Goal: Task Accomplishment & Management: Manage account settings

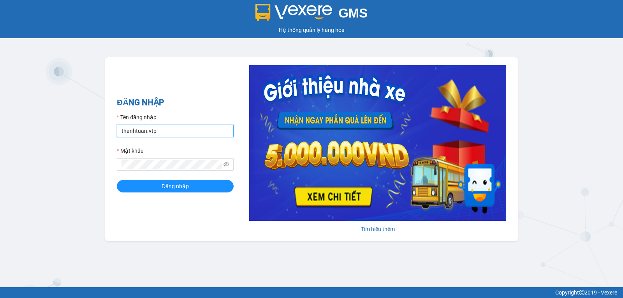
click at [180, 130] on input "thanhtuan.vtp" at bounding box center [175, 131] width 117 height 12
type input "baotung.vtp"
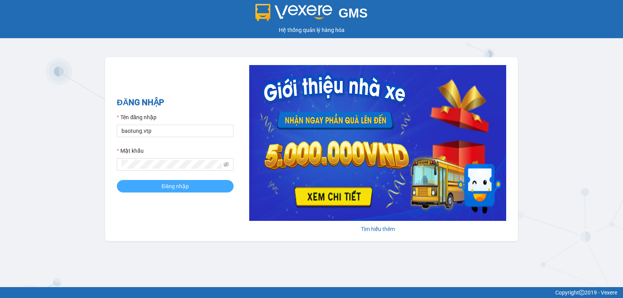
click at [194, 184] on button "Đăng nhập" at bounding box center [175, 186] width 117 height 12
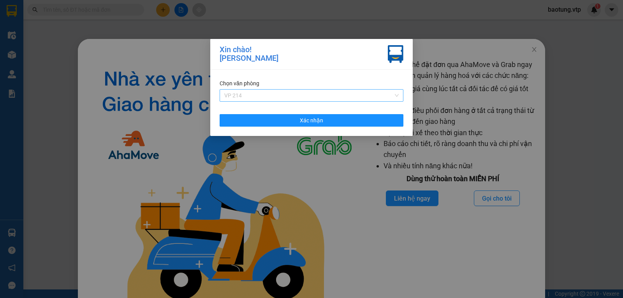
click at [248, 98] on span "VP 214" at bounding box center [311, 96] width 174 height 12
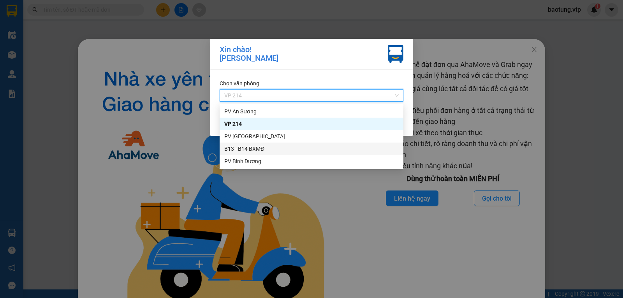
click at [247, 151] on div "B13 - B14 BXMĐ" at bounding box center [311, 148] width 174 height 9
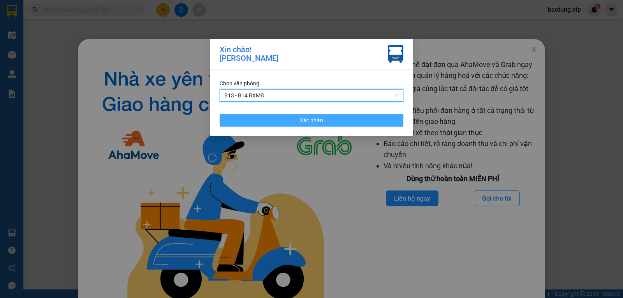
click at [260, 120] on button "Xác nhận" at bounding box center [312, 120] width 184 height 12
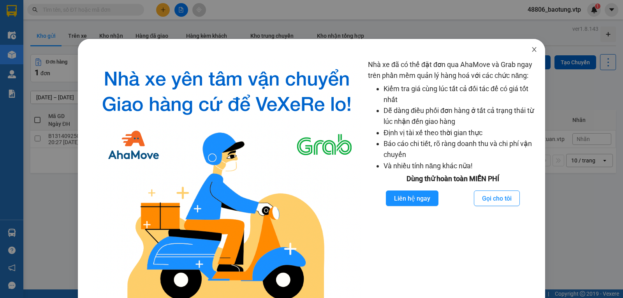
click at [530, 45] on span "Close" at bounding box center [534, 50] width 22 height 22
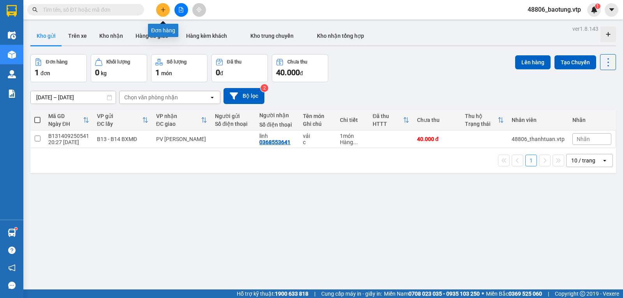
click at [165, 6] on button at bounding box center [163, 10] width 14 height 14
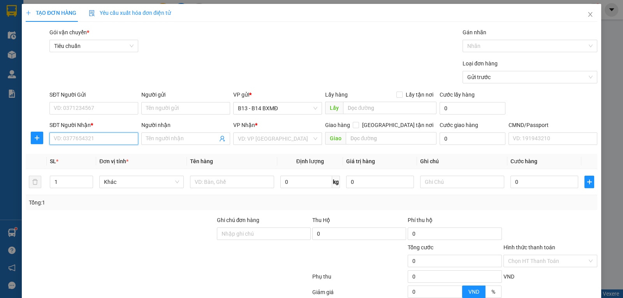
click at [90, 143] on input "SĐT Người Nhận *" at bounding box center [93, 138] width 89 height 12
type input "0357380240"
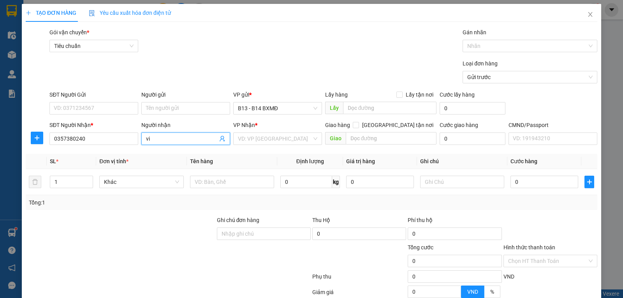
type input "vi"
click at [277, 144] on input "search" at bounding box center [275, 139] width 74 height 12
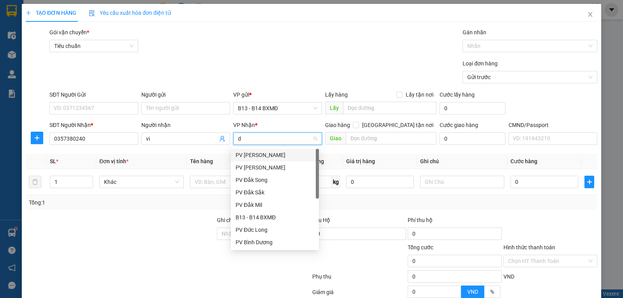
type input "ds"
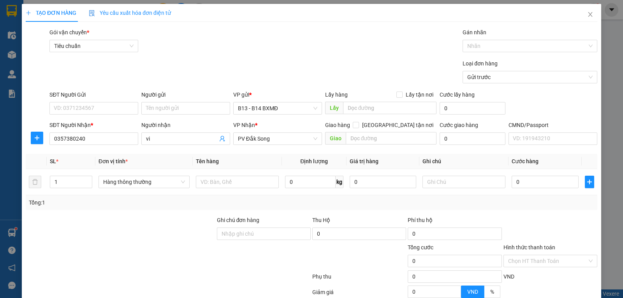
click at [100, 95] on div "SĐT Người Gửi" at bounding box center [93, 94] width 89 height 9
click at [100, 102] on input "SĐT Người Gửi" at bounding box center [93, 108] width 89 height 12
click at [99, 105] on input "SĐT Người Gửi" at bounding box center [93, 108] width 89 height 12
type input "0375004240"
click at [218, 187] on input "text" at bounding box center [237, 182] width 83 height 12
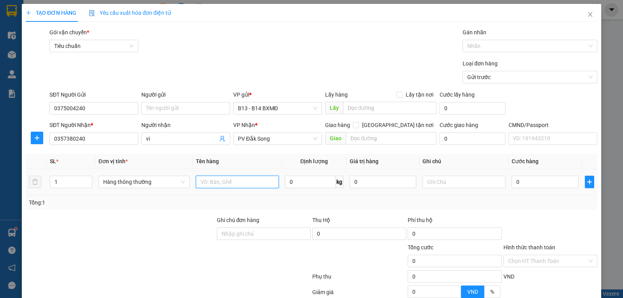
type input "l"
type input "k báo"
type input "c"
type input "5"
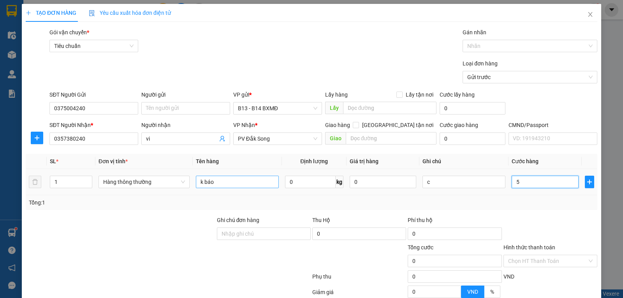
type input "5"
type input "50"
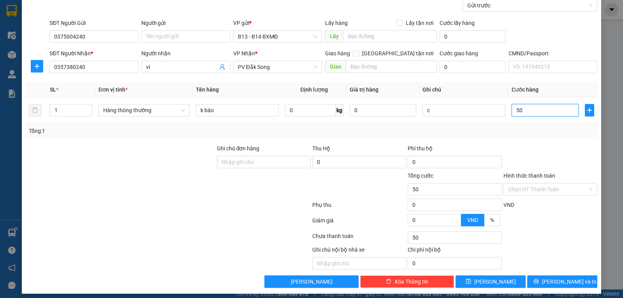
scroll to position [78, 0]
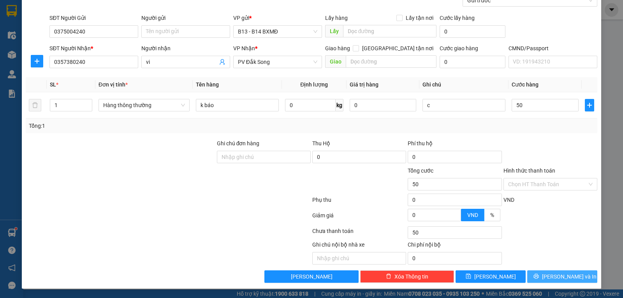
type input "50.000"
click at [571, 276] on span "[PERSON_NAME] và In" at bounding box center [569, 276] width 55 height 9
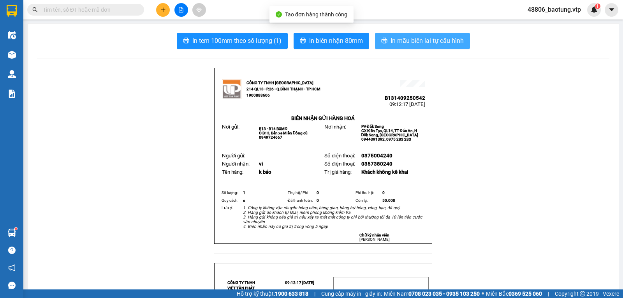
click at [424, 48] on button "In mẫu biên lai tự cấu hình" at bounding box center [422, 41] width 95 height 16
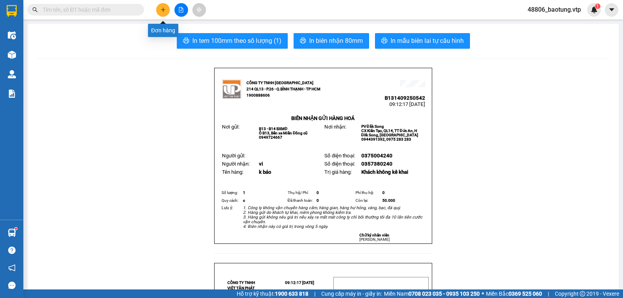
click at [164, 11] on icon "plus" at bounding box center [162, 9] width 5 height 5
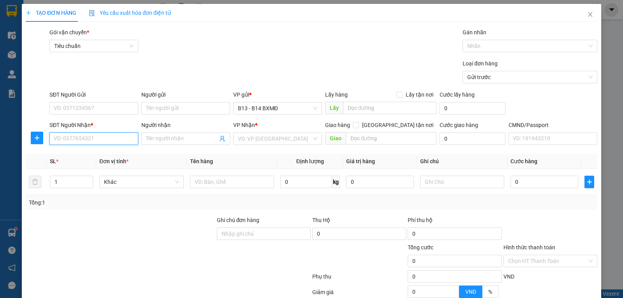
click at [83, 142] on input "SĐT Người Nhận *" at bounding box center [93, 138] width 89 height 12
type input "0396634748"
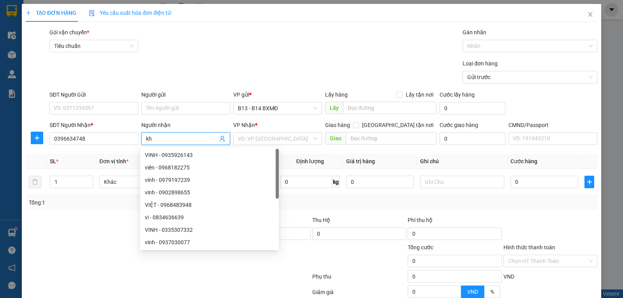
type input "k"
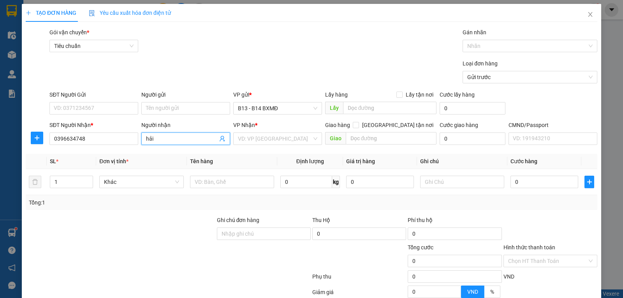
type input "hải"
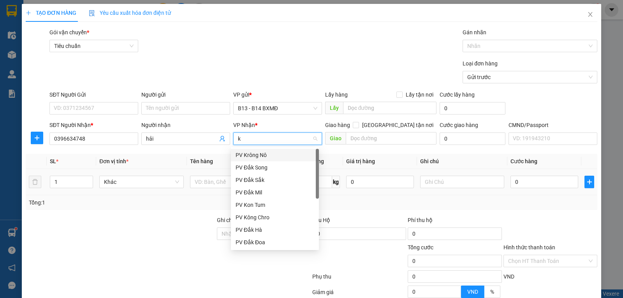
type input "kn"
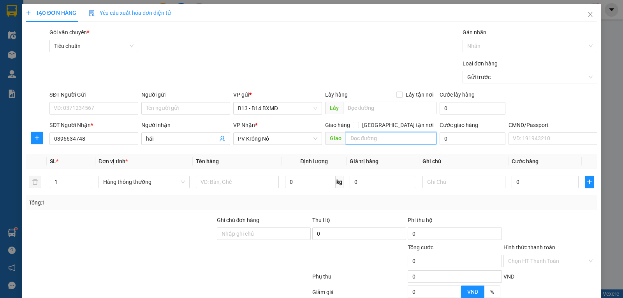
click at [378, 138] on input "text" at bounding box center [391, 138] width 91 height 12
type input "nhà 4 huệ"
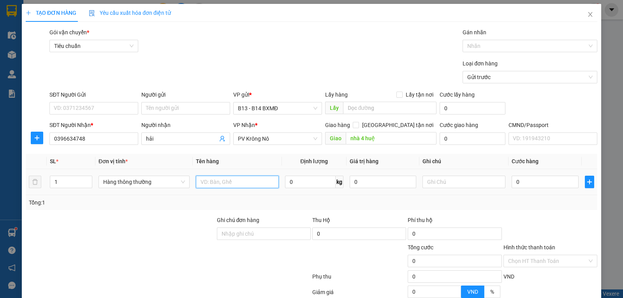
click at [221, 180] on input "text" at bounding box center [237, 182] width 83 height 12
type input "k"
type input "4"
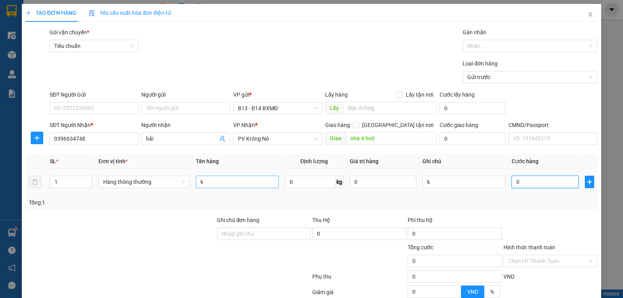
type input "4"
type input "0"
type input "07"
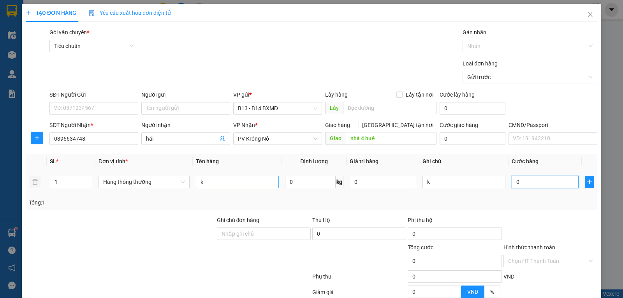
type input "7"
type input "070"
type input "70"
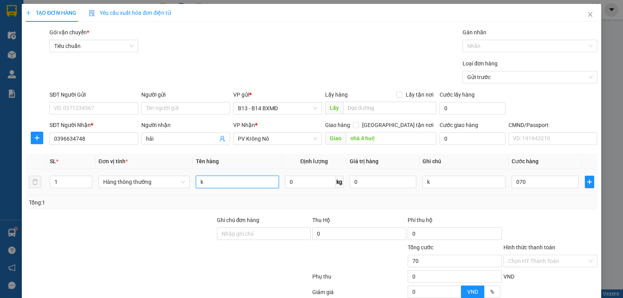
type input "70.000"
click at [219, 183] on input "k" at bounding box center [237, 182] width 83 height 12
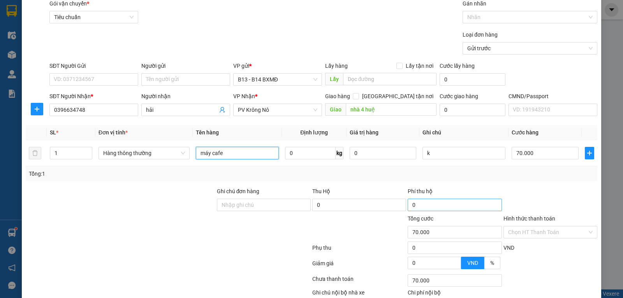
scroll to position [78, 0]
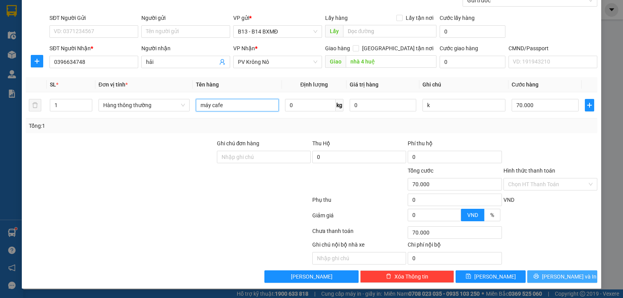
type input "máy cafe"
click at [555, 281] on span "[PERSON_NAME] và In" at bounding box center [569, 276] width 55 height 9
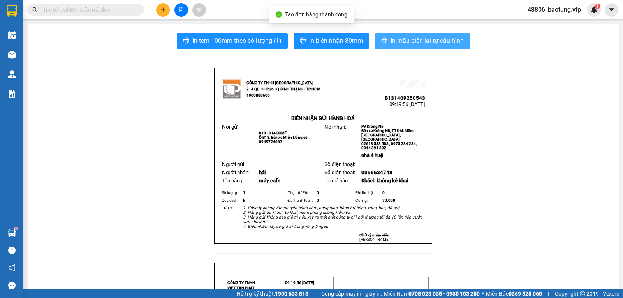
click at [415, 37] on span "In mẫu biên lai tự cấu hình" at bounding box center [427, 41] width 73 height 10
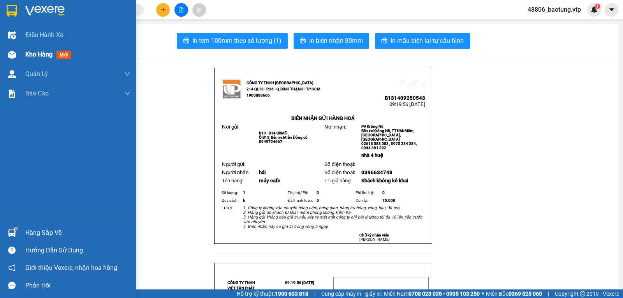
click at [51, 52] on span "Kho hàng" at bounding box center [38, 54] width 27 height 7
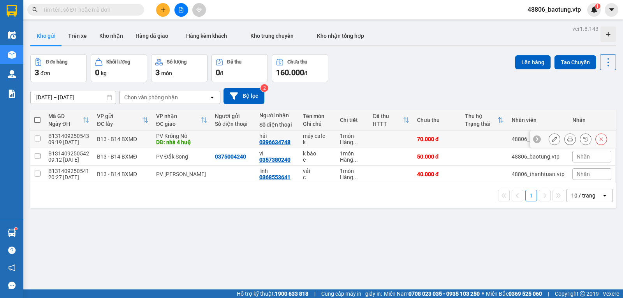
click at [549, 138] on button at bounding box center [554, 139] width 11 height 14
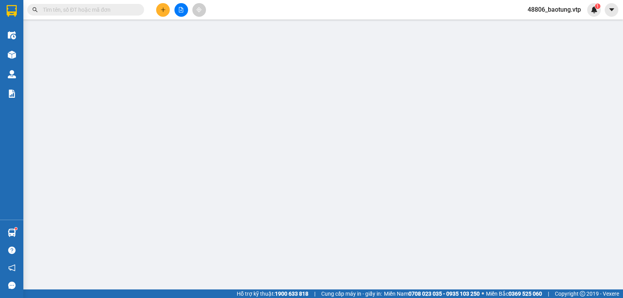
type input "0396634748"
type input "hải"
type input "nhà 4 huệ"
type input "70.000"
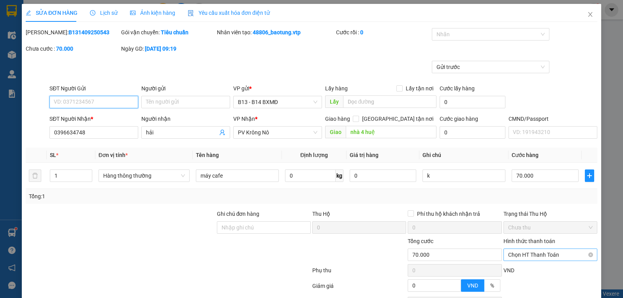
click at [547, 258] on span "Chọn HT Thanh Toán" at bounding box center [550, 255] width 84 height 12
click at [530, 158] on div "Total Paid Fee 0 Total UnPaid Fee 70.000 Cash Collection Total Fee Mã ĐH: B1314…" at bounding box center [312, 190] width 572 height 325
click at [527, 253] on span "Chọn HT Thanh Toán" at bounding box center [550, 255] width 84 height 12
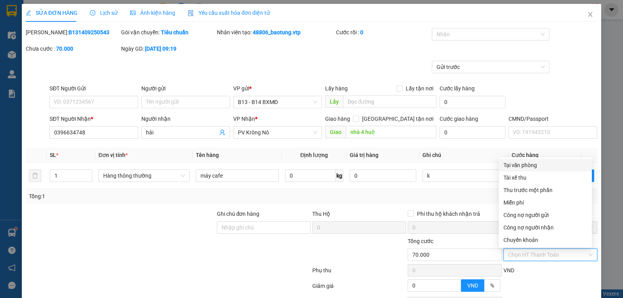
click at [529, 167] on div "Tại văn phòng" at bounding box center [545, 165] width 84 height 9
type input "0"
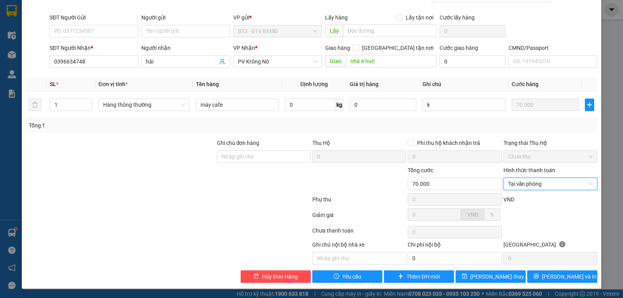
scroll to position [73, 0]
click at [551, 274] on span "[PERSON_NAME] và In" at bounding box center [569, 276] width 55 height 9
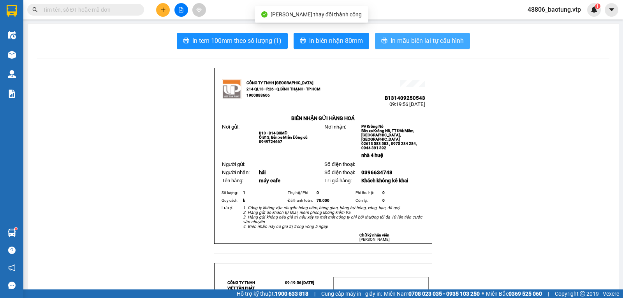
click at [401, 41] on span "In mẫu biên lai tự cấu hình" at bounding box center [427, 41] width 73 height 10
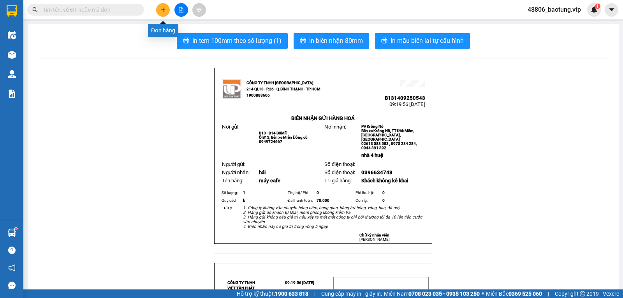
click at [166, 9] on button at bounding box center [163, 10] width 14 height 14
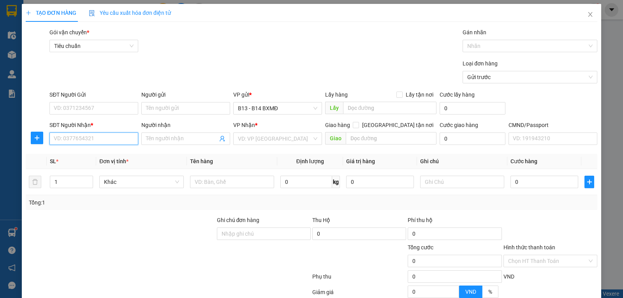
click at [86, 141] on input "SĐT Người Nhận *" at bounding box center [93, 138] width 89 height 12
click at [94, 153] on div "0969965965 - tú" at bounding box center [93, 155] width 79 height 9
type input "0969965965"
type input "tú"
type input "0969965965"
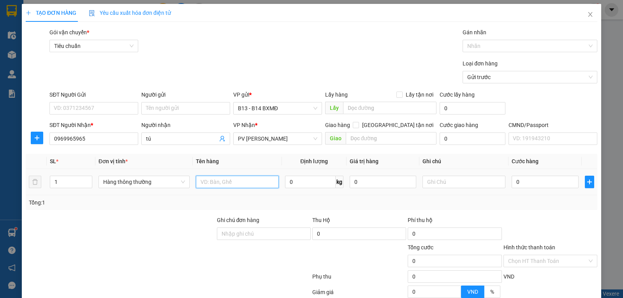
click at [223, 185] on input "text" at bounding box center [237, 182] width 83 height 12
type input "thiết bị"
type input "t"
type input "2"
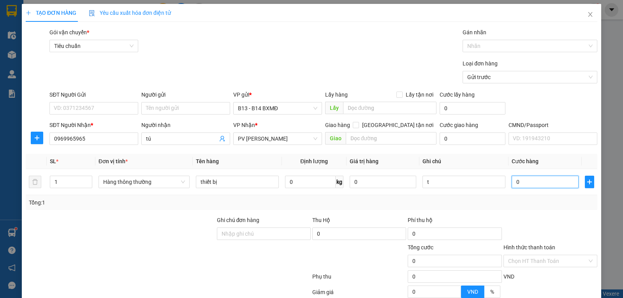
type input "2"
type input "20"
type input "200"
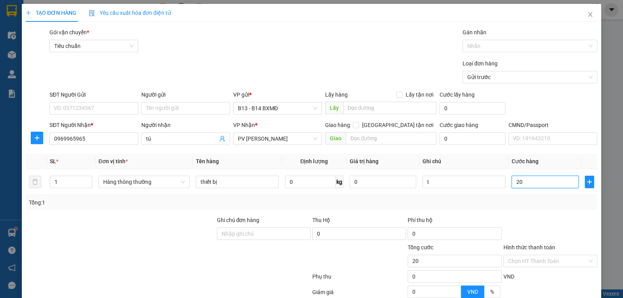
type input "200"
type input "2.000"
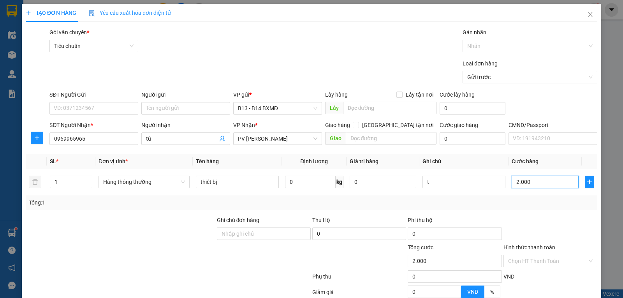
type input "20.000"
type input "200.000"
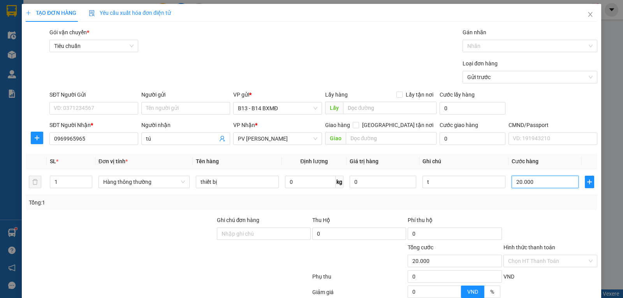
type input "200.000"
click at [237, 185] on input "thiết bị" at bounding box center [237, 182] width 83 height 12
type input "t"
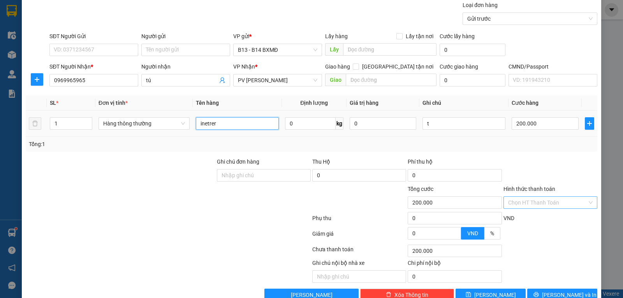
scroll to position [78, 0]
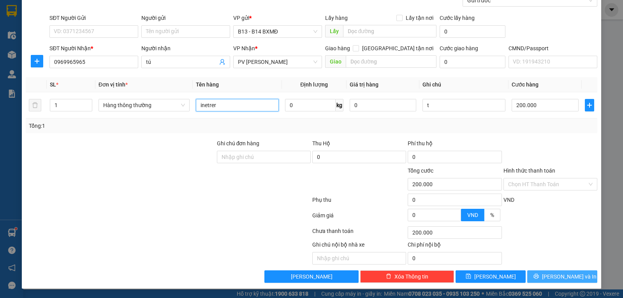
type input "inetrer"
click at [560, 274] on span "[PERSON_NAME] và In" at bounding box center [569, 276] width 55 height 9
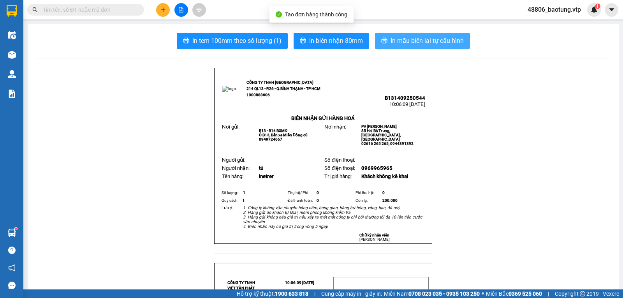
drag, startPoint x: 393, startPoint y: 38, endPoint x: 408, endPoint y: 56, distance: 22.9
click at [394, 38] on span "In mẫu biên lai tự cấu hình" at bounding box center [427, 41] width 73 height 10
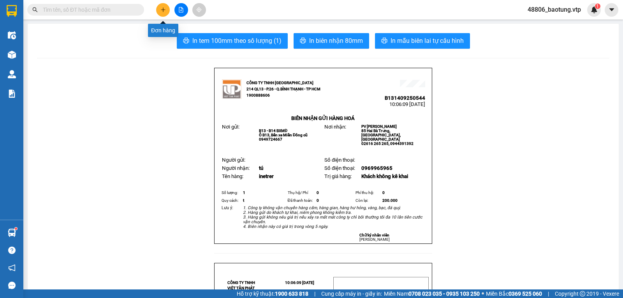
click at [163, 7] on icon "plus" at bounding box center [162, 9] width 5 height 5
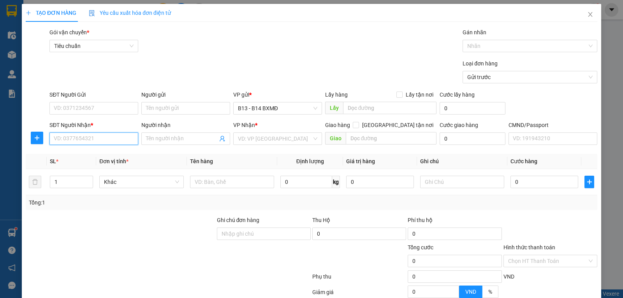
click at [71, 143] on input "SĐT Người Nhận *" at bounding box center [93, 138] width 89 height 12
type input "0978050719"
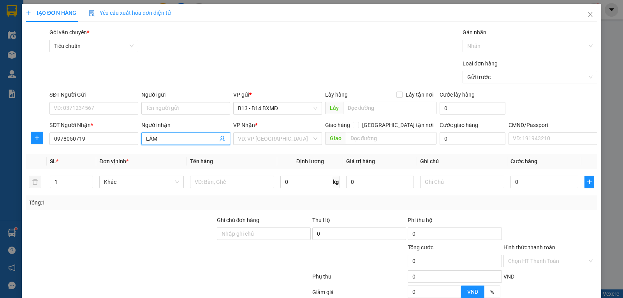
type input "LÂM"
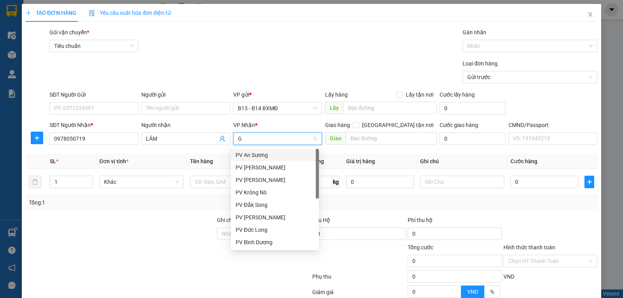
type input "GN"
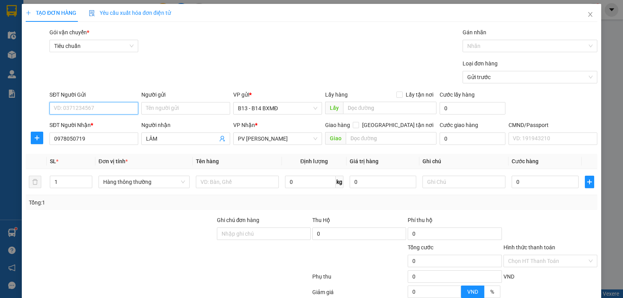
click at [95, 109] on input "SĐT Người Gửi" at bounding box center [93, 108] width 89 height 12
type input "0901312004"
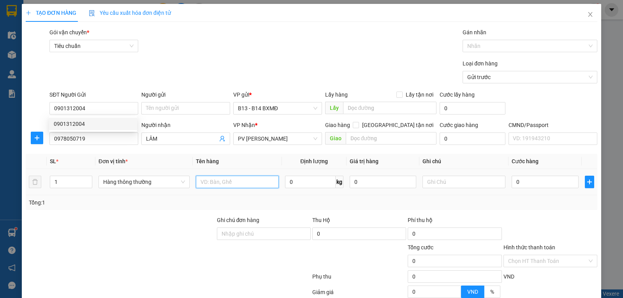
click at [244, 186] on input "text" at bounding box center [237, 182] width 83 height 12
type input "LẠNH"
type input "T"
type input "5"
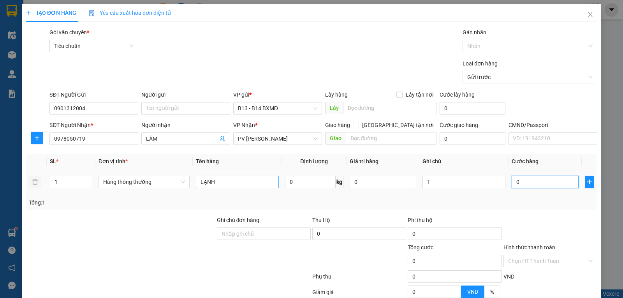
type input "5"
type input "50"
type input "500"
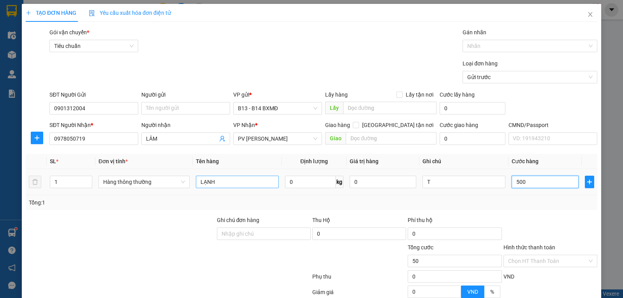
type input "500"
type input "5.000"
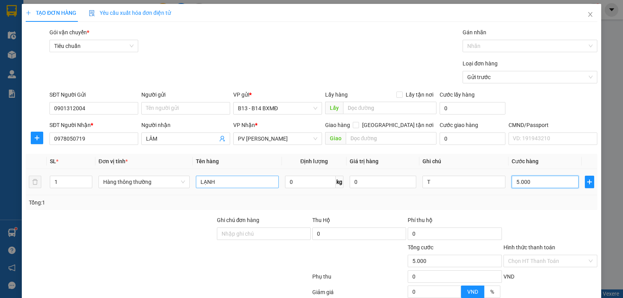
type input "50.000"
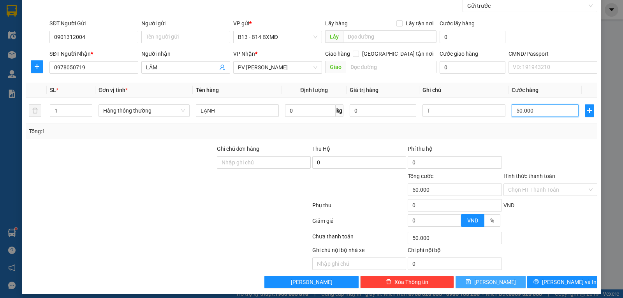
scroll to position [78, 0]
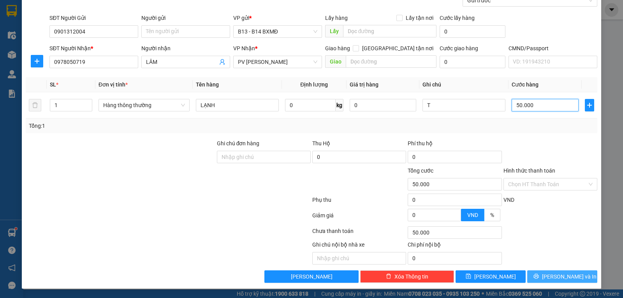
type input "50.000"
drag, startPoint x: 570, startPoint y: 275, endPoint x: 564, endPoint y: 267, distance: 10.5
click at [570, 275] on span "[PERSON_NAME] và In" at bounding box center [569, 276] width 55 height 9
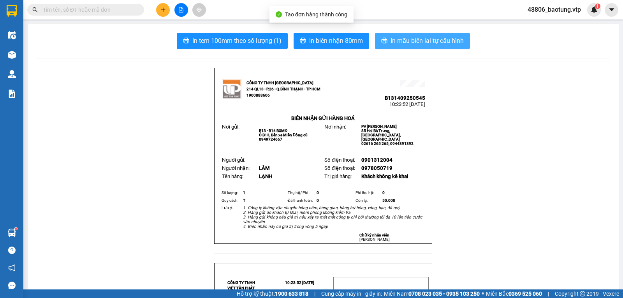
click at [451, 40] on span "In mẫu biên lai tự cấu hình" at bounding box center [427, 41] width 73 height 10
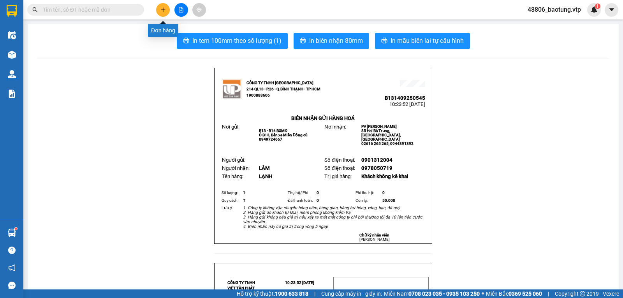
click at [165, 13] on button at bounding box center [163, 10] width 14 height 14
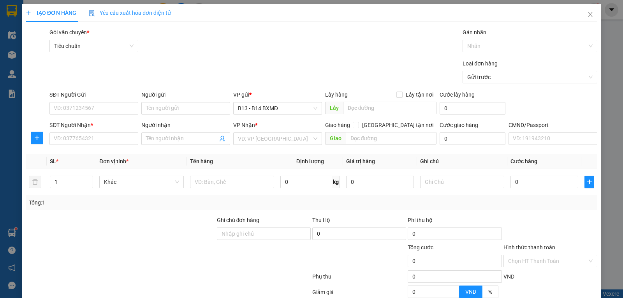
click at [85, 132] on div "SĐT Người Nhận *" at bounding box center [93, 127] width 89 height 12
drag, startPoint x: 86, startPoint y: 137, endPoint x: 91, endPoint y: 138, distance: 6.0
click at [86, 137] on input "SĐT Người Nhận *" at bounding box center [93, 138] width 89 height 12
type input "0973267984"
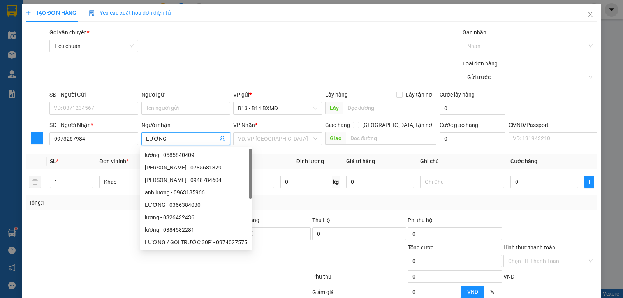
type input "LƯƠNG"
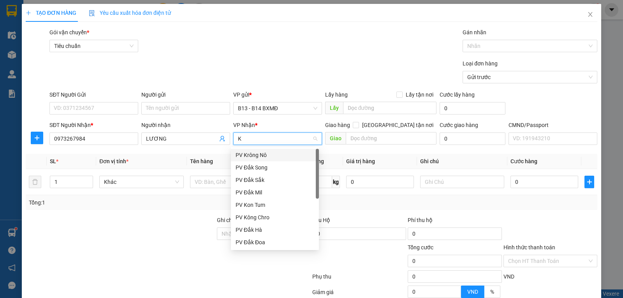
type input "KN"
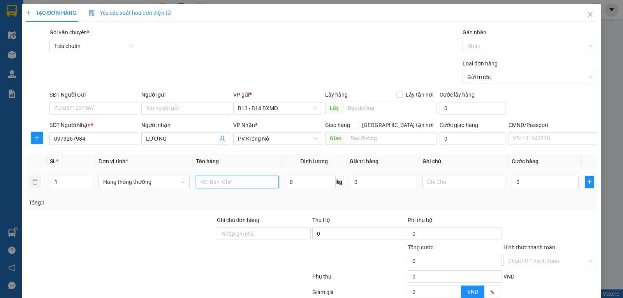
click at [223, 188] on input "text" at bounding box center [237, 182] width 83 height 12
type input "P"
type input "BẠT ĐẠN"
type input "L"
type input "K"
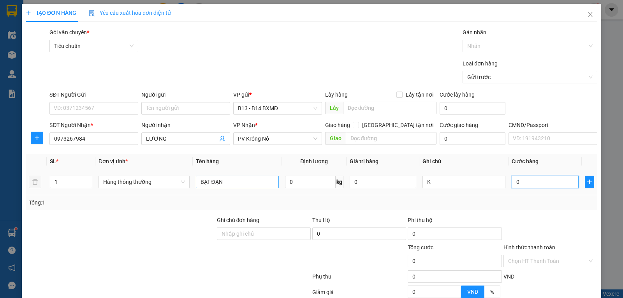
type input "6"
type input "60"
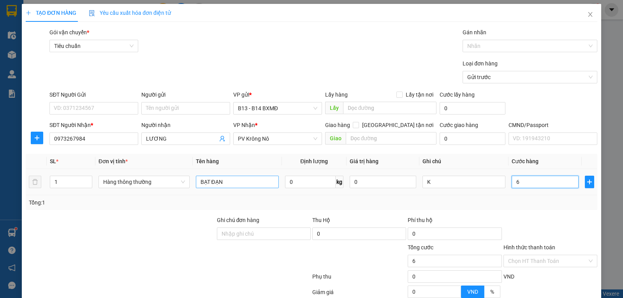
type input "60"
type input "600"
type input "6.000"
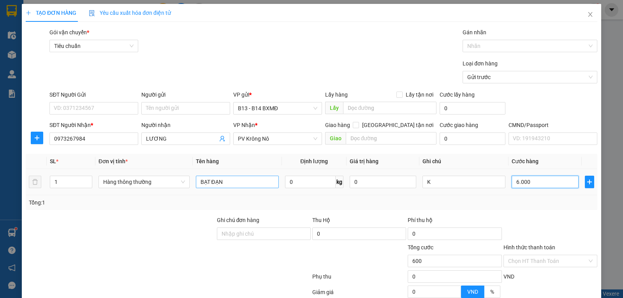
type input "6.000"
type input "60.000"
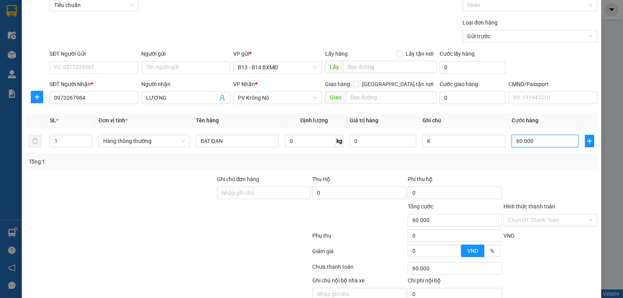
scroll to position [78, 0]
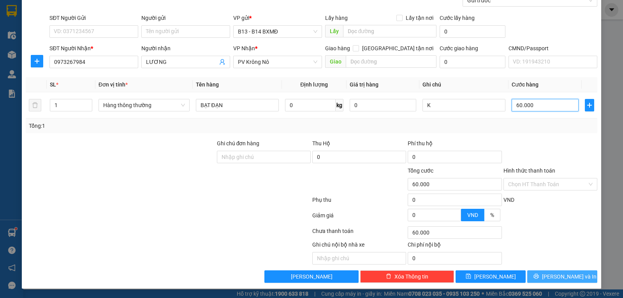
type input "60.000"
click at [533, 270] on button "[PERSON_NAME] và In" at bounding box center [562, 276] width 70 height 12
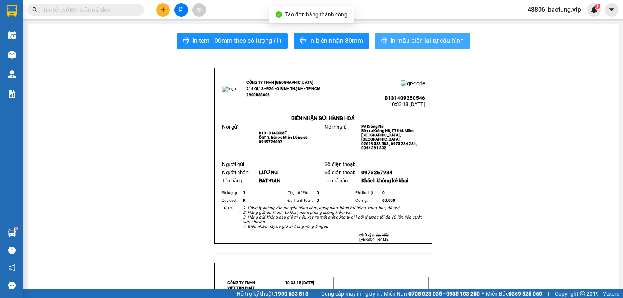
drag, startPoint x: 449, startPoint y: 43, endPoint x: 453, endPoint y: 60, distance: 17.4
click at [449, 43] on span "In mẫu biên lai tự cấu hình" at bounding box center [427, 41] width 73 height 10
click at [422, 42] on span "In mẫu biên lai tự cấu hình" at bounding box center [427, 41] width 73 height 10
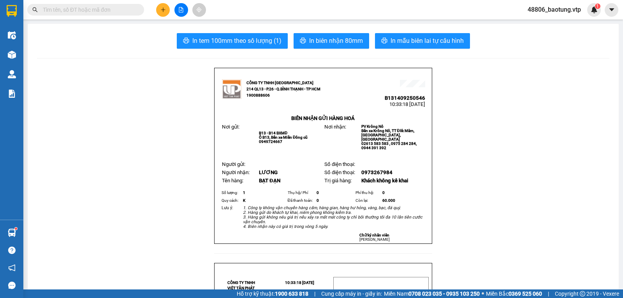
click at [160, 8] on button at bounding box center [163, 10] width 14 height 14
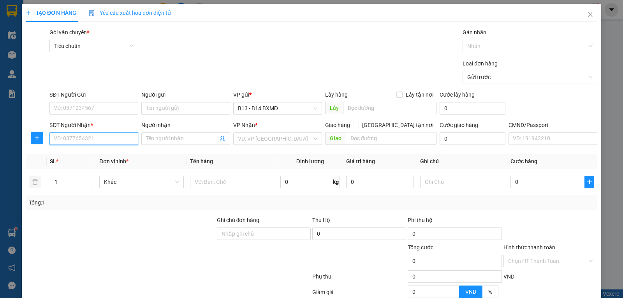
click at [83, 139] on input "SĐT Người Nhận *" at bounding box center [93, 138] width 89 height 12
type input "0372153979"
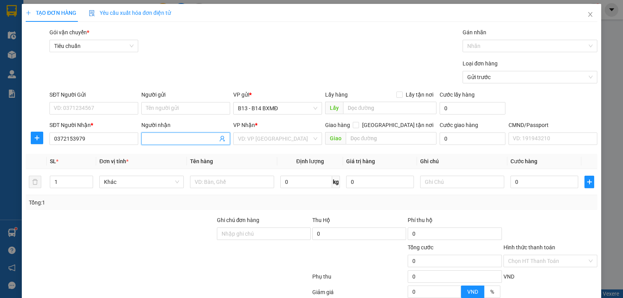
type input "D"
type input "ĐÔNG"
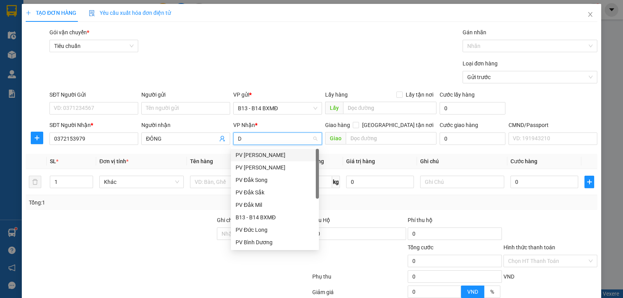
type input "DS"
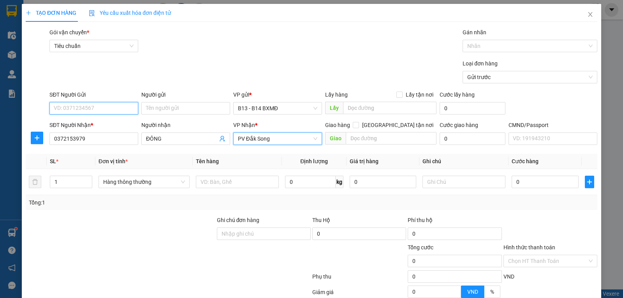
click at [70, 107] on input "SĐT Người Gửi" at bounding box center [93, 108] width 89 height 12
type input "0903815692"
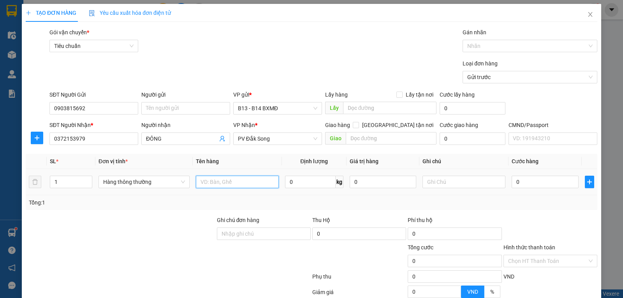
click at [215, 182] on input "text" at bounding box center [237, 182] width 83 height 12
type input "THUỐC"
type input "T"
type input "6"
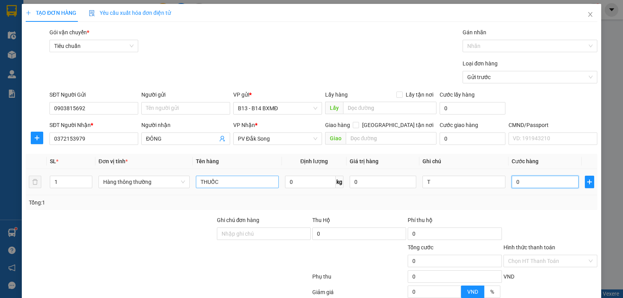
type input "6"
type input "60"
type input "600"
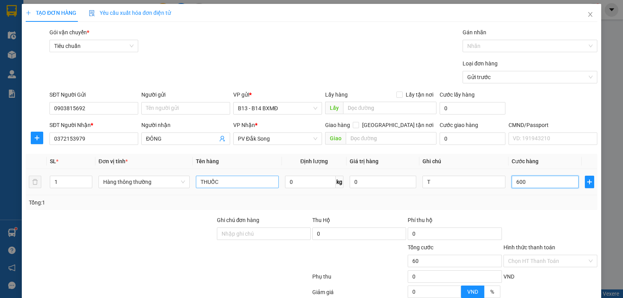
type input "600"
type input "6.000"
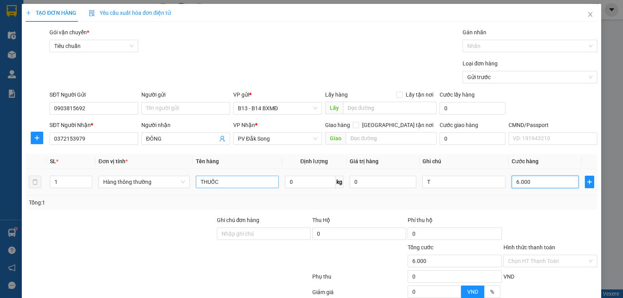
type input "60.000"
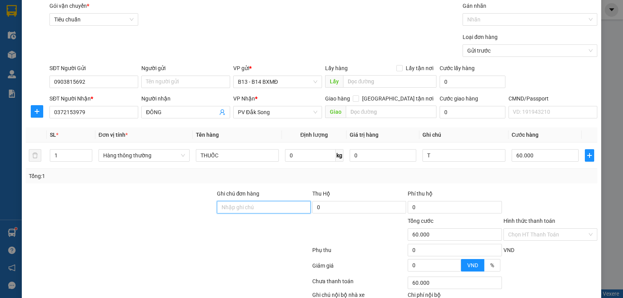
scroll to position [78, 0]
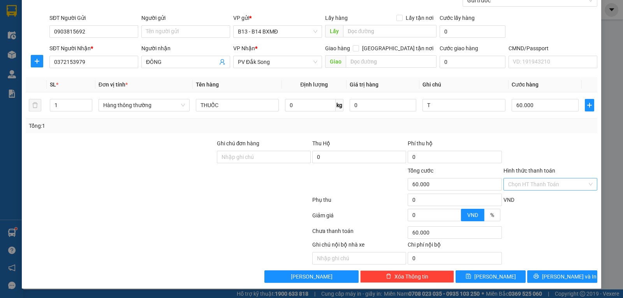
click at [566, 186] on input "Hình thức thanh toán" at bounding box center [547, 184] width 79 height 12
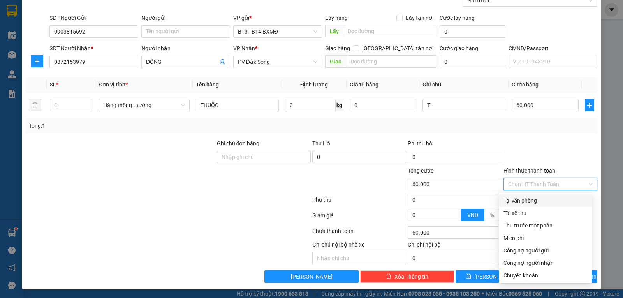
click at [550, 205] on div "Tại văn phòng" at bounding box center [545, 200] width 93 height 12
type input "0"
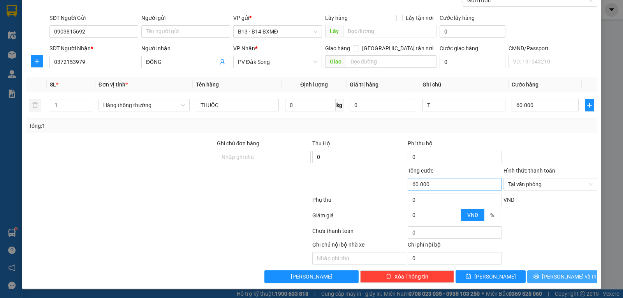
drag, startPoint x: 568, startPoint y: 277, endPoint x: 442, endPoint y: 178, distance: 160.5
click at [567, 278] on span "[PERSON_NAME] và In" at bounding box center [569, 276] width 55 height 9
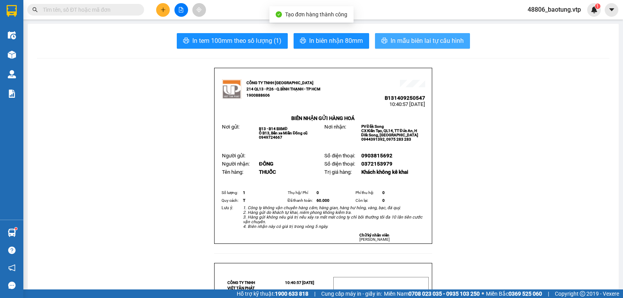
click at [437, 38] on span "In mẫu biên lai tự cấu hình" at bounding box center [427, 41] width 73 height 10
click at [433, 33] on button "In mẫu biên lai tự cấu hình" at bounding box center [422, 41] width 95 height 16
drag, startPoint x: 507, startPoint y: 118, endPoint x: 446, endPoint y: 47, distance: 93.9
click at [446, 44] on span "In mẫu biên lai tự cấu hình" at bounding box center [427, 41] width 73 height 10
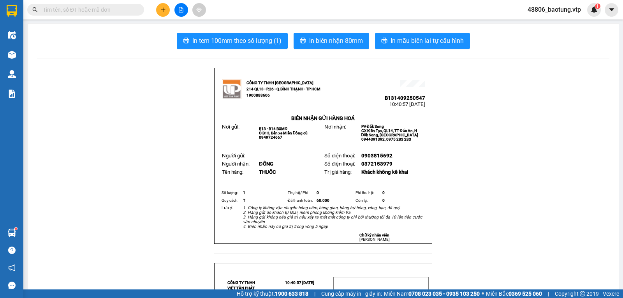
click at [160, 10] on button at bounding box center [163, 10] width 14 height 14
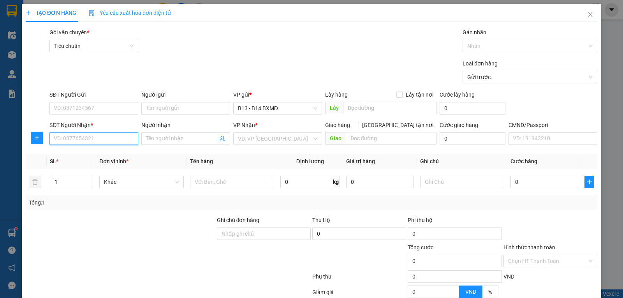
click at [90, 138] on input "SĐT Người Nhận *" at bounding box center [93, 138] width 89 height 12
click at [116, 155] on div "0982377748 - anh bình" at bounding box center [93, 155] width 79 height 9
type input "0982377748"
type input "anh bình"
type input "hư bể ko thường cẩn thận"
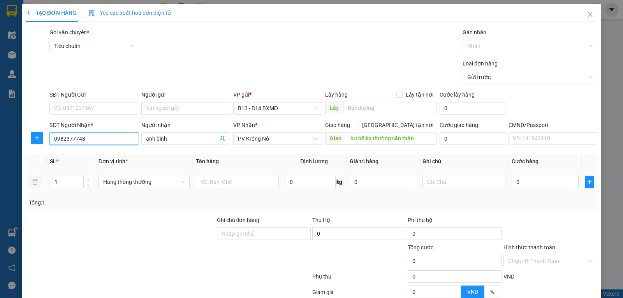
type input "0982377748"
click at [81, 176] on div "1" at bounding box center [71, 182] width 42 height 12
click at [77, 187] on input "1" at bounding box center [71, 182] width 42 height 12
type input "2"
click at [255, 183] on input "text" at bounding box center [237, 182] width 83 height 12
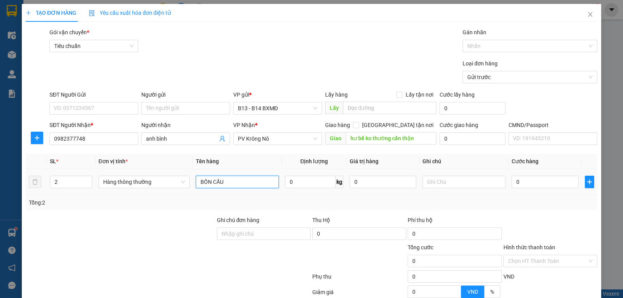
type input "BỒN CẦU"
type input "K"
type input "3"
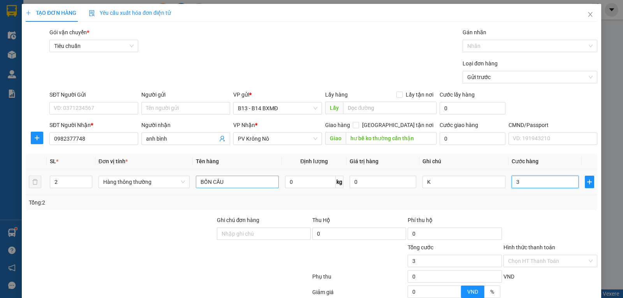
type input "30"
type input "300"
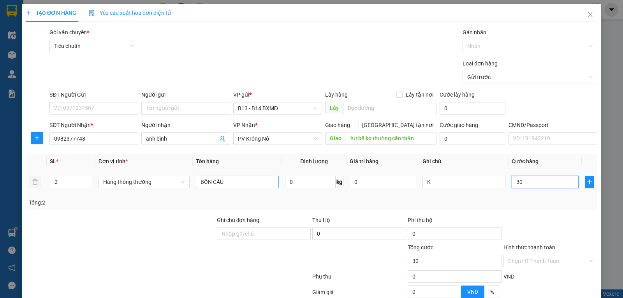
type input "300"
type input "3.000"
type input "30.000"
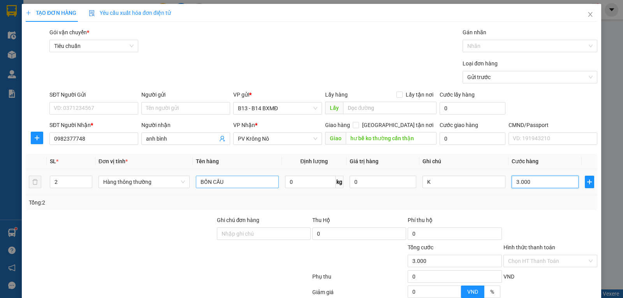
type input "30.000"
type input "300.000"
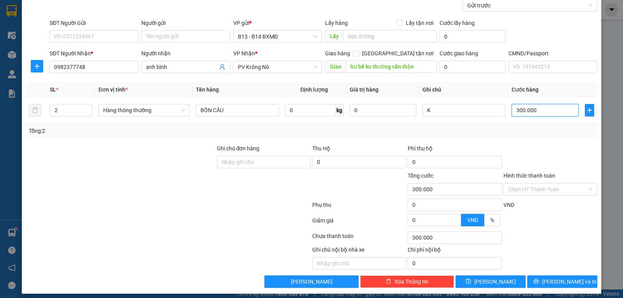
scroll to position [78, 0]
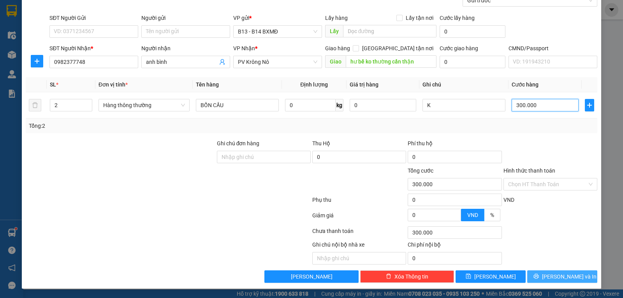
type input "300.000"
click at [575, 270] on button "[PERSON_NAME] và In" at bounding box center [562, 276] width 70 height 12
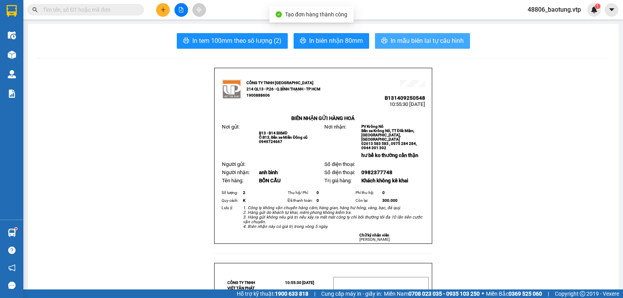
click at [408, 41] on span "In mẫu biên lai tự cấu hình" at bounding box center [427, 41] width 73 height 10
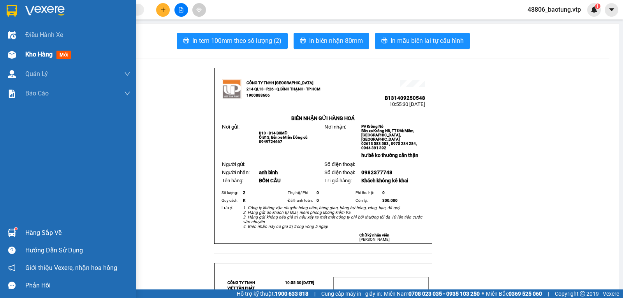
click at [49, 49] on div "Kho hàng mới" at bounding box center [77, 54] width 105 height 19
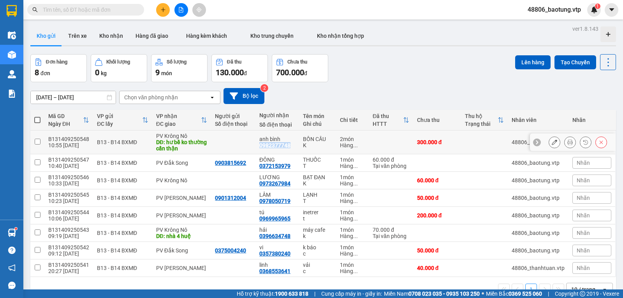
drag, startPoint x: 287, startPoint y: 149, endPoint x: 253, endPoint y: 151, distance: 33.2
click at [255, 151] on td "anh bình 0982377748" at bounding box center [277, 142] width 44 height 24
checkbox input "true"
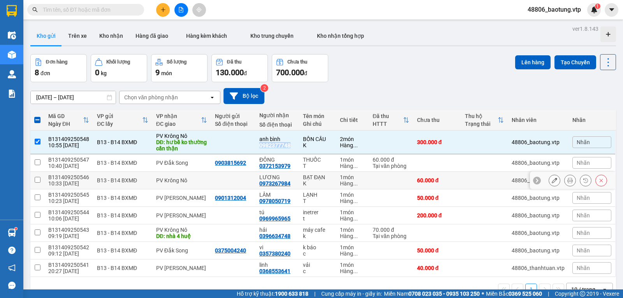
copy div "0982377748"
click at [70, 8] on input "text" at bounding box center [89, 9] width 92 height 9
paste input "0982377748"
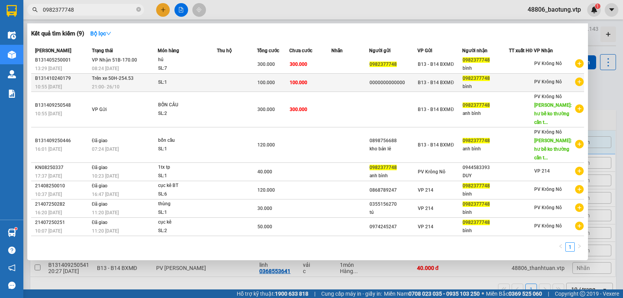
scroll to position [41, 0]
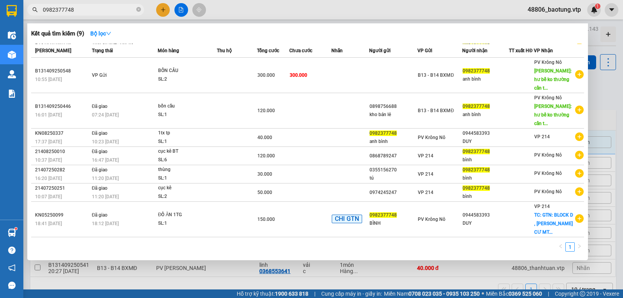
type input "0982377748"
click at [282, 13] on div at bounding box center [311, 149] width 623 height 298
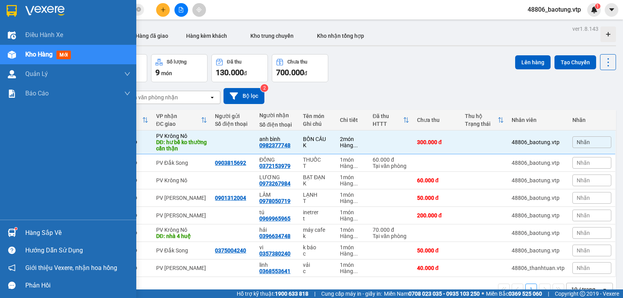
click at [24, 54] on div "Kho hàng mới" at bounding box center [68, 54] width 136 height 19
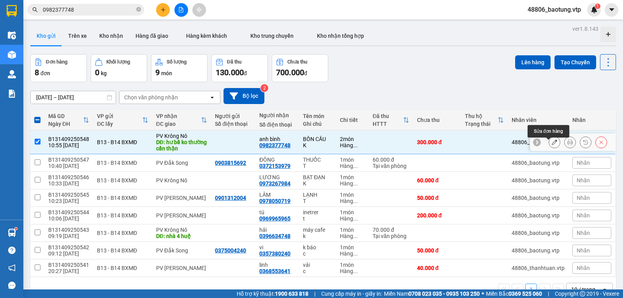
click at [549, 147] on button at bounding box center [554, 142] width 11 height 14
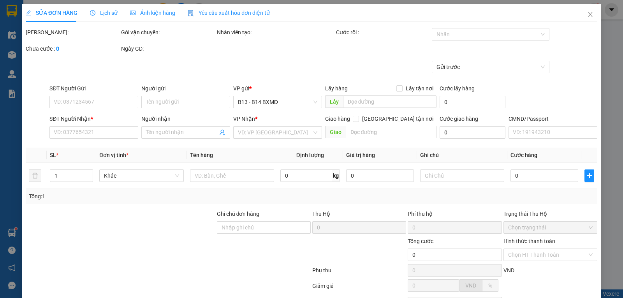
type input "0982377748"
type input "anh bình"
type input "hư bể ko thường cẩn thận"
type input "300.000"
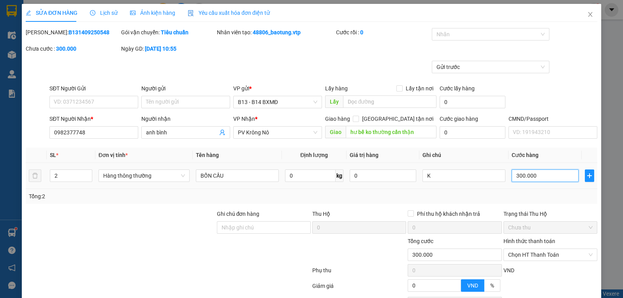
click at [521, 178] on input "300.000" at bounding box center [545, 175] width 67 height 12
type input "2"
type input "24"
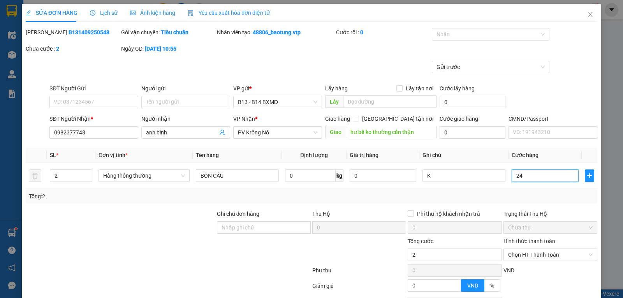
type input "24"
type input "240"
type input "2.400"
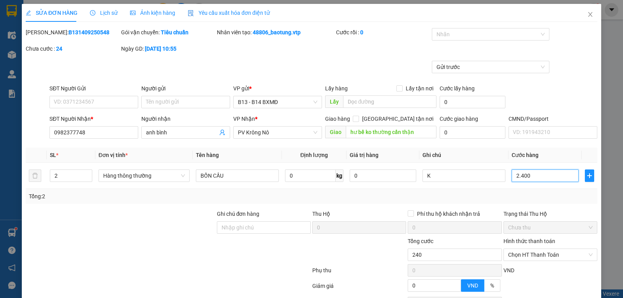
type input "2.400"
type input "24.000"
type input "240.000"
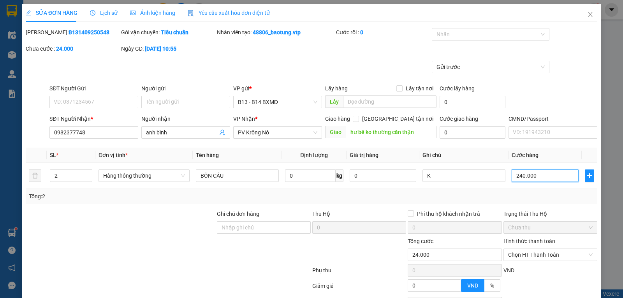
type input "240.000"
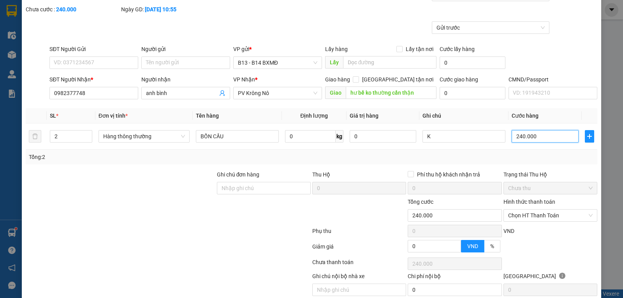
scroll to position [73, 0]
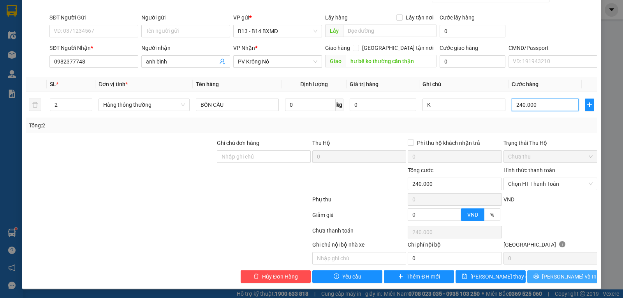
type input "240.000"
click at [539, 273] on icon "printer" at bounding box center [535, 275] width 5 height 5
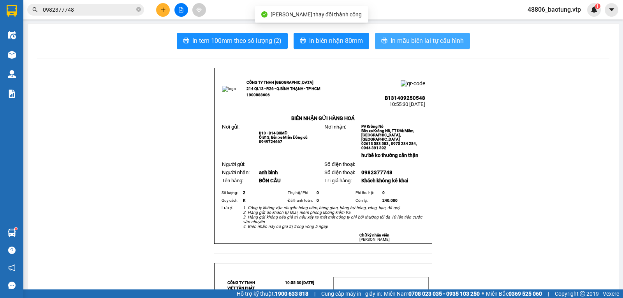
click at [382, 45] on button "In mẫu biên lai tự cấu hình" at bounding box center [422, 41] width 95 height 16
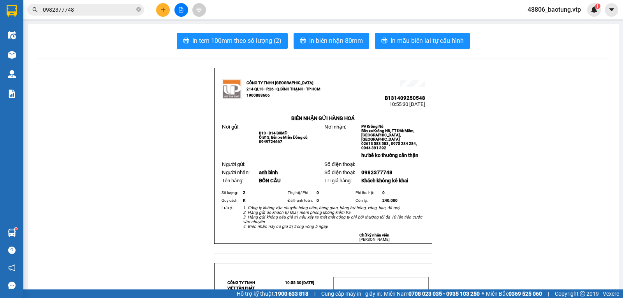
click at [158, 13] on button at bounding box center [163, 10] width 14 height 14
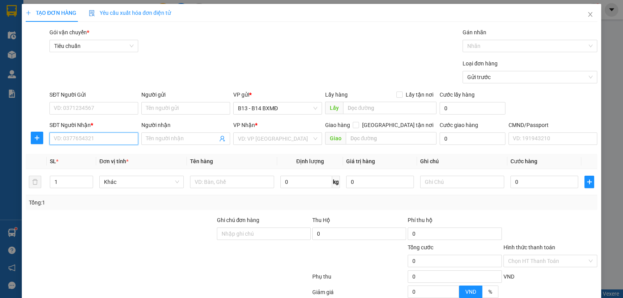
click at [75, 142] on input "SĐT Người Nhận *" at bounding box center [93, 138] width 89 height 12
type input "0945041537"
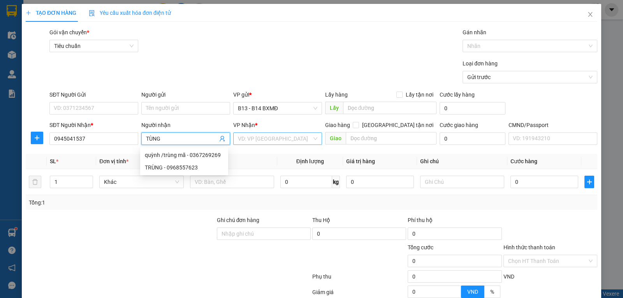
type input "TÙNG"
click at [268, 143] on input "search" at bounding box center [275, 139] width 74 height 12
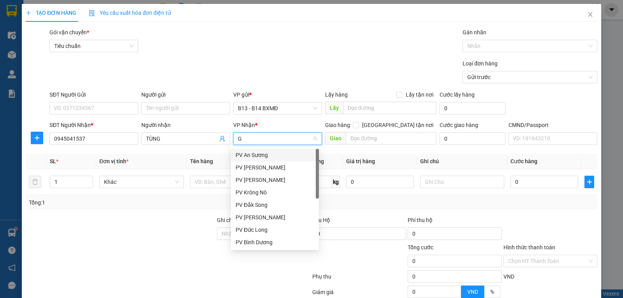
type input "GN"
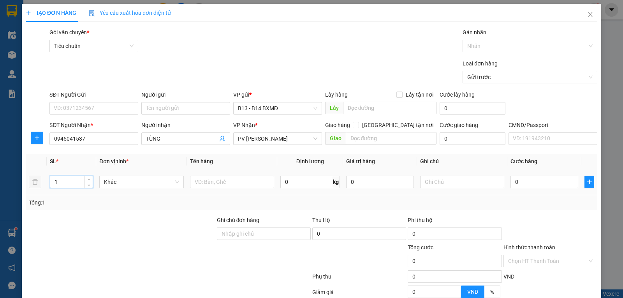
click at [65, 184] on input "1" at bounding box center [71, 182] width 42 height 12
type input "2"
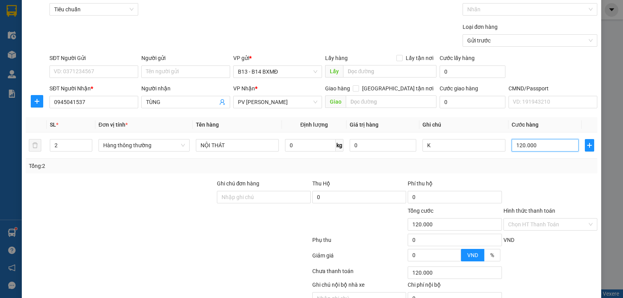
scroll to position [78, 0]
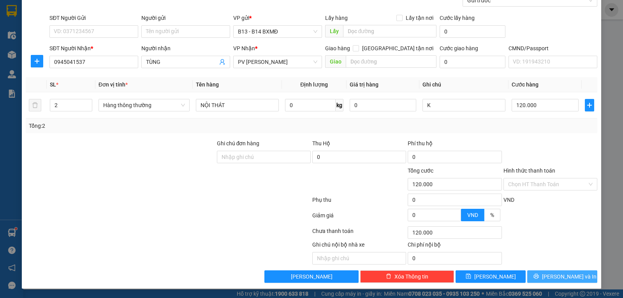
click at [571, 281] on button "[PERSON_NAME] và In" at bounding box center [562, 276] width 70 height 12
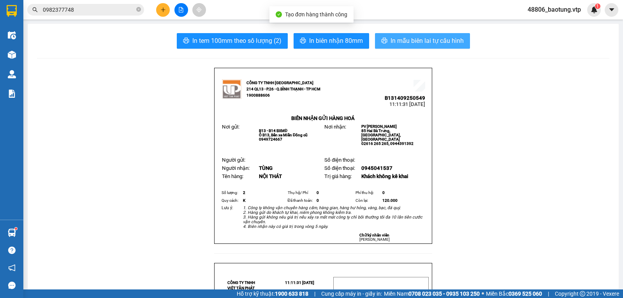
click at [394, 42] on span "In mẫu biên lai tự cấu hình" at bounding box center [427, 41] width 73 height 10
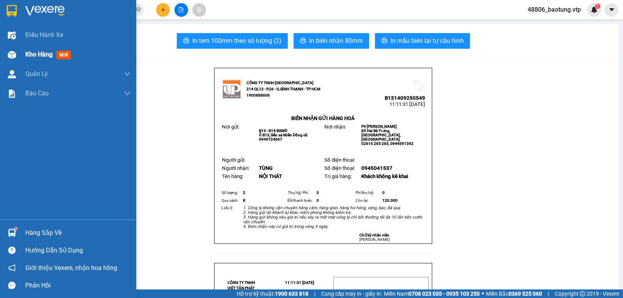
click at [21, 56] on div "Kho hàng mới" at bounding box center [68, 54] width 136 height 19
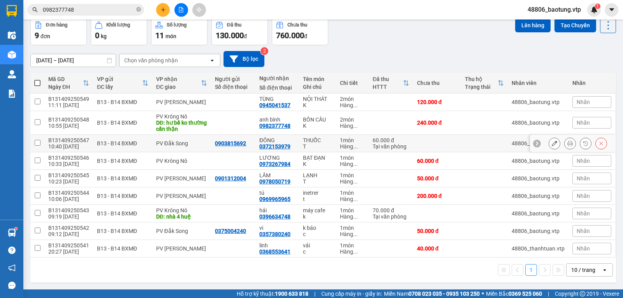
scroll to position [40, 0]
click at [552, 214] on icon at bounding box center [554, 213] width 5 height 5
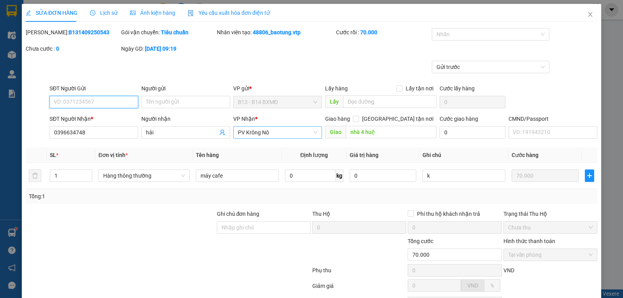
click at [286, 136] on span "PV Krông Nô" at bounding box center [277, 133] width 79 height 12
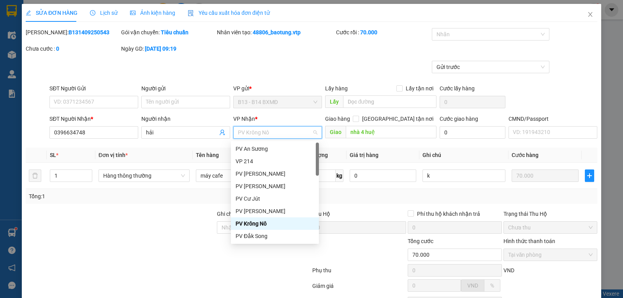
click at [286, 136] on span "PV Krông Nô" at bounding box center [277, 133] width 79 height 12
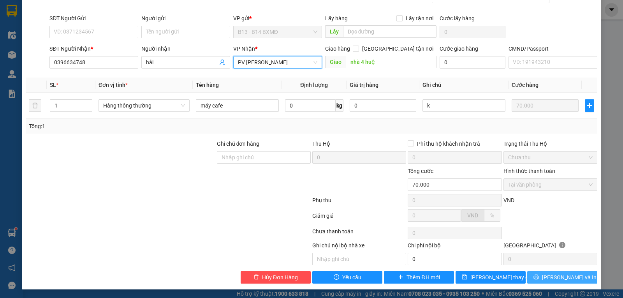
scroll to position [73, 0]
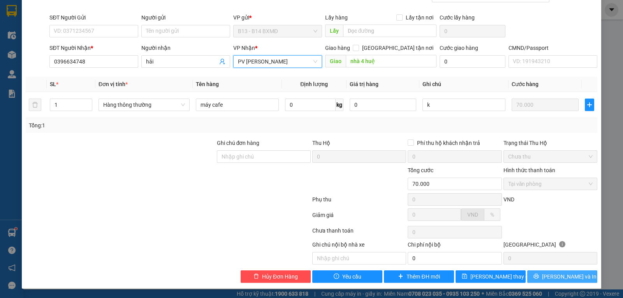
click at [551, 273] on span "[PERSON_NAME] và In" at bounding box center [569, 276] width 55 height 9
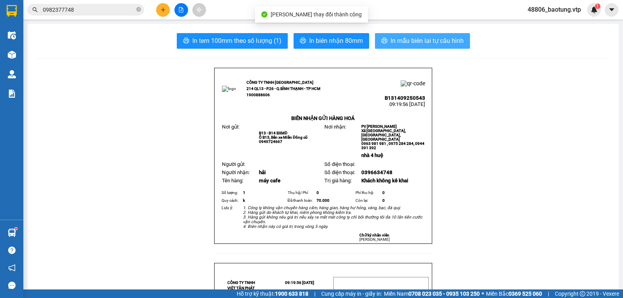
click at [439, 41] on span "In mẫu biên lai tự cấu hình" at bounding box center [427, 41] width 73 height 10
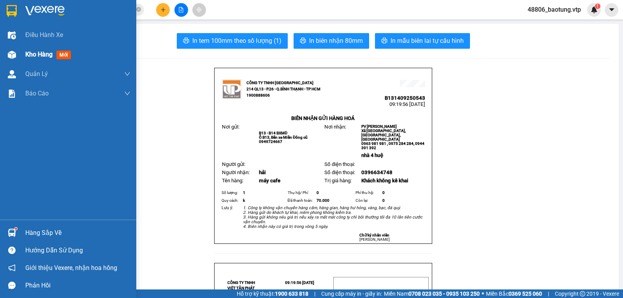
click at [19, 57] on div "Kho hàng mới" at bounding box center [68, 54] width 136 height 19
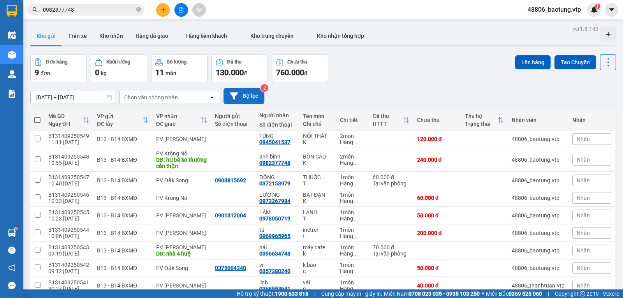
click at [241, 93] on button "Bộ lọc" at bounding box center [243, 96] width 41 height 16
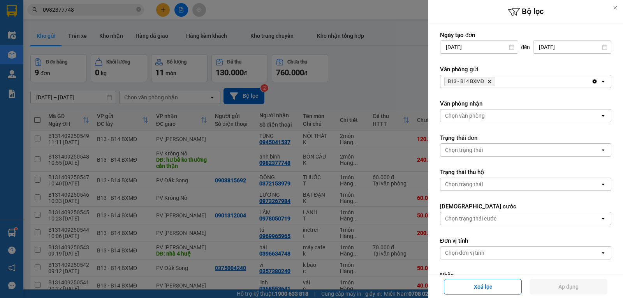
click at [593, 82] on icon "Clear all" at bounding box center [595, 81] width 4 height 4
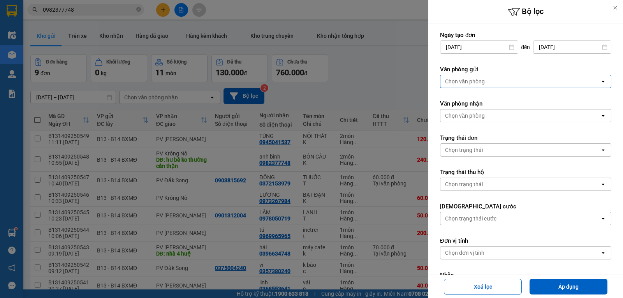
click at [589, 81] on div "Chọn văn phòng" at bounding box center [520, 81] width 160 height 12
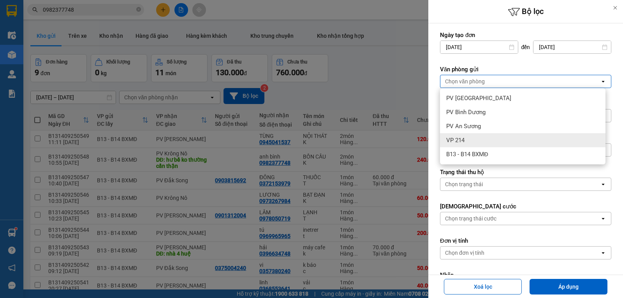
click at [476, 135] on div "VP 214" at bounding box center [522, 140] width 165 height 14
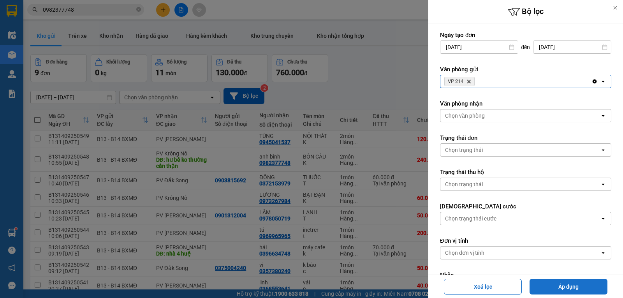
click at [571, 289] on button "Áp dụng" at bounding box center [569, 287] width 78 height 16
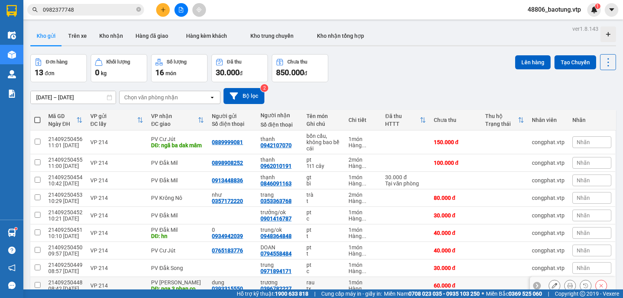
click at [180, 279] on div "PV [PERSON_NAME]" at bounding box center [177, 282] width 53 height 6
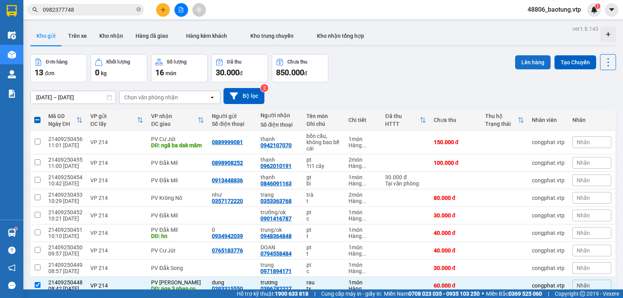
click at [523, 63] on button "Lên hàng" at bounding box center [532, 62] width 35 height 14
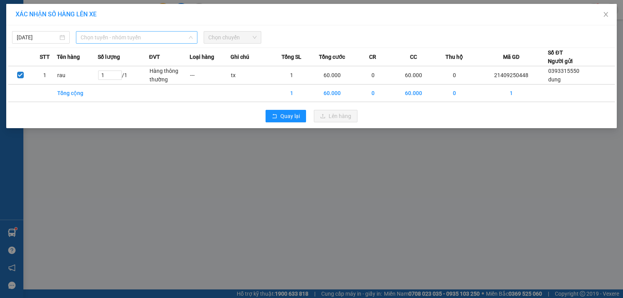
click at [98, 37] on span "Chọn tuyến - nhóm tuyến" at bounding box center [137, 38] width 112 height 12
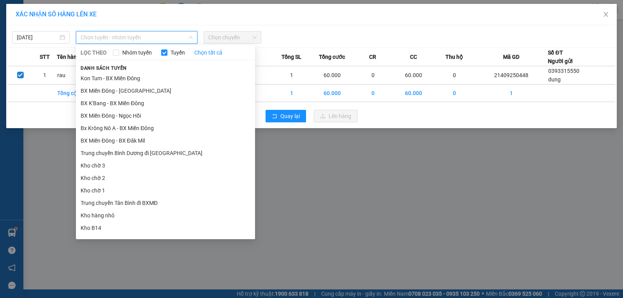
drag, startPoint x: 145, startPoint y: 185, endPoint x: 178, endPoint y: 150, distance: 47.9
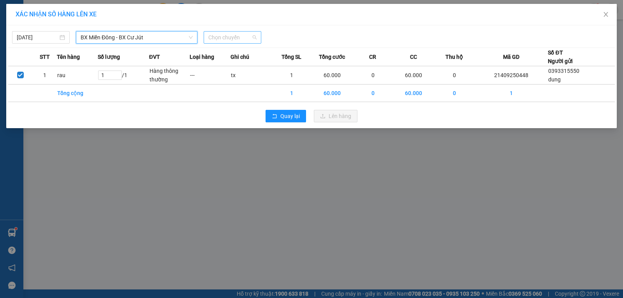
click at [227, 40] on span "Chọn chuyến" at bounding box center [232, 38] width 48 height 12
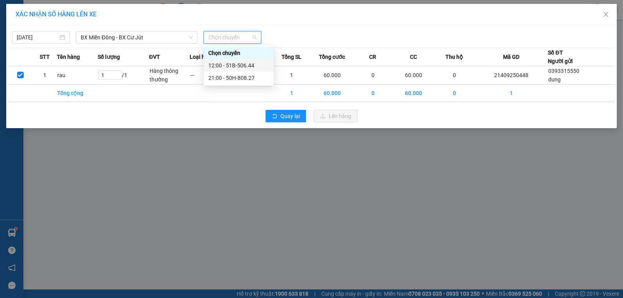
click at [236, 65] on div "12:00 - 51B-506.44" at bounding box center [238, 65] width 61 height 9
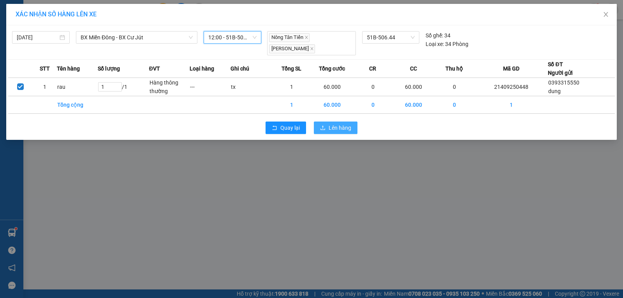
click at [330, 129] on span "Lên hàng" at bounding box center [340, 127] width 23 height 9
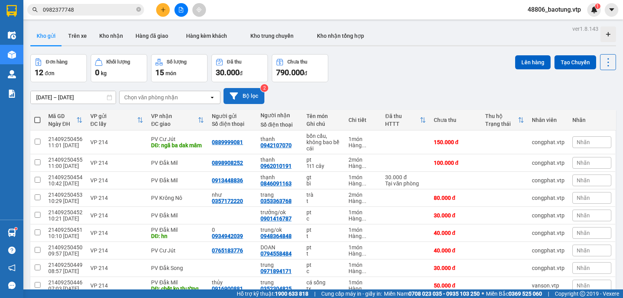
click at [250, 95] on button "Bộ lọc" at bounding box center [243, 96] width 41 height 16
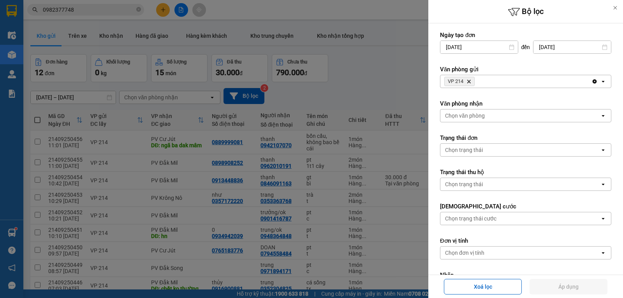
click at [593, 81] on icon "Clear all" at bounding box center [595, 81] width 4 height 4
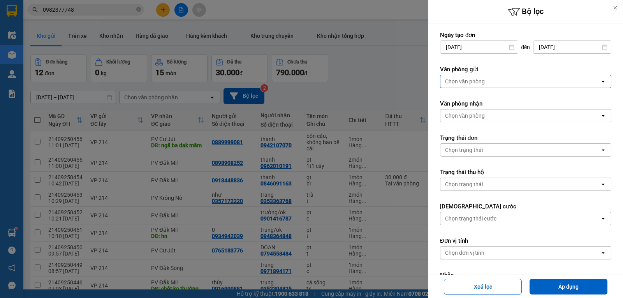
click at [514, 83] on div "Chọn văn phòng" at bounding box center [520, 81] width 160 height 12
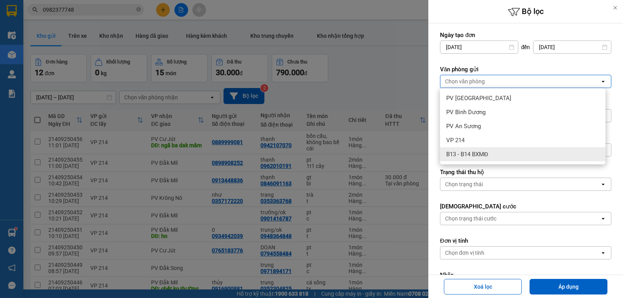
click at [474, 149] on div "B13 - B14 BXMĐ" at bounding box center [522, 154] width 165 height 14
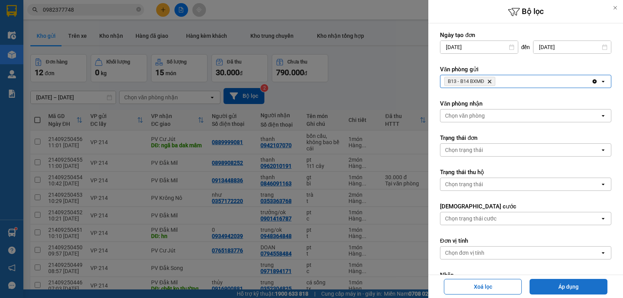
click at [565, 284] on button "Áp dụng" at bounding box center [569, 287] width 78 height 16
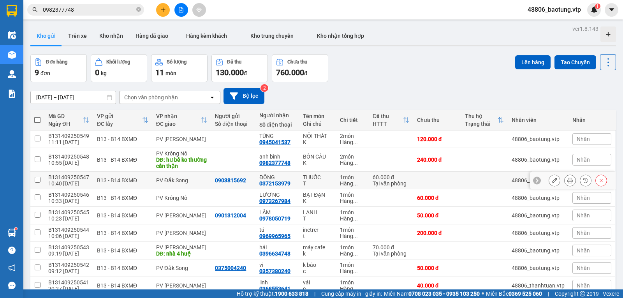
click at [37, 177] on input "checkbox" at bounding box center [38, 180] width 6 height 6
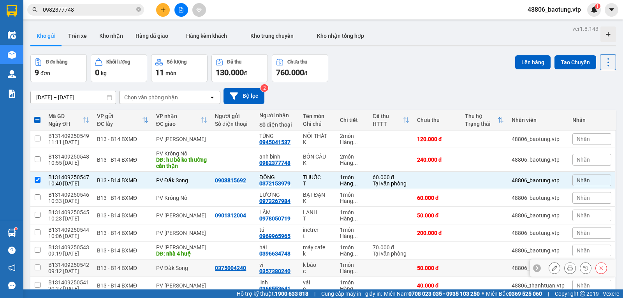
click at [37, 264] on input "checkbox" at bounding box center [38, 267] width 6 height 6
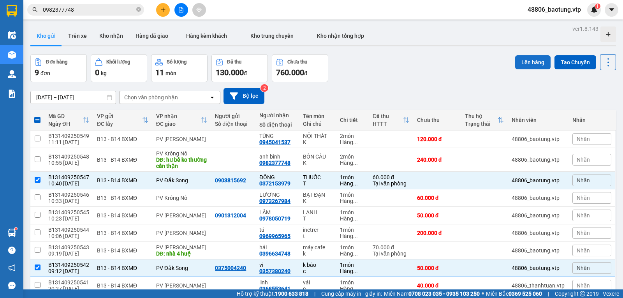
click at [527, 55] on button "Lên hàng" at bounding box center [532, 62] width 35 height 14
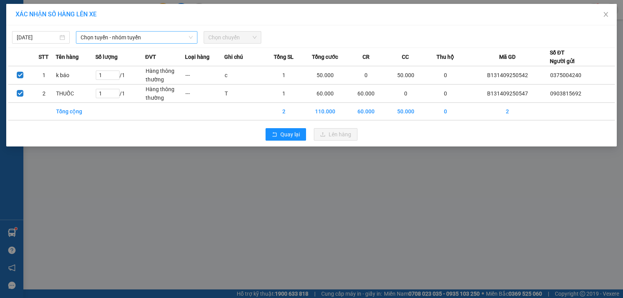
click at [147, 39] on span "Chọn tuyến - nhóm tuyến" at bounding box center [137, 38] width 112 height 12
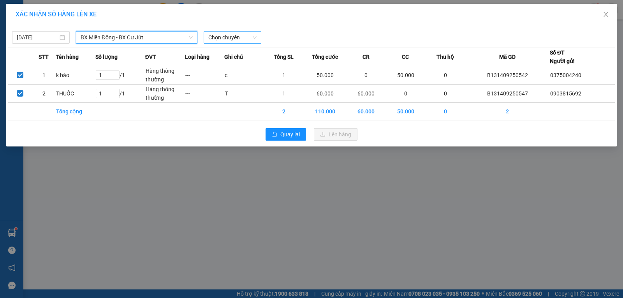
click at [225, 42] on span "Chọn chuyến" at bounding box center [232, 38] width 48 height 12
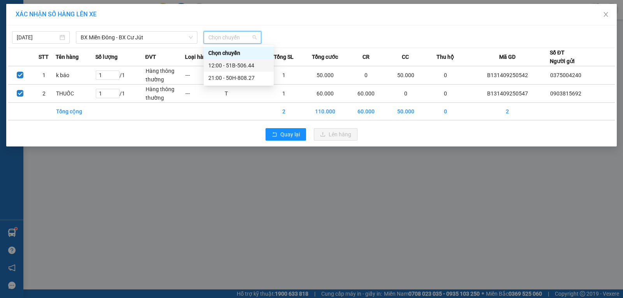
drag, startPoint x: 224, startPoint y: 62, endPoint x: 266, endPoint y: 64, distance: 41.7
click at [225, 62] on div "12:00 - 51B-506.44" at bounding box center [238, 65] width 61 height 9
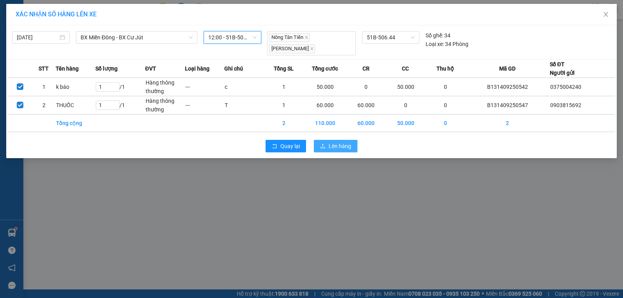
click at [340, 140] on button "Lên hàng" at bounding box center [336, 146] width 44 height 12
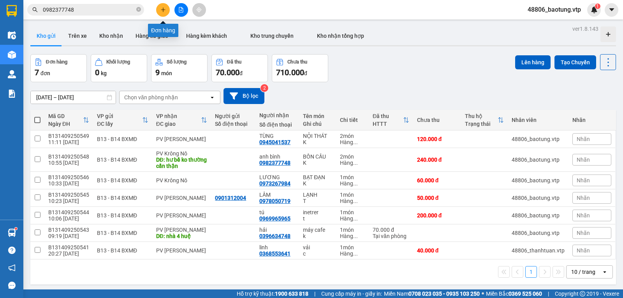
click at [158, 8] on button at bounding box center [163, 10] width 14 height 14
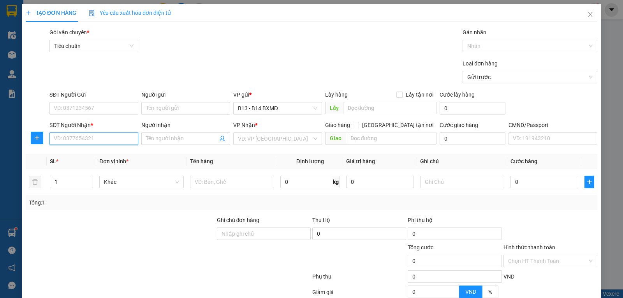
click at [68, 138] on input "SĐT Người Nhận *" at bounding box center [93, 138] width 89 height 12
click at [114, 153] on div "0867494748 - [PERSON_NAME]" at bounding box center [93, 155] width 79 height 9
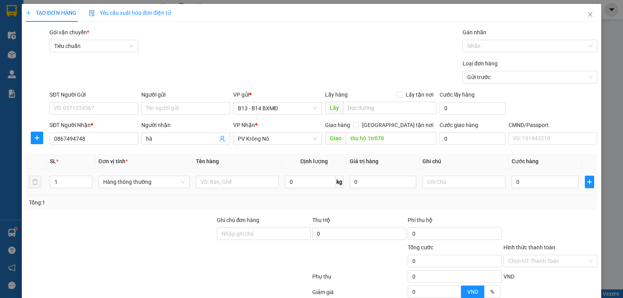
click at [243, 190] on td at bounding box center [237, 182] width 89 height 26
click at [222, 180] on input "text" at bounding box center [237, 182] width 83 height 12
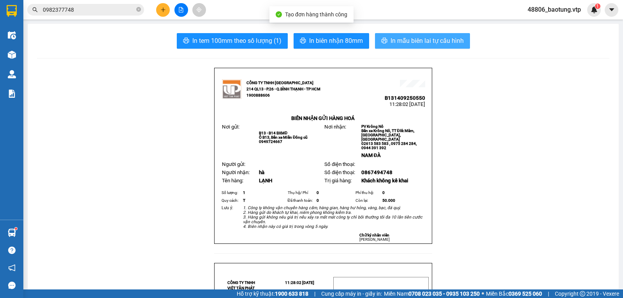
click at [386, 33] on button "In mẫu biên lai tự cấu hình" at bounding box center [422, 41] width 95 height 16
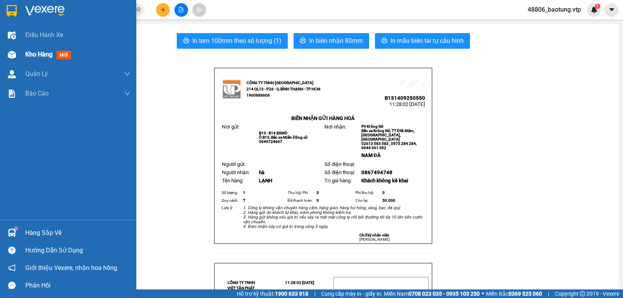
drag, startPoint x: 20, startPoint y: 55, endPoint x: 623, endPoint y: 154, distance: 610.8
click at [19, 55] on div "Kho hàng mới" at bounding box center [68, 54] width 136 height 19
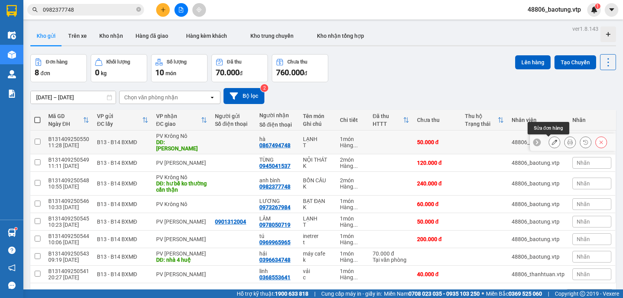
click at [552, 143] on icon at bounding box center [554, 141] width 5 height 5
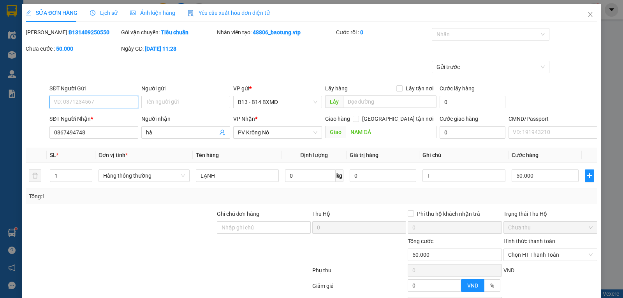
click at [116, 100] on input "SĐT Người Gửi" at bounding box center [93, 102] width 89 height 12
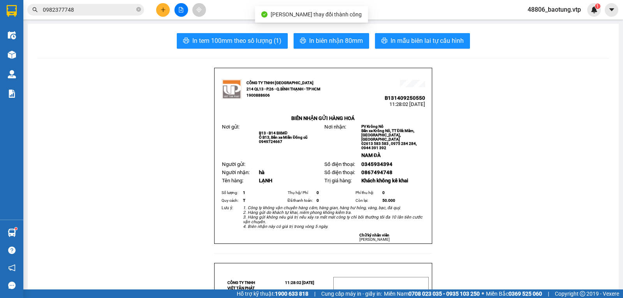
click at [399, 44] on span "In mẫu biên lai tự cấu hình" at bounding box center [427, 41] width 73 height 10
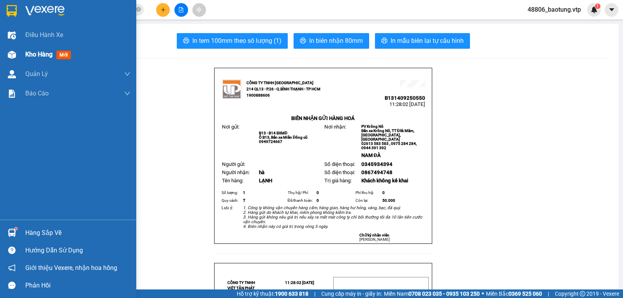
drag, startPoint x: 19, startPoint y: 57, endPoint x: 31, endPoint y: 61, distance: 12.7
click at [19, 57] on div "Kho hàng mới" at bounding box center [68, 54] width 136 height 19
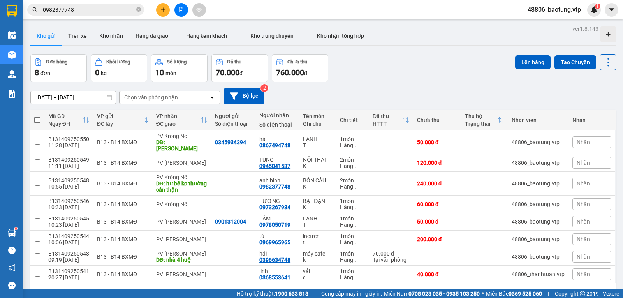
click at [235, 95] on icon at bounding box center [234, 96] width 8 height 8
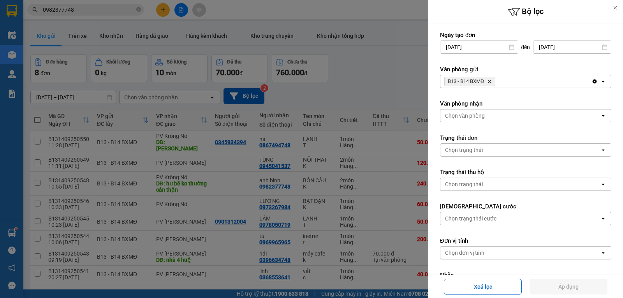
click at [593, 81] on icon "Clear all" at bounding box center [595, 81] width 4 height 4
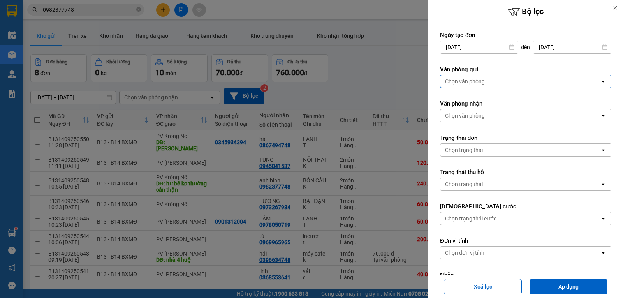
click at [600, 81] on icon "open" at bounding box center [603, 81] width 6 height 6
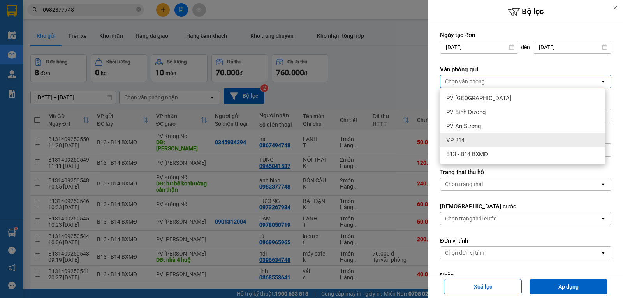
click at [465, 141] on div "VP 214" at bounding box center [522, 140] width 165 height 14
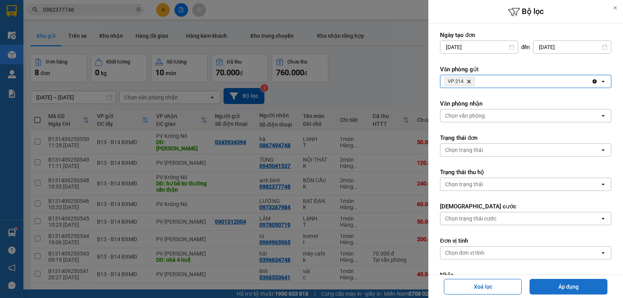
click at [563, 284] on button "Áp dụng" at bounding box center [569, 287] width 78 height 16
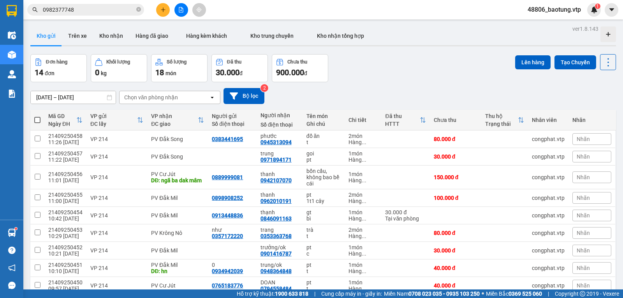
click at [255, 88] on button "Bộ lọc" at bounding box center [243, 96] width 41 height 16
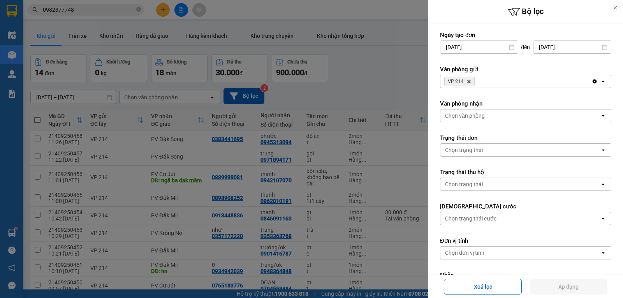
click at [600, 118] on icon "open" at bounding box center [603, 116] width 6 height 6
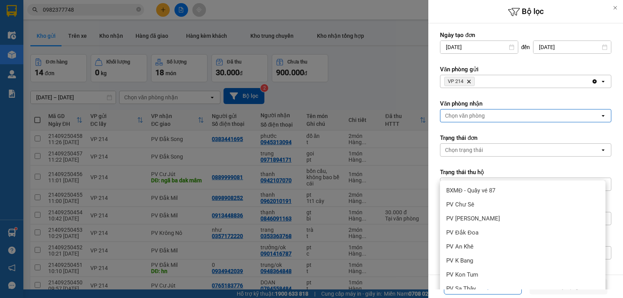
click at [302, 152] on div at bounding box center [311, 149] width 623 height 298
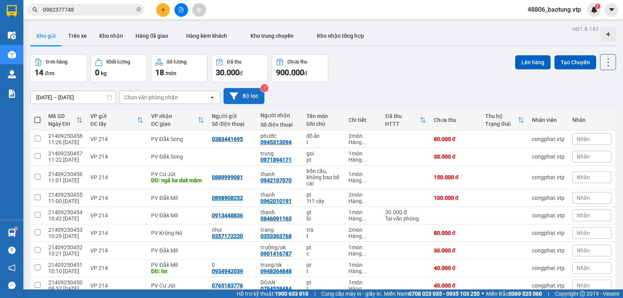
click at [235, 92] on icon at bounding box center [234, 96] width 8 height 8
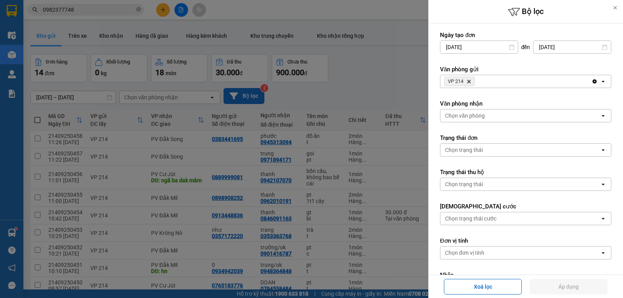
click at [276, 223] on div at bounding box center [311, 149] width 623 height 298
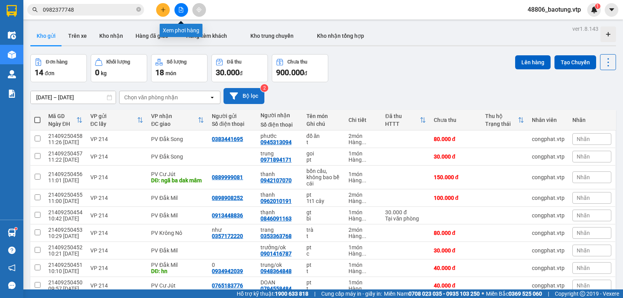
click at [180, 13] on button at bounding box center [181, 10] width 14 height 14
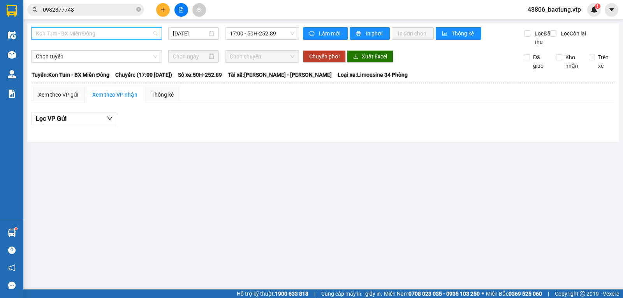
click at [140, 35] on span "Kon Tum - BX Miền Đông" at bounding box center [96, 34] width 121 height 12
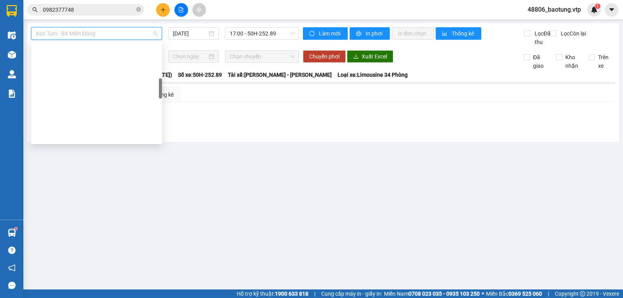
click at [108, 257] on div "BX Miền Đông - BX Krông Nô A" at bounding box center [96, 261] width 121 height 9
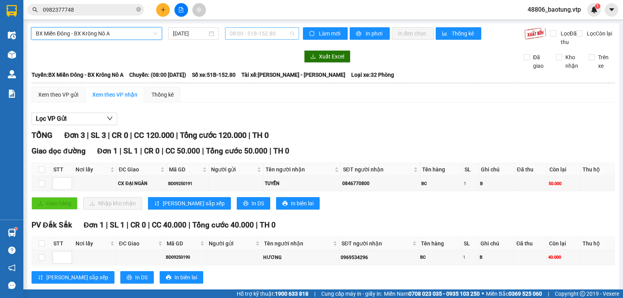
click at [261, 33] on span "08:00 - 51B-152.80" at bounding box center [262, 34] width 64 height 12
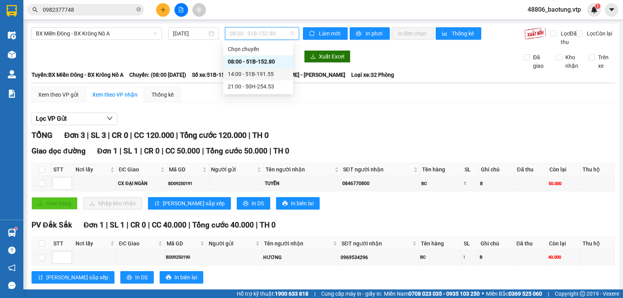
click at [259, 75] on div "14:00 - 51B-191.55" at bounding box center [258, 74] width 61 height 9
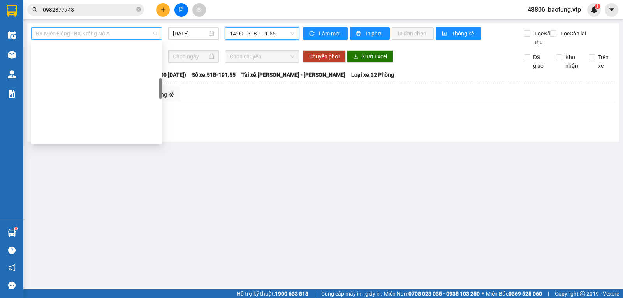
click at [135, 32] on span "BX Miền Đông - BX Krông Nô A" at bounding box center [96, 34] width 121 height 12
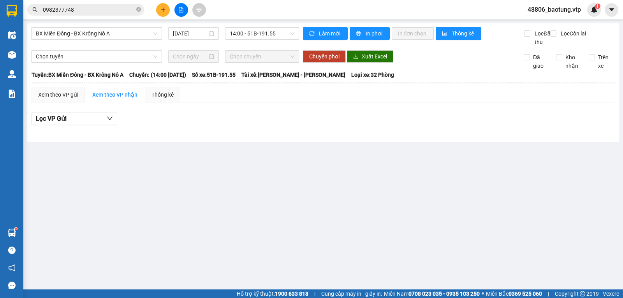
click at [323, 162] on main "BX Miền Đông - BX Krông Nô A [DATE] 14:00 - 51B-191.55 Làm mới In phơi In đơn c…" at bounding box center [311, 144] width 623 height 289
click at [11, 36] on img at bounding box center [12, 35] width 8 height 8
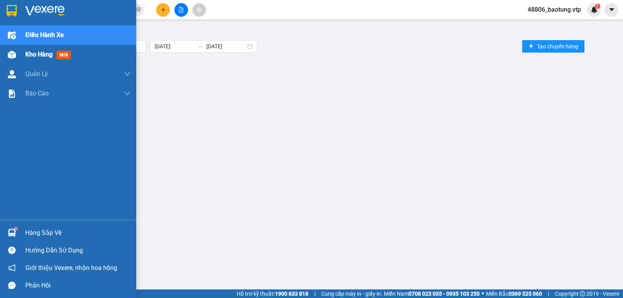
click at [13, 54] on img at bounding box center [12, 55] width 8 height 8
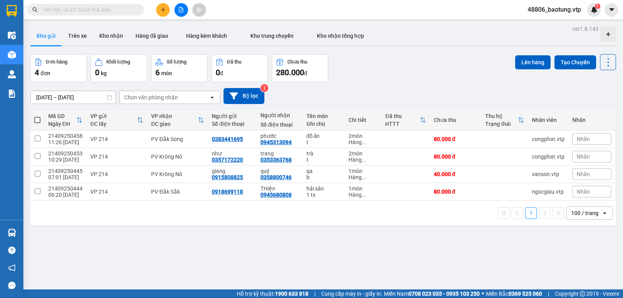
click at [89, 12] on input "text" at bounding box center [89, 9] width 92 height 9
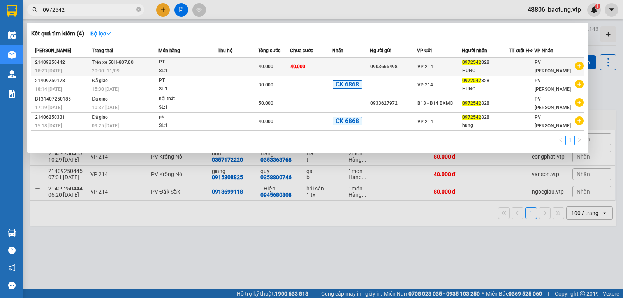
type input "0972542"
click at [205, 65] on div "PT" at bounding box center [188, 62] width 58 height 9
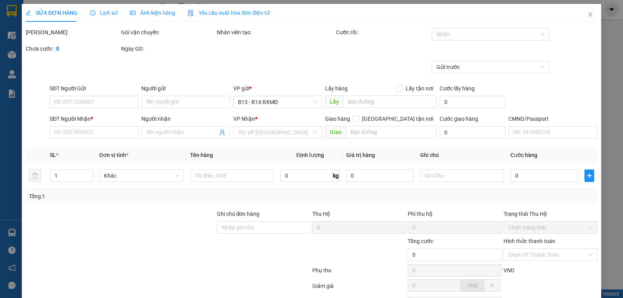
type input "0903666498"
type input "0972542828"
type input "HUNG"
type input "40.000"
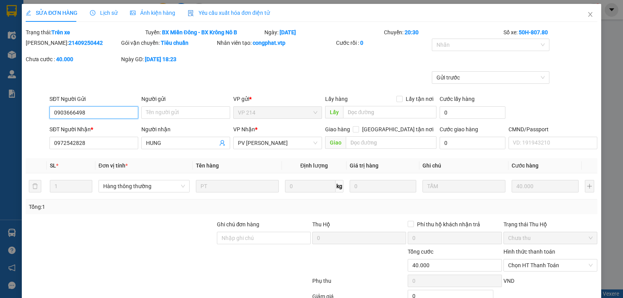
type input "2.000"
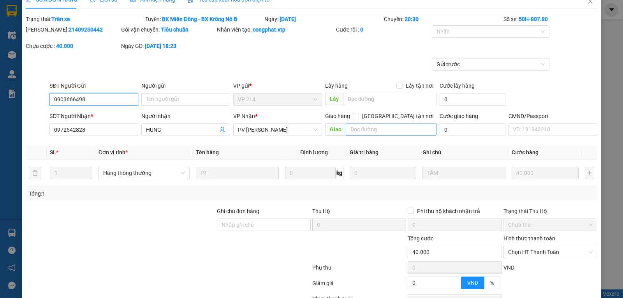
scroll to position [6, 0]
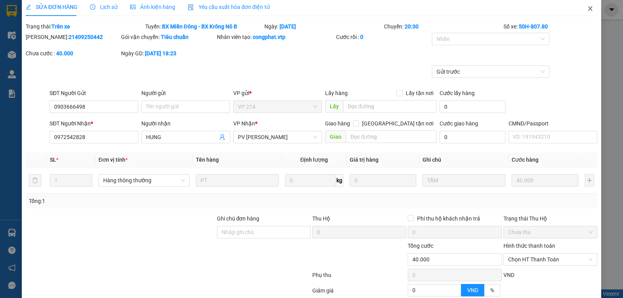
click at [588, 10] on icon "close" at bounding box center [590, 8] width 4 height 5
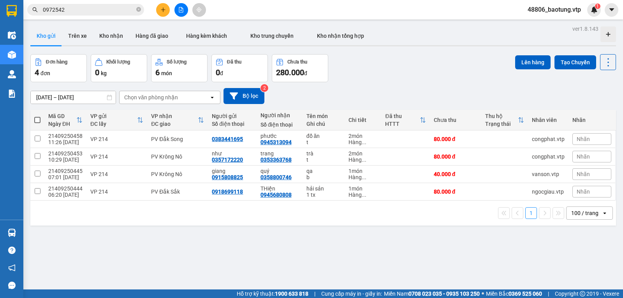
click at [84, 8] on input "0972542" at bounding box center [89, 9] width 92 height 9
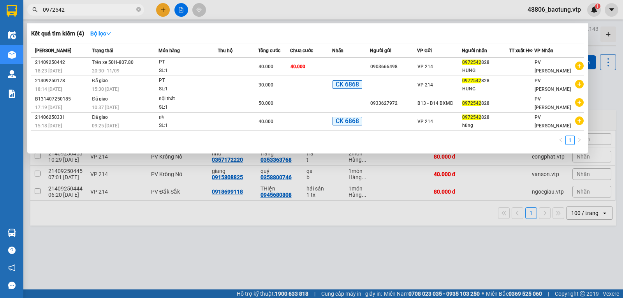
click at [255, 12] on div at bounding box center [311, 149] width 623 height 298
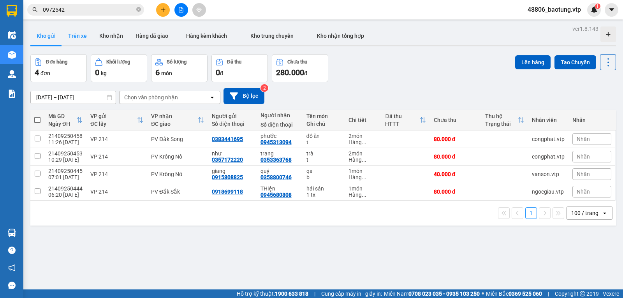
click at [79, 37] on button "Trên xe" at bounding box center [77, 35] width 31 height 19
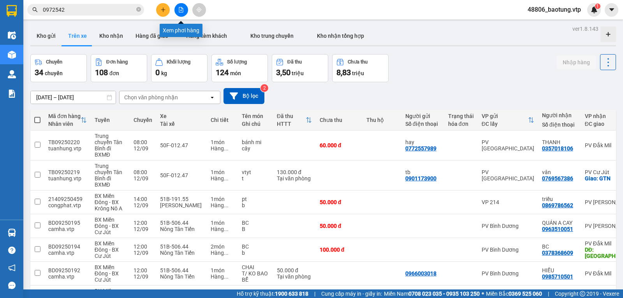
click at [182, 9] on icon "file-add" at bounding box center [181, 9] width 4 height 5
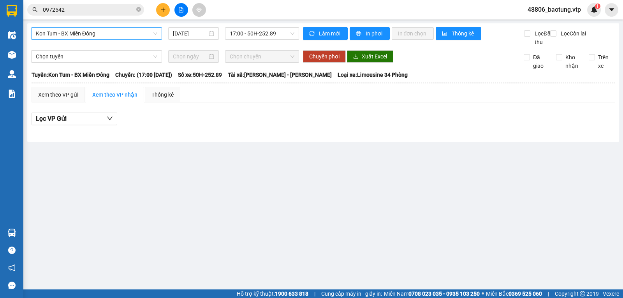
click at [111, 31] on span "Kon Tum - BX Miền Đông" at bounding box center [96, 34] width 121 height 12
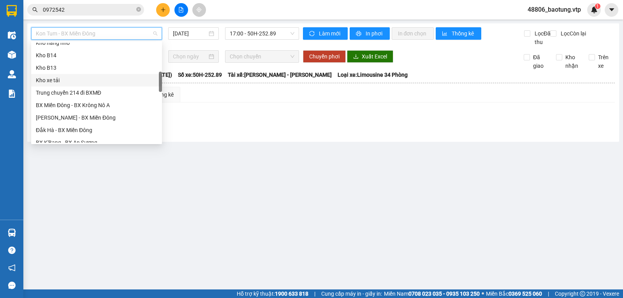
scroll to position [234, 0]
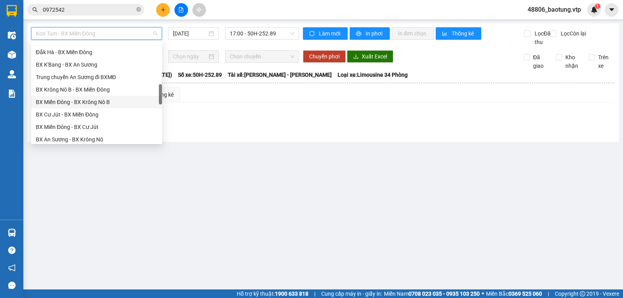
click at [109, 100] on div "BX Miền Đông - BX Krông Nô B" at bounding box center [96, 102] width 121 height 9
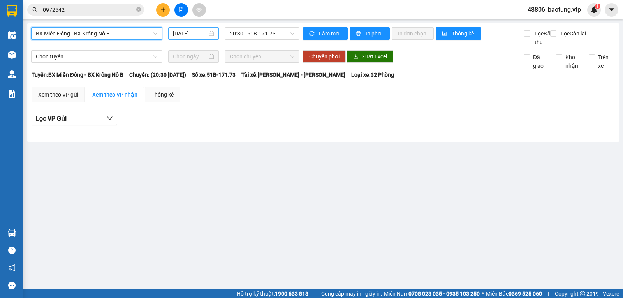
click at [195, 33] on input "[DATE]" at bounding box center [190, 33] width 35 height 9
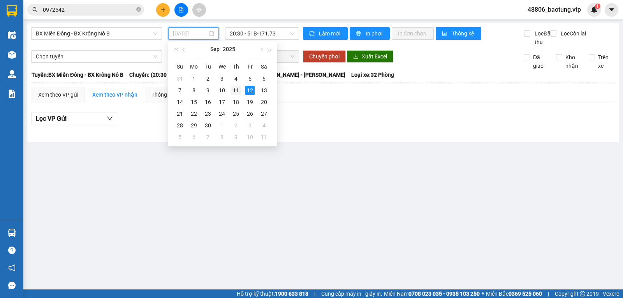
click at [237, 90] on div "11" at bounding box center [235, 90] width 9 height 9
type input "11/09/2025"
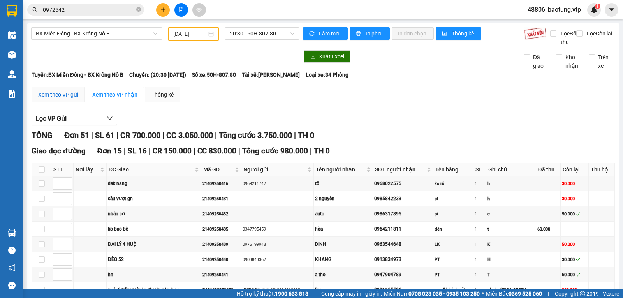
click at [63, 99] on div "Xem theo VP gửi" at bounding box center [58, 94] width 40 height 9
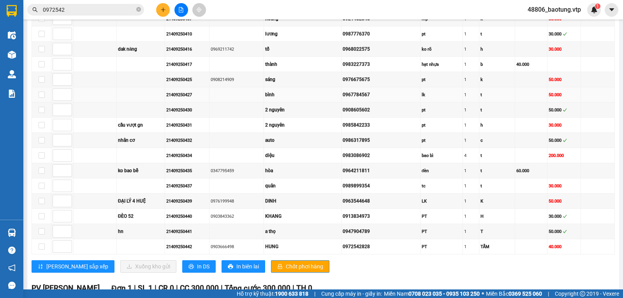
scroll to position [166, 0]
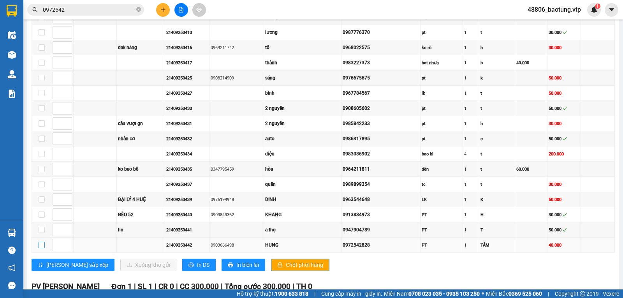
click at [41, 248] on input "checkbox" at bounding box center [42, 245] width 6 height 6
checkbox input "true"
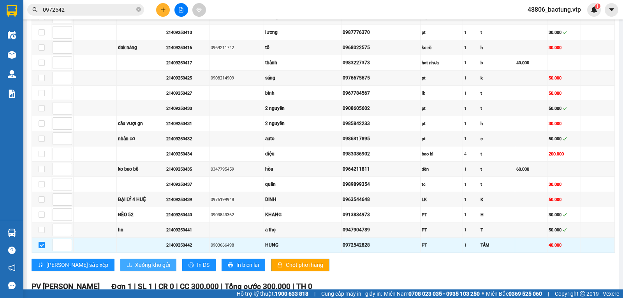
click at [135, 269] on span "Xuống kho gửi" at bounding box center [152, 264] width 35 height 9
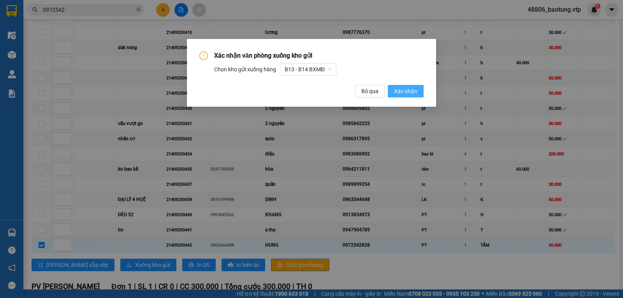
click at [399, 90] on span "Xác nhận" at bounding box center [405, 91] width 23 height 9
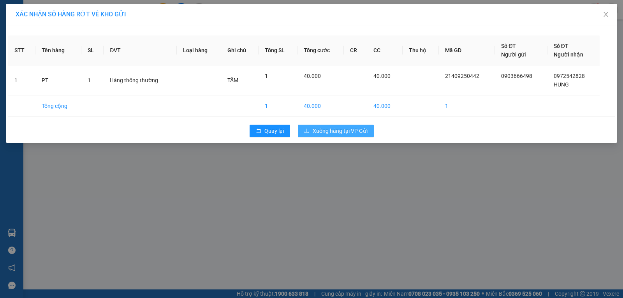
click at [311, 132] on button "Xuống hàng tại VP Gửi" at bounding box center [336, 131] width 76 height 12
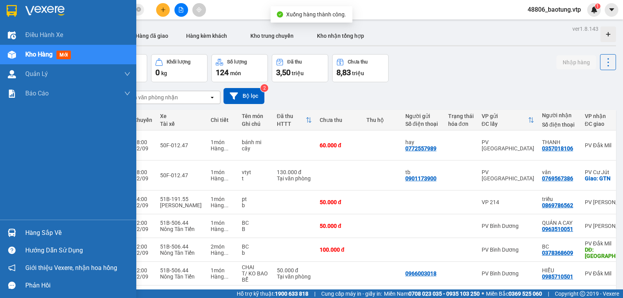
click at [32, 56] on span "Kho hàng" at bounding box center [38, 54] width 27 height 7
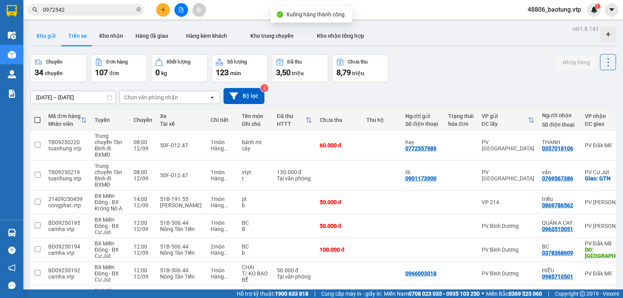
click at [47, 34] on button "Kho gửi" at bounding box center [46, 35] width 32 height 19
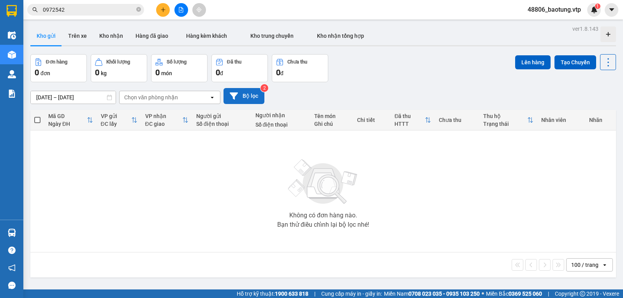
drag, startPoint x: 246, startPoint y: 102, endPoint x: 255, endPoint y: 102, distance: 9.4
click at [255, 102] on button "Bộ lọc" at bounding box center [243, 96] width 41 height 16
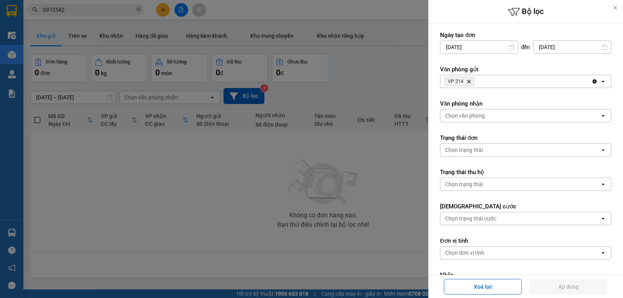
click at [591, 81] on icon "Clear all" at bounding box center [594, 81] width 6 height 6
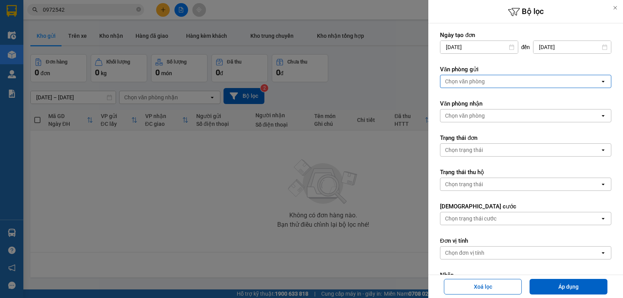
click at [581, 80] on div "Chọn văn phòng" at bounding box center [520, 81] width 160 height 12
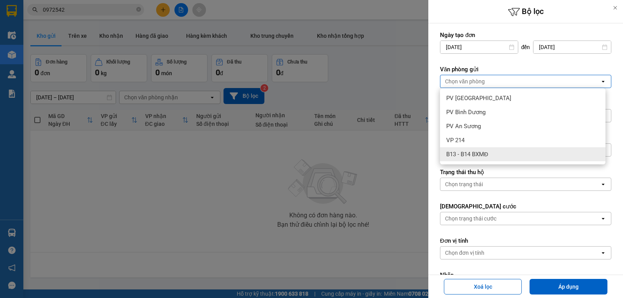
click at [472, 153] on span "B13 - B14 BXMĐ" at bounding box center [467, 154] width 42 height 8
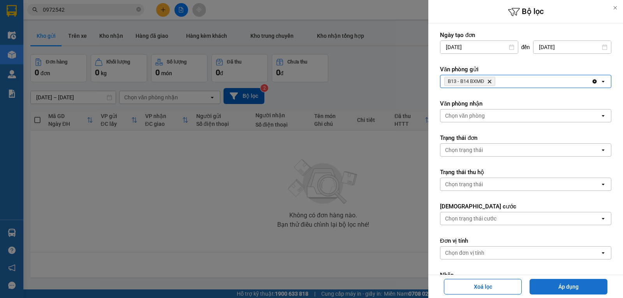
click at [564, 291] on button "Áp dụng" at bounding box center [569, 287] width 78 height 16
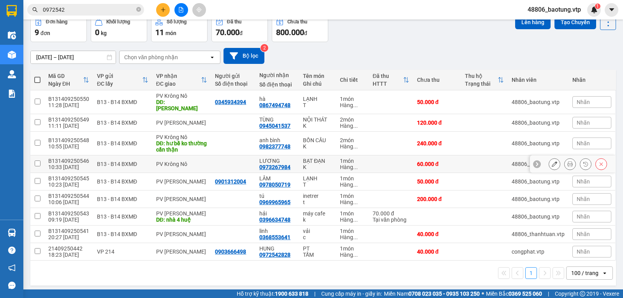
scroll to position [40, 0]
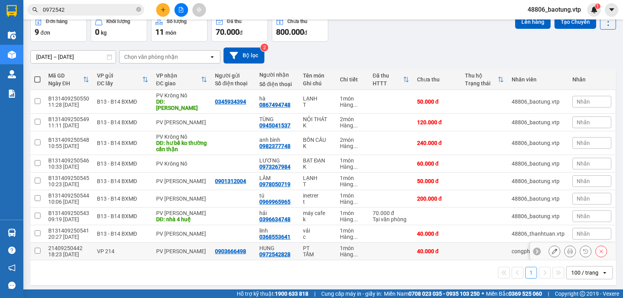
click at [269, 245] on div "HUNG" at bounding box center [277, 248] width 36 height 6
checkbox input "true"
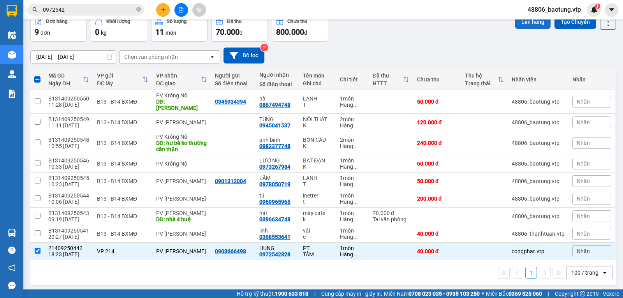
click at [529, 21] on button "Lên hàng" at bounding box center [532, 22] width 35 height 14
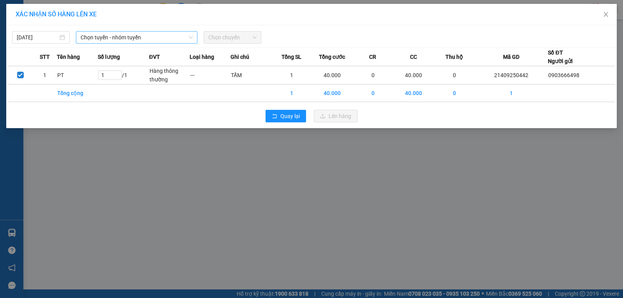
click at [132, 37] on span "Chọn tuyến - nhóm tuyến" at bounding box center [137, 38] width 112 height 12
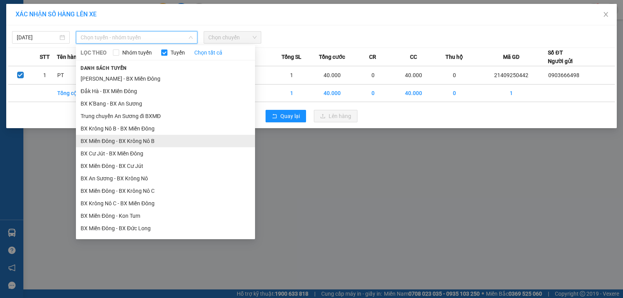
scroll to position [195, 0]
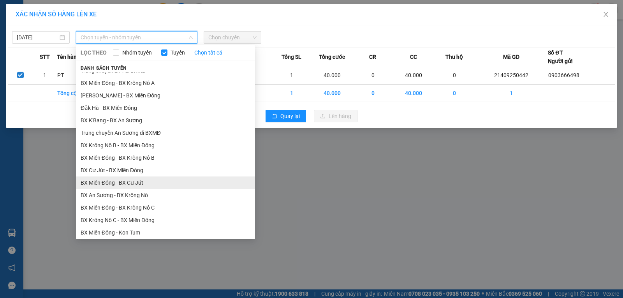
click at [142, 183] on li "BX Miền Đông - BX Cư Jút" at bounding box center [165, 182] width 179 height 12
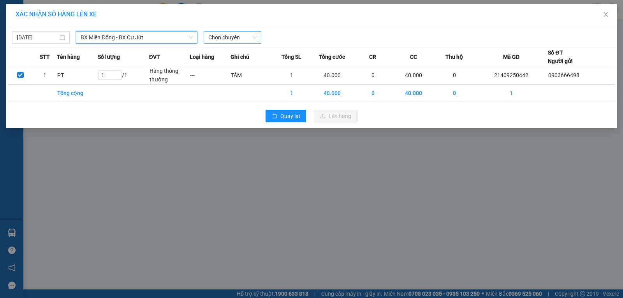
click at [238, 39] on span "Chọn chuyến" at bounding box center [232, 38] width 48 height 12
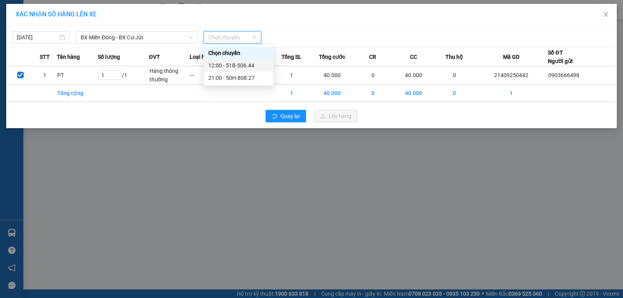
click at [230, 65] on div "12:00 - 51B-506.44" at bounding box center [238, 65] width 61 height 9
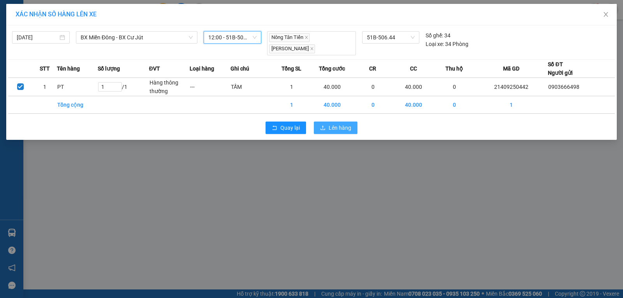
click at [337, 128] on span "Lên hàng" at bounding box center [340, 127] width 23 height 9
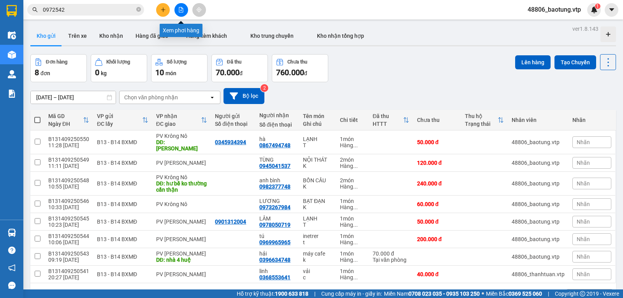
click at [181, 11] on icon "file-add" at bounding box center [181, 9] width 4 height 5
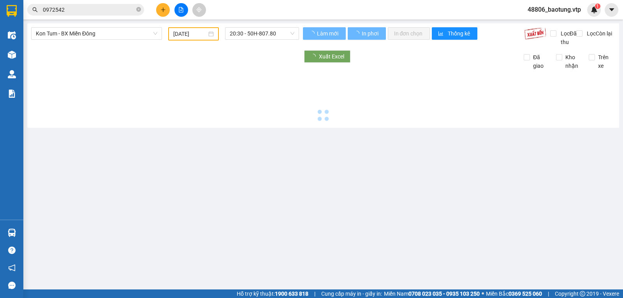
type input "[DATE]"
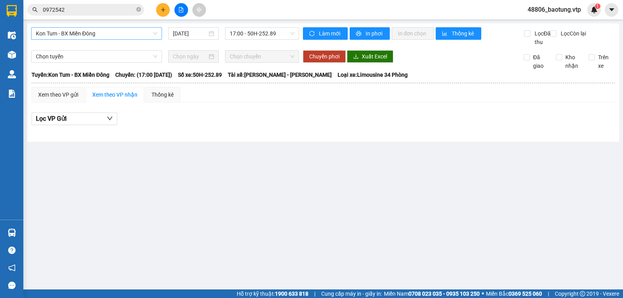
click at [143, 35] on span "Kon Tum - BX Miền Đông" at bounding box center [96, 34] width 121 height 12
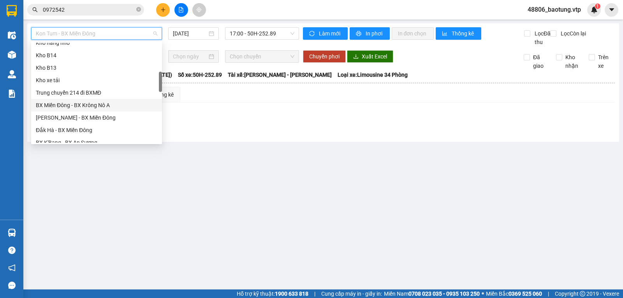
scroll to position [234, 0]
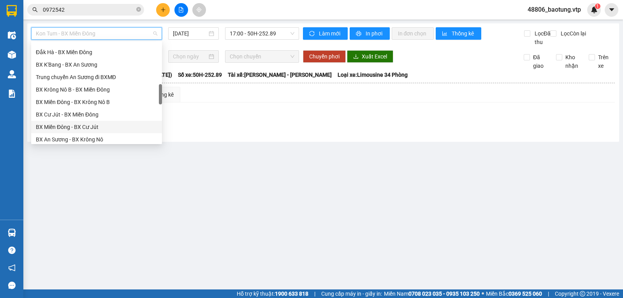
click at [92, 129] on div "BX Miền Đông - BX Cư Jút" at bounding box center [96, 127] width 121 height 9
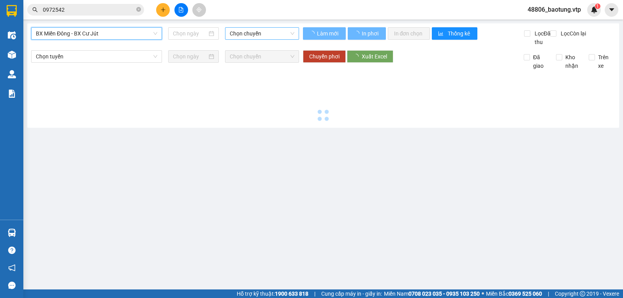
type input "[DATE]"
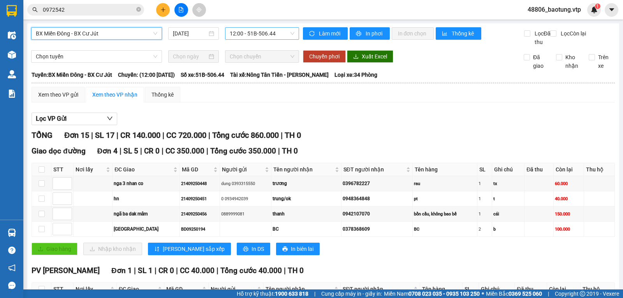
click at [252, 33] on span "12:00 - 51B-506.44" at bounding box center [262, 34] width 64 height 12
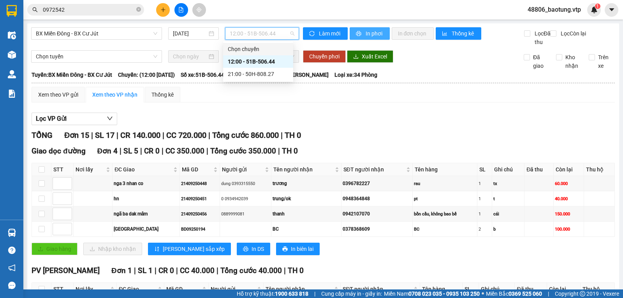
click at [366, 32] on span "In phơi" at bounding box center [375, 33] width 18 height 9
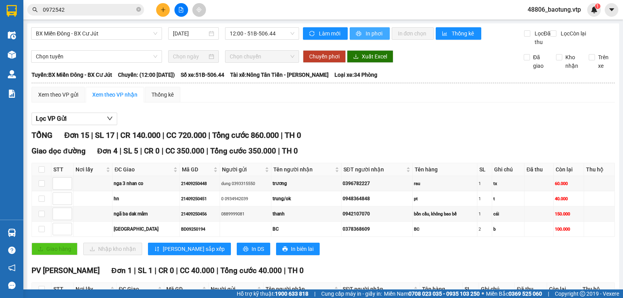
click at [366, 35] on span "In phơi" at bounding box center [375, 33] width 18 height 9
click at [177, 9] on button at bounding box center [181, 10] width 14 height 14
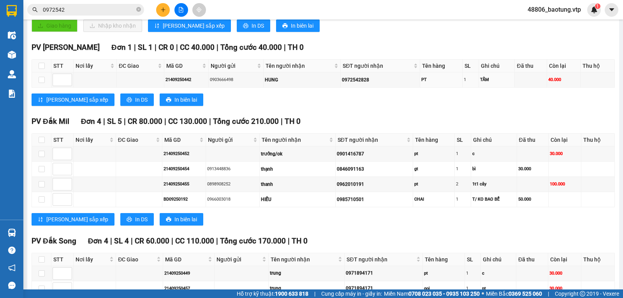
scroll to position [28, 0]
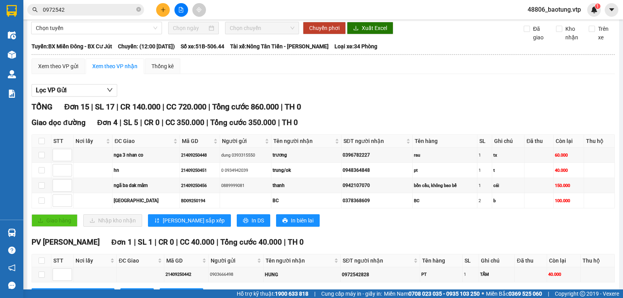
click at [161, 9] on icon "plus" at bounding box center [162, 9] width 5 height 5
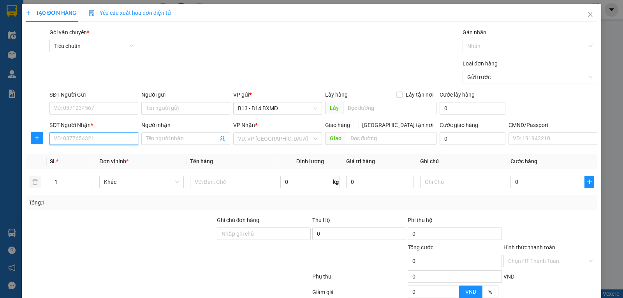
click at [72, 138] on input "SĐT Người Nhận *" at bounding box center [93, 138] width 89 height 12
click at [84, 154] on div "0974725438 - lục/ ok" at bounding box center [93, 155] width 79 height 9
type input "0974725438"
type input "lục/ ok"
type input "0974725438"
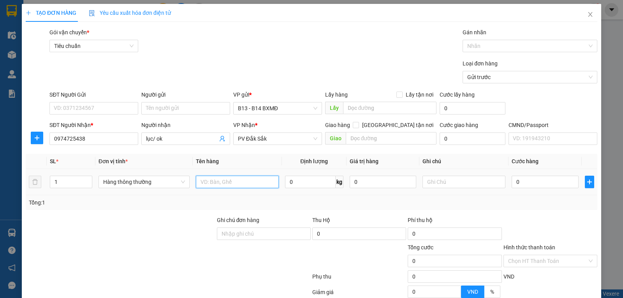
click at [256, 185] on input "text" at bounding box center [237, 182] width 83 height 12
type input "BC"
type input "B"
type input "5"
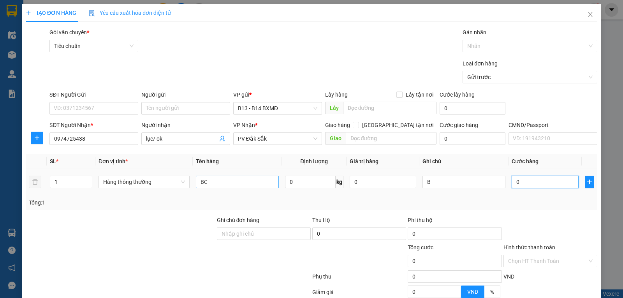
type input "5"
type input "50"
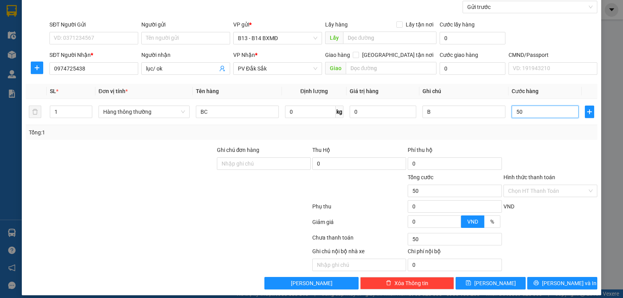
scroll to position [78, 0]
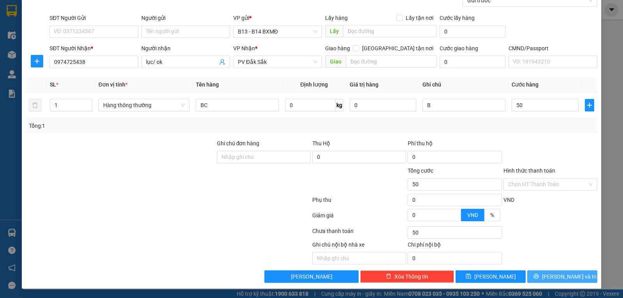
type input "50.000"
click at [561, 281] on button "[PERSON_NAME] và In" at bounding box center [562, 276] width 70 height 12
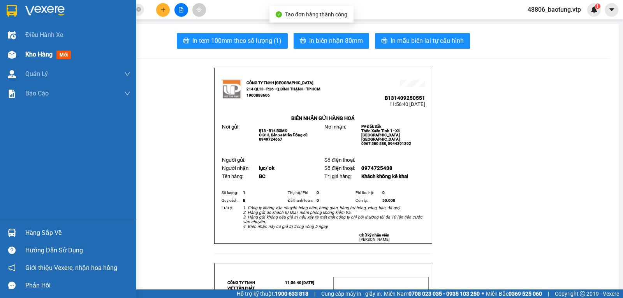
click at [22, 57] on div "Kho hàng mới" at bounding box center [68, 54] width 136 height 19
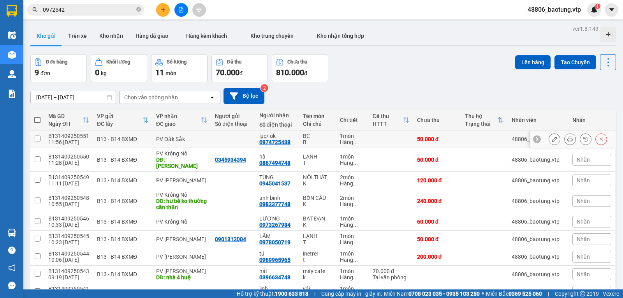
click at [196, 146] on td "PV Đắk Sắk" at bounding box center [181, 139] width 59 height 18
checkbox input "true"
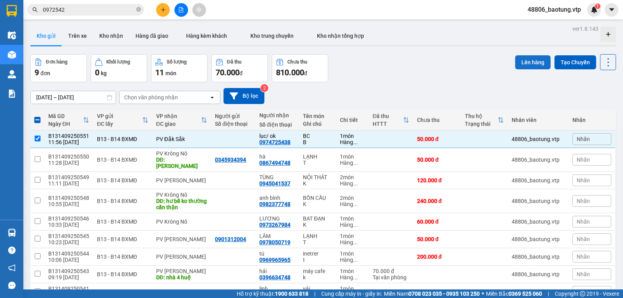
click at [517, 63] on button "Lên hàng" at bounding box center [532, 62] width 35 height 14
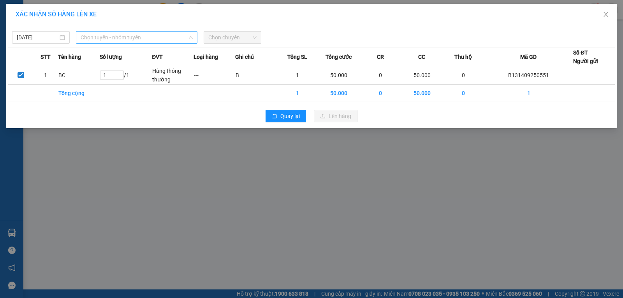
click at [103, 35] on span "Chọn tuyến - nhóm tuyến" at bounding box center [137, 38] width 112 height 12
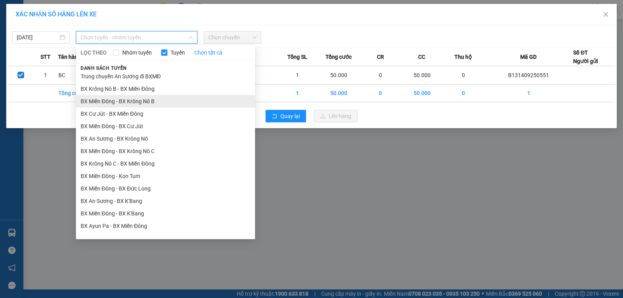
scroll to position [239, 0]
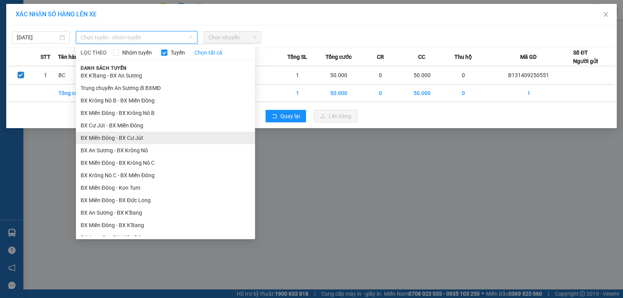
click at [143, 142] on li "BX Miền Đông - BX Cư Jút" at bounding box center [165, 138] width 179 height 12
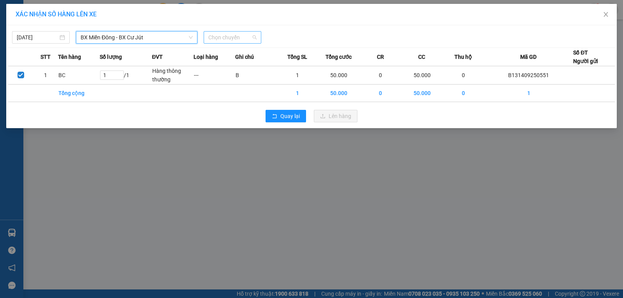
click at [238, 34] on span "Chọn chuyến" at bounding box center [232, 38] width 48 height 12
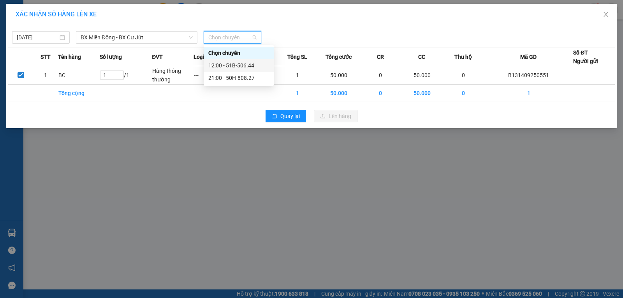
click at [229, 68] on div "12:00 - 51B-506.44" at bounding box center [238, 65] width 61 height 9
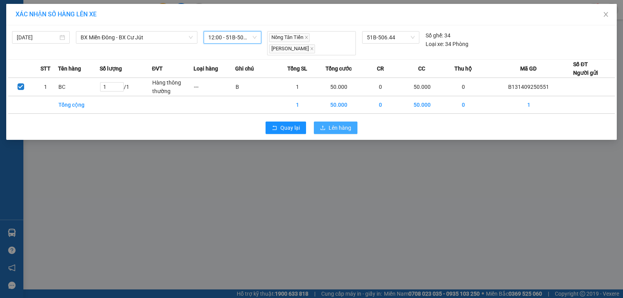
click at [339, 125] on span "Lên hàng" at bounding box center [340, 127] width 23 height 9
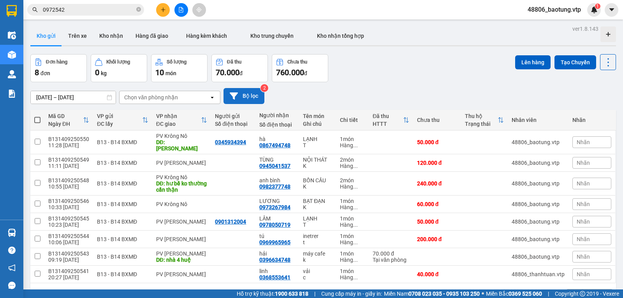
click at [242, 100] on button "Bộ lọc" at bounding box center [243, 96] width 41 height 16
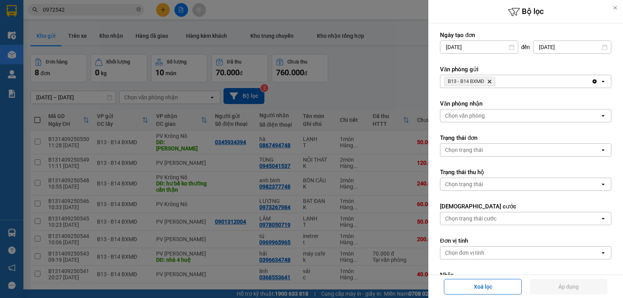
click at [299, 134] on div at bounding box center [311, 149] width 623 height 298
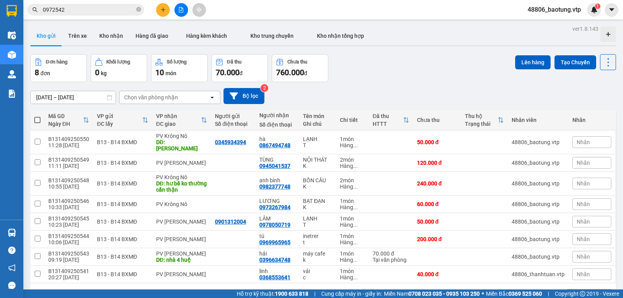
click at [39, 123] on span at bounding box center [37, 120] width 6 height 6
click at [37, 116] on input "checkbox" at bounding box center [37, 116] width 0 height 0
checkbox input "true"
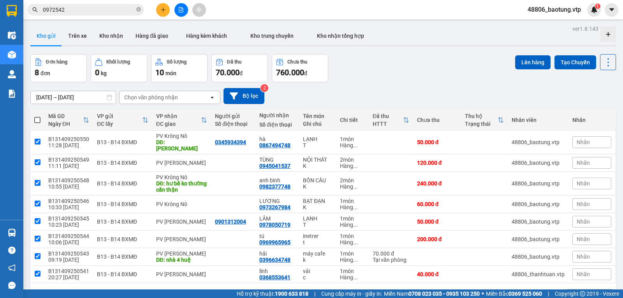
checkbox input "true"
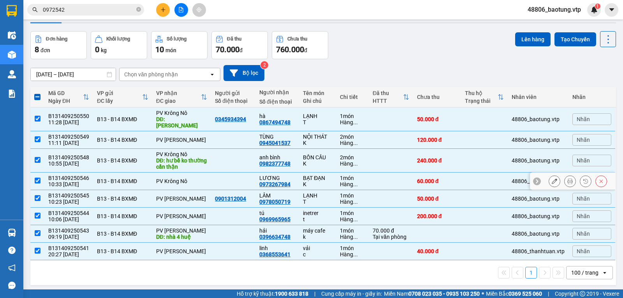
scroll to position [36, 0]
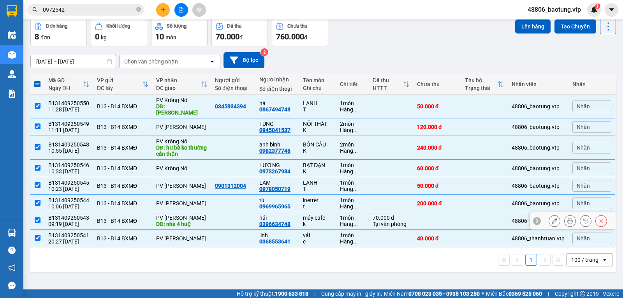
click at [37, 220] on input "checkbox" at bounding box center [38, 220] width 6 height 6
checkbox input "false"
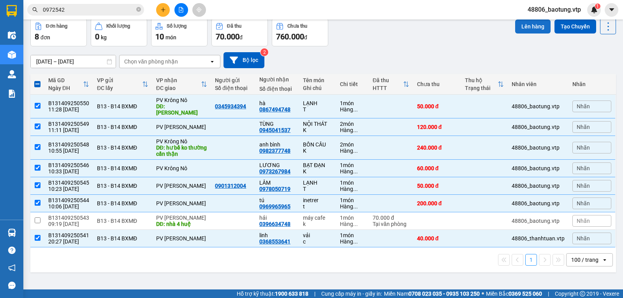
click at [522, 31] on button "Lên hàng" at bounding box center [532, 26] width 35 height 14
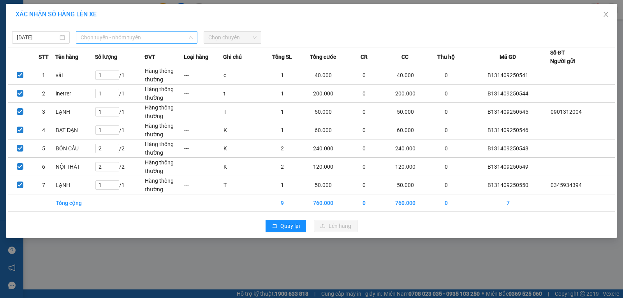
drag, startPoint x: 155, startPoint y: 40, endPoint x: 149, endPoint y: 81, distance: 41.2
click at [155, 40] on span "Chọn tuyến - nhóm tuyến" at bounding box center [137, 38] width 112 height 12
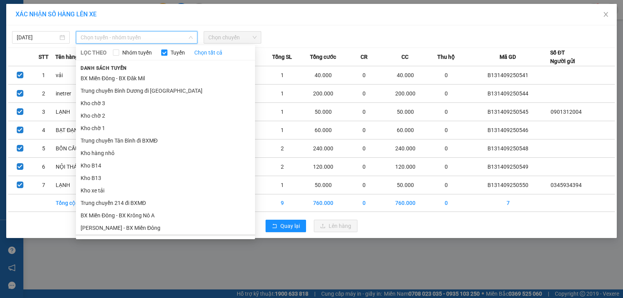
scroll to position [156, 0]
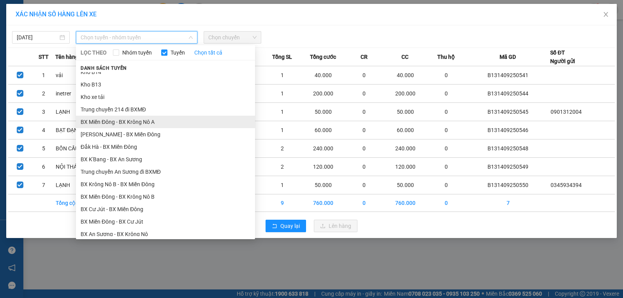
click at [162, 123] on li "BX Miền Đông - BX Krông Nô A" at bounding box center [165, 122] width 179 height 12
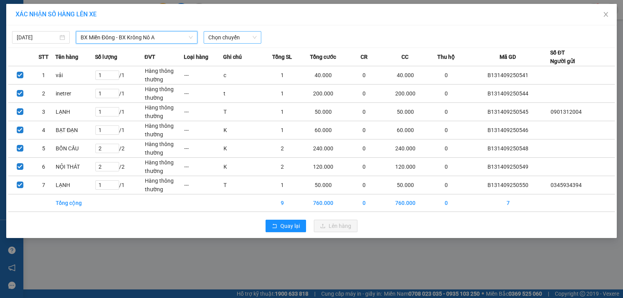
click at [223, 39] on span "Chọn chuyến" at bounding box center [232, 38] width 48 height 12
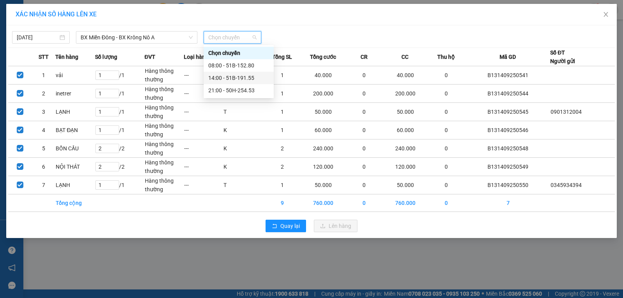
click at [227, 78] on div "14:00 - 51B-191.55" at bounding box center [238, 78] width 61 height 9
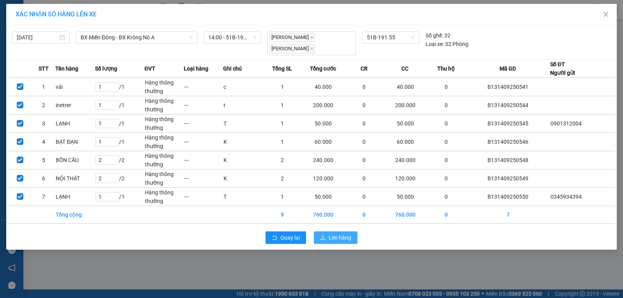
click at [338, 234] on span "Lên hàng" at bounding box center [340, 237] width 23 height 9
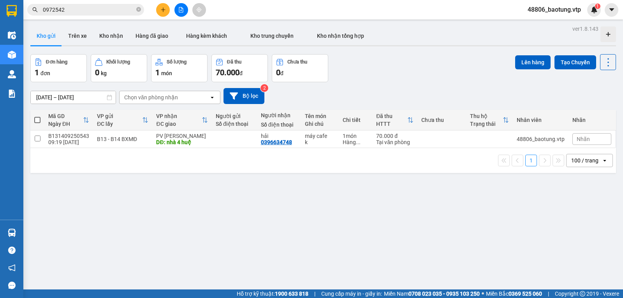
click at [164, 8] on icon "plus" at bounding box center [162, 9] width 5 height 5
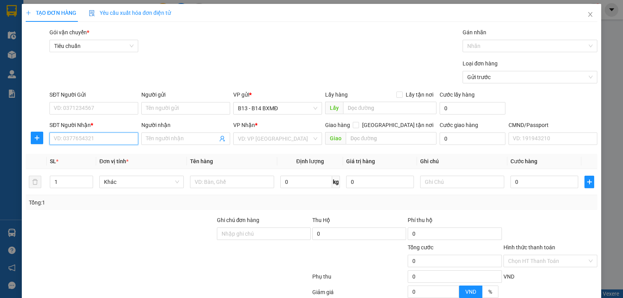
click at [80, 139] on input "SĐT Người Nhận *" at bounding box center [93, 138] width 89 height 12
type input "0394758820"
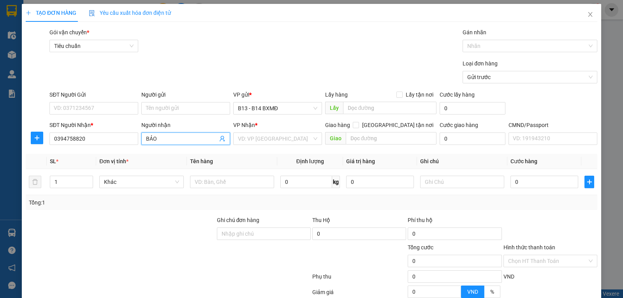
type input "BẢO"
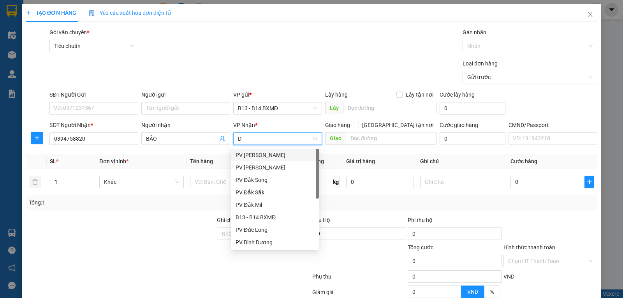
type input "DM"
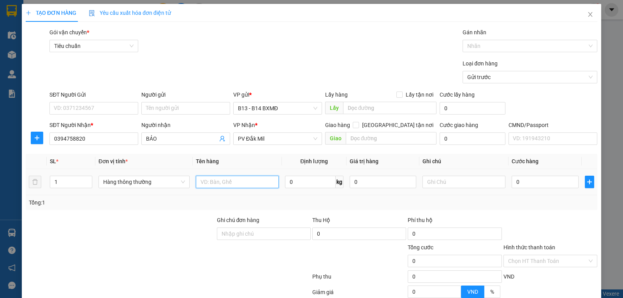
click at [233, 187] on input "text" at bounding box center [237, 182] width 83 height 12
type input "BÁNH"
type input "C"
type input "4"
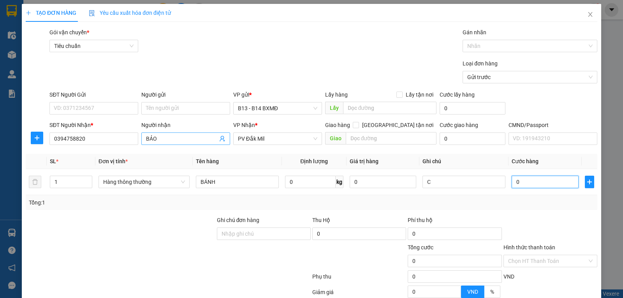
type input "4"
type input "40"
type input "4"
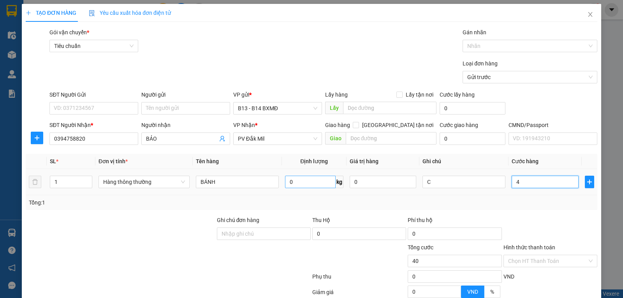
type input "4"
type input "0"
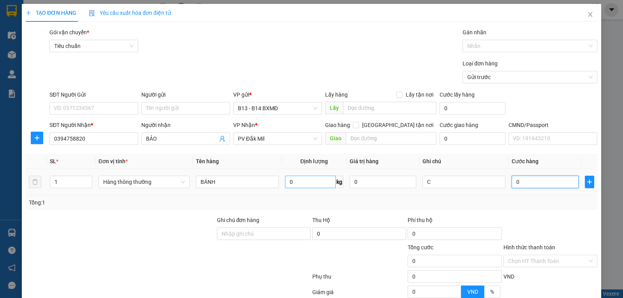
type input "03"
type input "3"
type input "030"
type input "30"
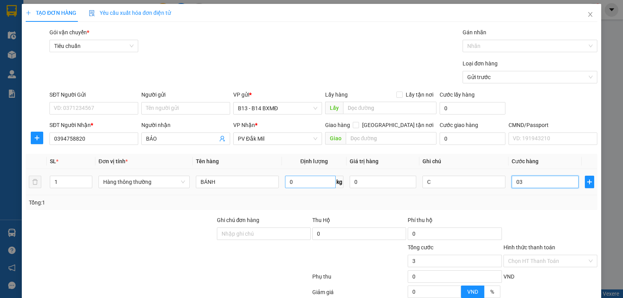
type input "30"
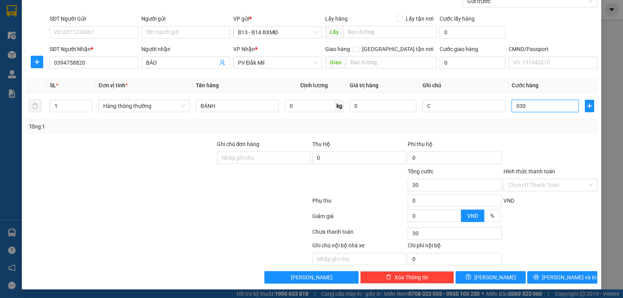
scroll to position [78, 0]
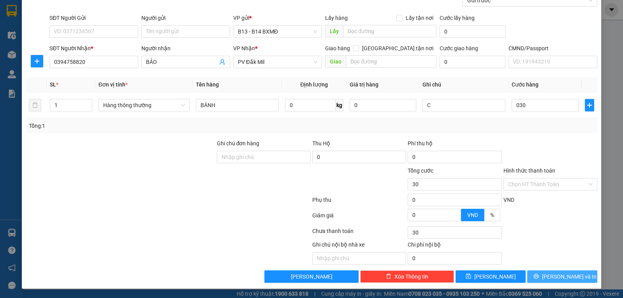
type input "30.000"
click at [559, 275] on span "[PERSON_NAME] và In" at bounding box center [569, 276] width 55 height 9
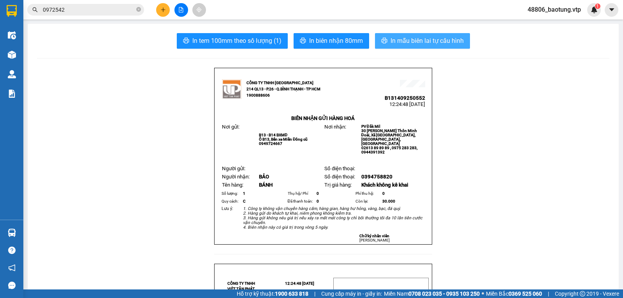
click at [438, 37] on span "In mẫu biên lai tự cấu hình" at bounding box center [427, 41] width 73 height 10
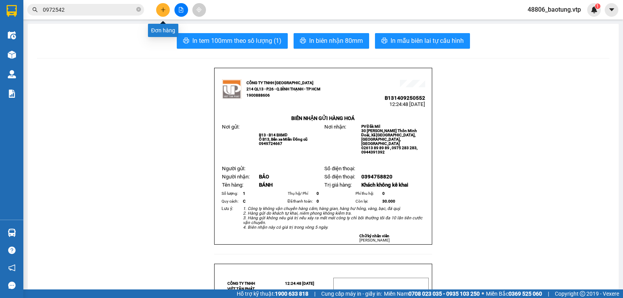
click at [162, 16] on button at bounding box center [163, 10] width 14 height 14
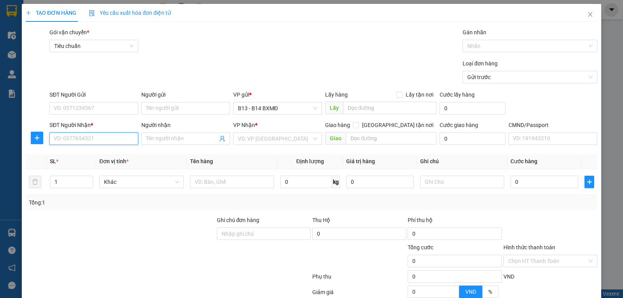
click at [83, 140] on input "SĐT Người Nhận *" at bounding box center [93, 138] width 89 height 12
drag, startPoint x: 88, startPoint y: 160, endPoint x: 183, endPoint y: 177, distance: 96.6
click at [88, 159] on div "0987776370 - lương" at bounding box center [93, 155] width 88 height 12
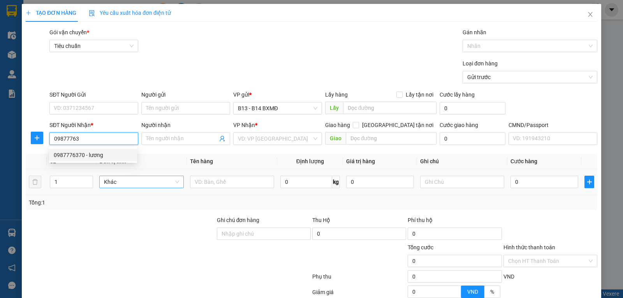
type input "0987776370"
type input "lương"
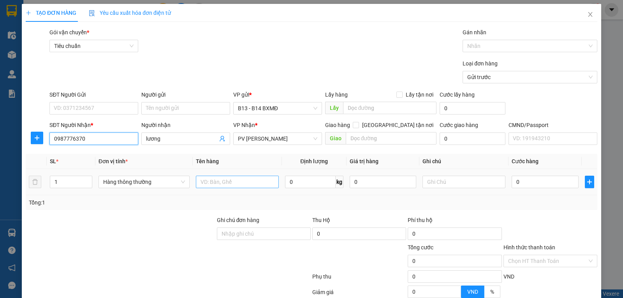
type input "0987776370"
click at [229, 187] on input "text" at bounding box center [237, 182] width 83 height 12
type input "PT"
type input "H"
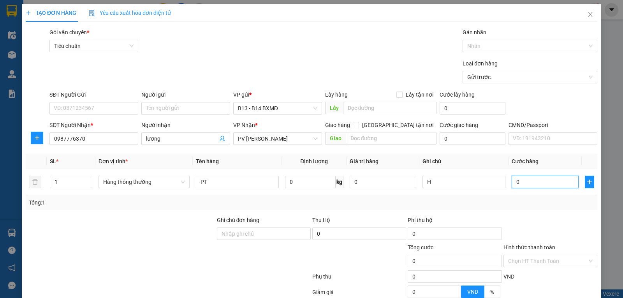
type input "3"
type input "30"
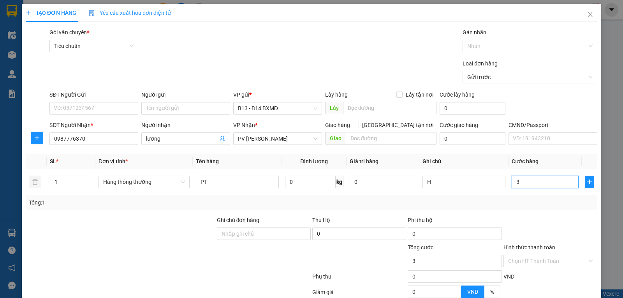
type input "30"
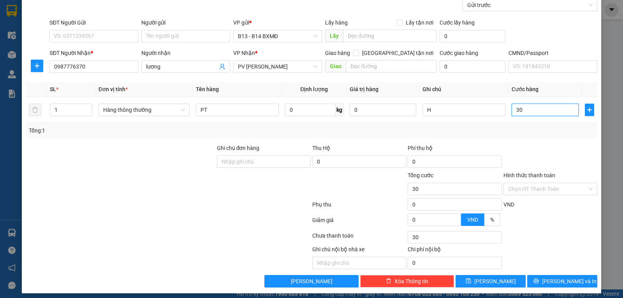
scroll to position [78, 0]
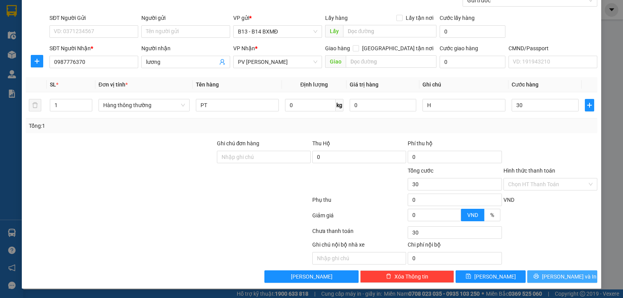
type input "30.000"
click at [557, 271] on button "[PERSON_NAME] và In" at bounding box center [562, 276] width 70 height 12
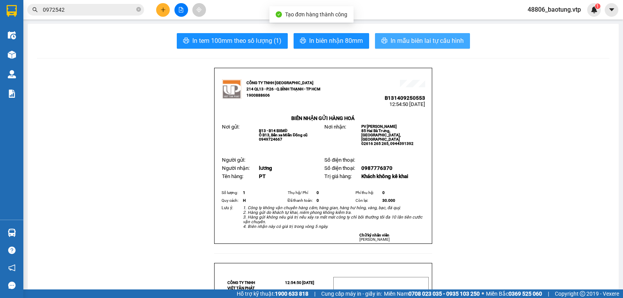
drag, startPoint x: 402, startPoint y: 39, endPoint x: 440, endPoint y: 125, distance: 94.0
click at [402, 40] on span "In mẫu biên lai tự cấu hình" at bounding box center [427, 41] width 73 height 10
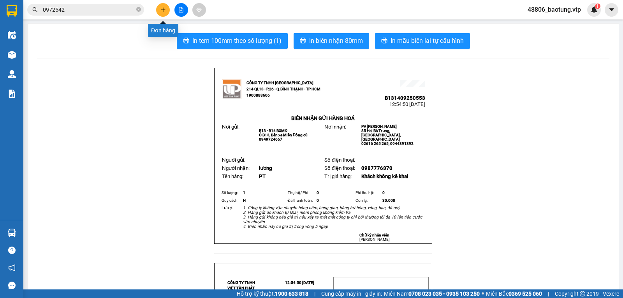
click at [162, 6] on button at bounding box center [163, 10] width 14 height 14
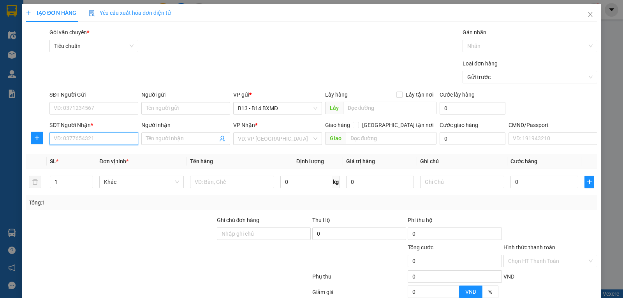
click at [76, 139] on input "SĐT Người Nhận *" at bounding box center [93, 138] width 89 height 12
click at [114, 162] on div "0935632556 0935632556 - TUYẾT ANH" at bounding box center [93, 155] width 88 height 16
click at [115, 155] on th "Đơn vị tính *" at bounding box center [141, 161] width 90 height 15
click at [97, 137] on input "093563" at bounding box center [93, 138] width 89 height 12
click at [90, 155] on div "0935632556 - TUYẾT ANH" at bounding box center [93, 155] width 79 height 9
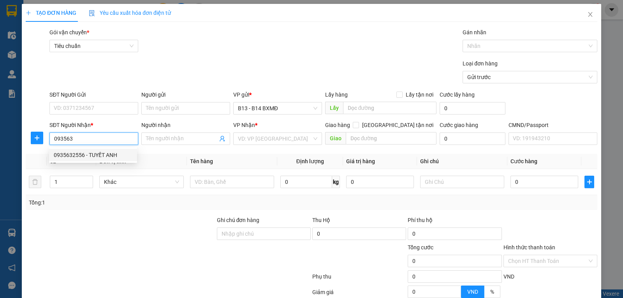
type input "0935632556"
type input "TUYẾT ANH"
type input "quảng tính tài sáng"
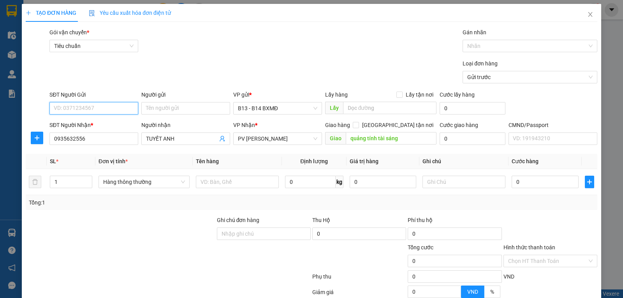
click at [76, 109] on input "SĐT Người Gửi" at bounding box center [93, 108] width 89 height 12
type input "0834222888"
click at [93, 125] on div "0834222888 - PHÚC" at bounding box center [93, 124] width 79 height 9
type input "PHÚC"
type input "0834222888"
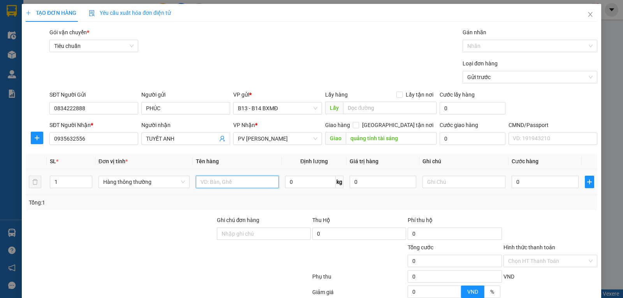
click at [234, 184] on input "text" at bounding box center [237, 182] width 83 height 12
type input "THUỐC"
type input "K"
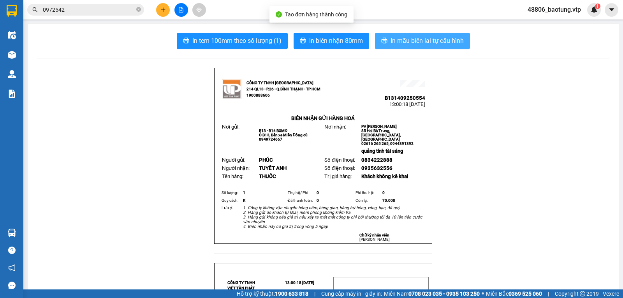
click at [412, 44] on span "In mẫu biên lai tự cấu hình" at bounding box center [427, 41] width 73 height 10
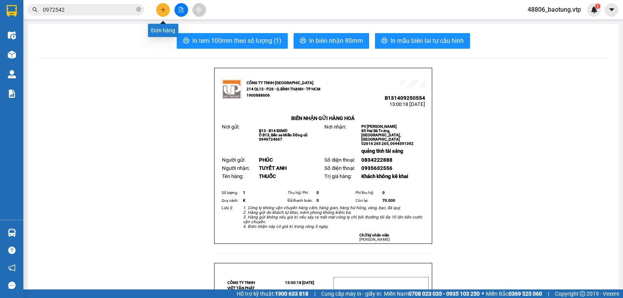
click at [166, 12] on button at bounding box center [163, 10] width 14 height 14
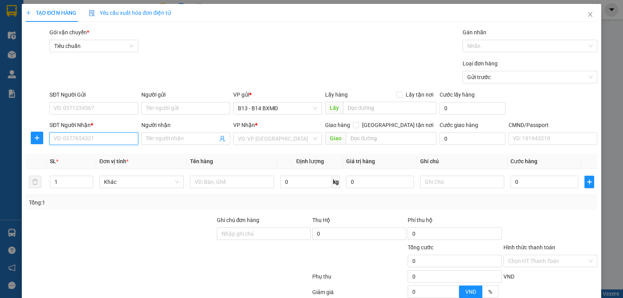
click at [70, 141] on input "SĐT Người Nhận *" at bounding box center [93, 138] width 89 height 12
type input "0965642827"
type input "TRIỀU"
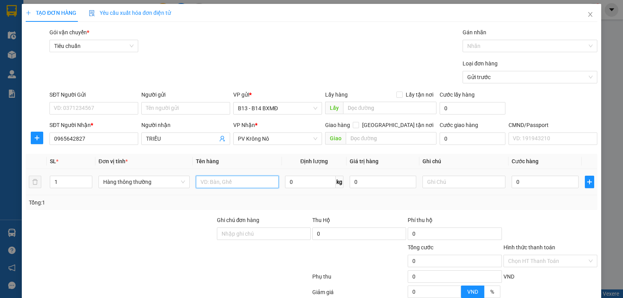
click at [222, 186] on input "text" at bounding box center [237, 182] width 83 height 12
type input "D"
type input "ĐẤT"
click at [73, 185] on input "1" at bounding box center [71, 182] width 42 height 12
type input "3"
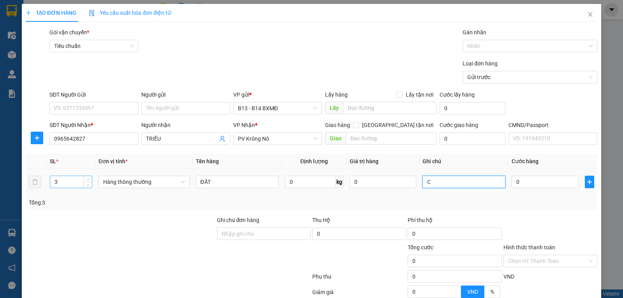
type input "C"
type input "1"
type input "15"
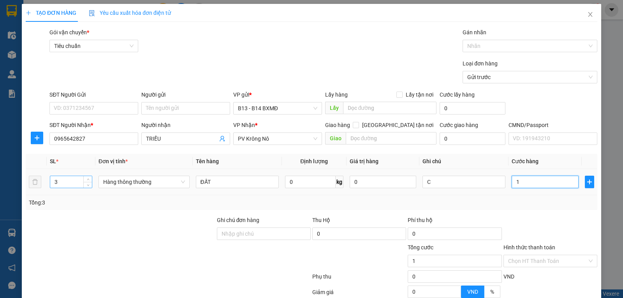
type input "15"
type input "150"
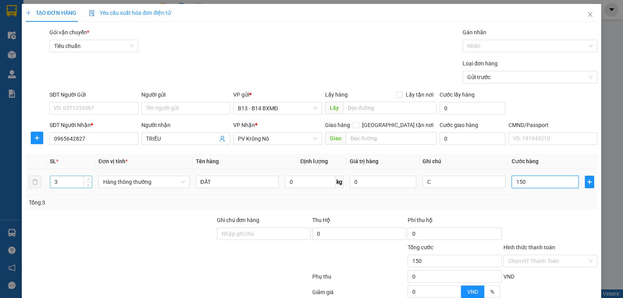
type input "1.500"
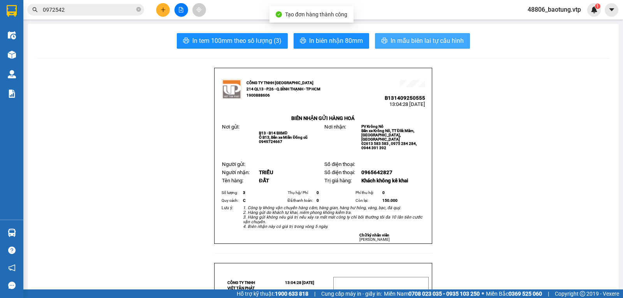
click at [415, 42] on span "In mẫu biên lai tự cấu hình" at bounding box center [427, 41] width 73 height 10
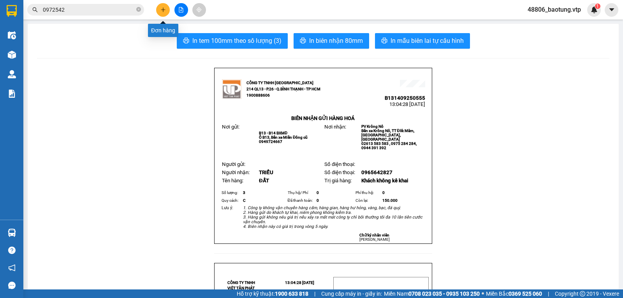
click at [160, 13] on button at bounding box center [163, 10] width 14 height 14
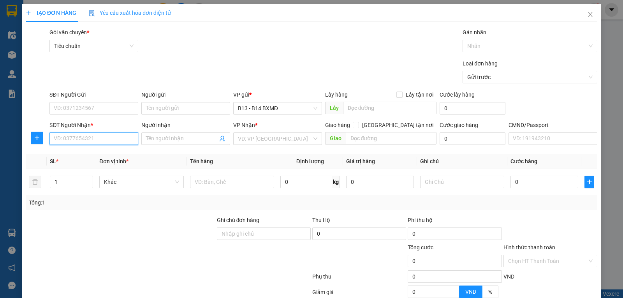
click at [65, 137] on input "SĐT Người Nhận *" at bounding box center [93, 138] width 89 height 12
click at [68, 154] on div "0989838537 - long tứ" at bounding box center [93, 155] width 79 height 9
type input "0989838537"
type input "long tứ"
type input "0989838537"
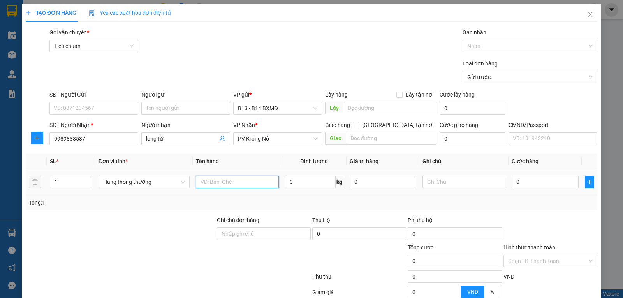
click at [240, 181] on input "text" at bounding box center [237, 182] width 83 height 12
type input "D"
type input "GIÀY"
type input "C"
type input "6"
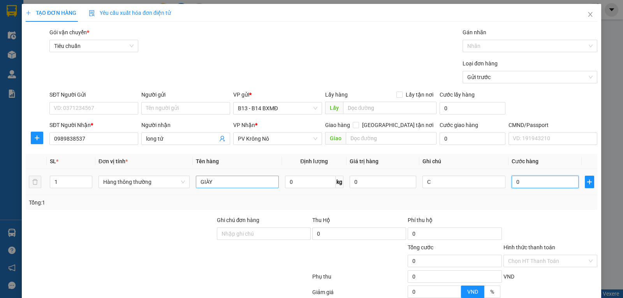
type input "6"
type input "60"
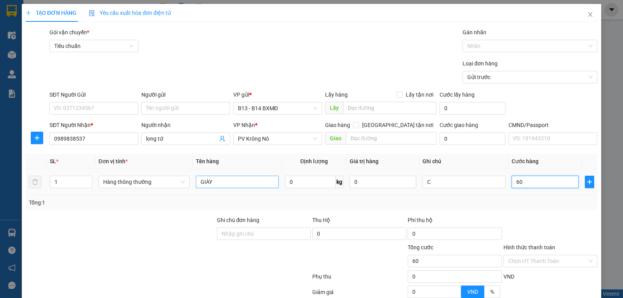
type input "600"
type input "6.000"
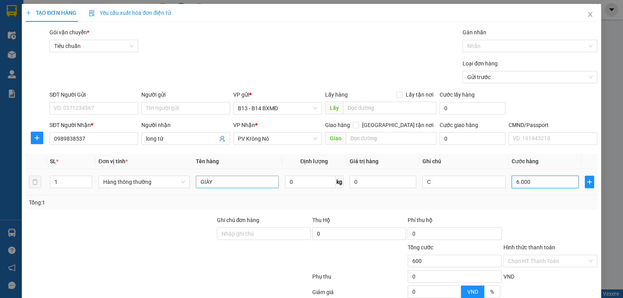
type input "6.000"
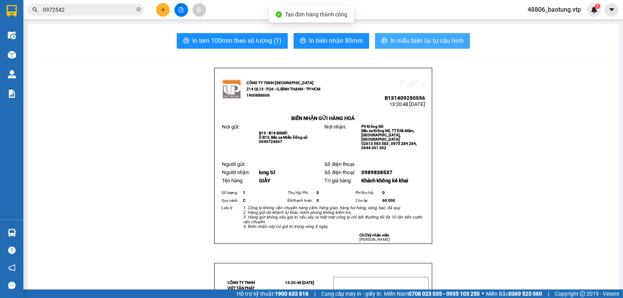
drag, startPoint x: 392, startPoint y: 44, endPoint x: 442, endPoint y: 156, distance: 122.2
click at [423, 43] on span "In mẫu biên lai tự cấu hình" at bounding box center [427, 41] width 73 height 10
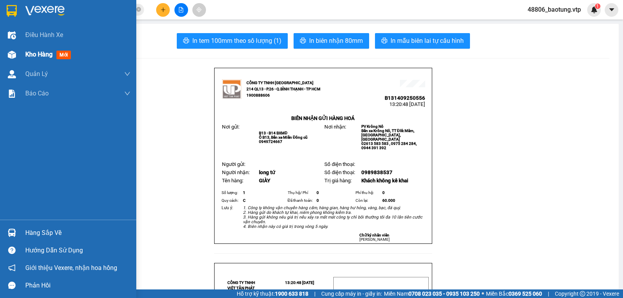
click at [19, 54] on div "Kho hàng mới" at bounding box center [68, 54] width 136 height 19
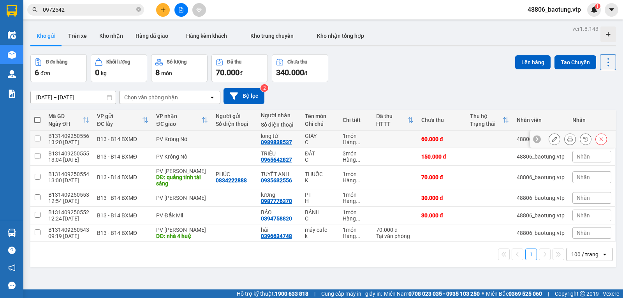
click at [36, 141] on input "checkbox" at bounding box center [38, 138] width 6 height 6
checkbox input "true"
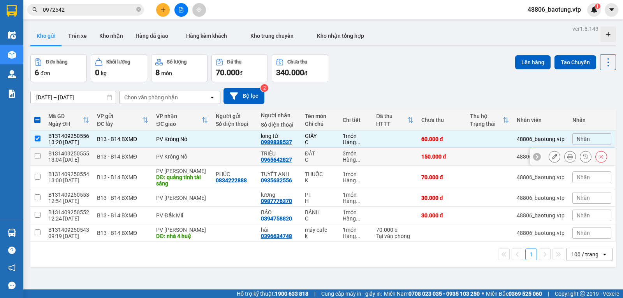
click at [36, 159] on input "checkbox" at bounding box center [38, 156] width 6 height 6
checkbox input "true"
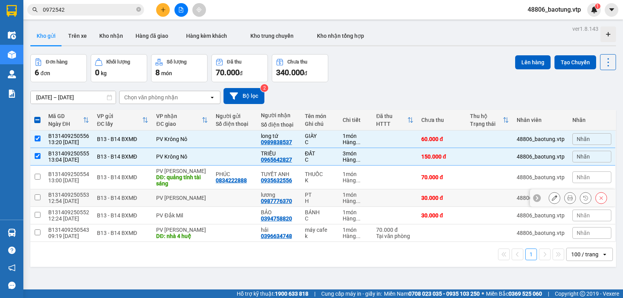
drag, startPoint x: 37, startPoint y: 200, endPoint x: 38, endPoint y: 211, distance: 11.3
click at [39, 200] on input "checkbox" at bounding box center [38, 197] width 6 height 6
checkbox input "true"
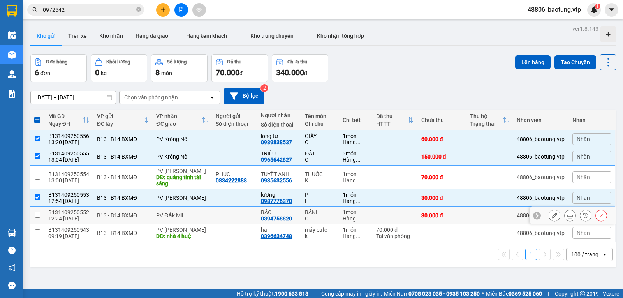
click at [37, 217] on input "checkbox" at bounding box center [38, 215] width 6 height 6
checkbox input "true"
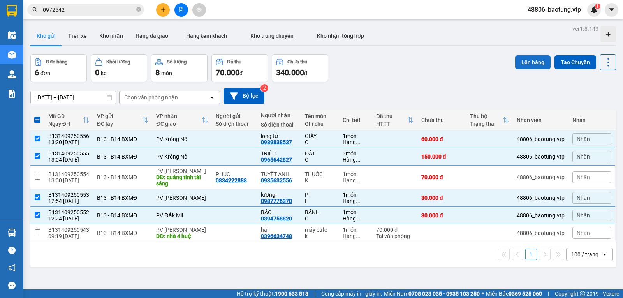
click at [525, 60] on button "Lên hàng" at bounding box center [532, 62] width 35 height 14
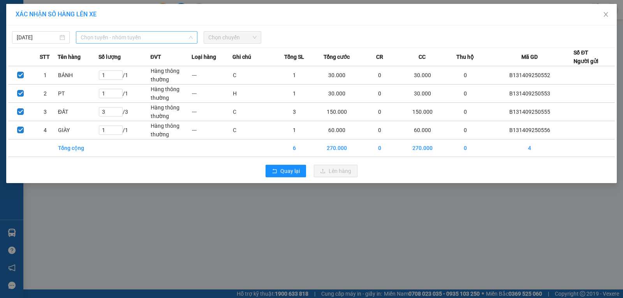
click at [168, 32] on span "Chọn tuyến - nhóm tuyến" at bounding box center [137, 38] width 112 height 12
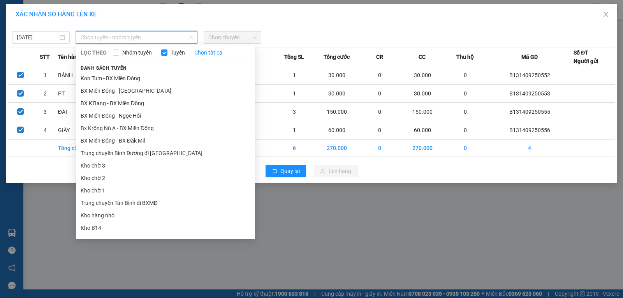
click at [161, 271] on li "BX Miền Đông - BX Krông Nô A" at bounding box center [165, 277] width 179 height 12
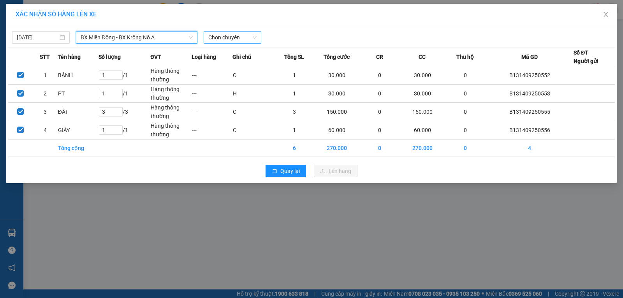
click at [220, 36] on span "Chọn chuyến" at bounding box center [232, 38] width 48 height 12
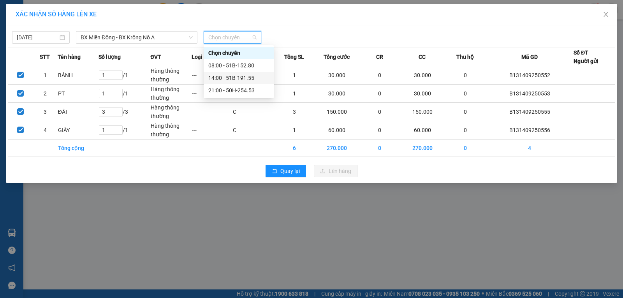
click at [234, 74] on div "14:00 - 51B-191.55" at bounding box center [238, 78] width 61 height 9
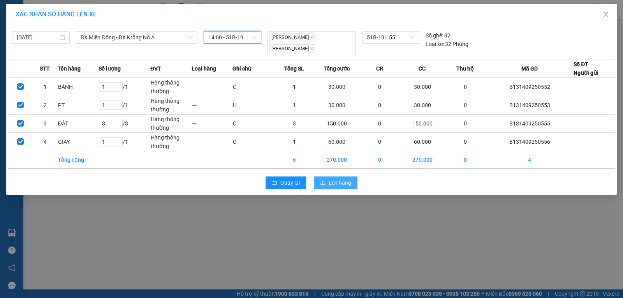
click at [331, 178] on span "Lên hàng" at bounding box center [340, 182] width 23 height 9
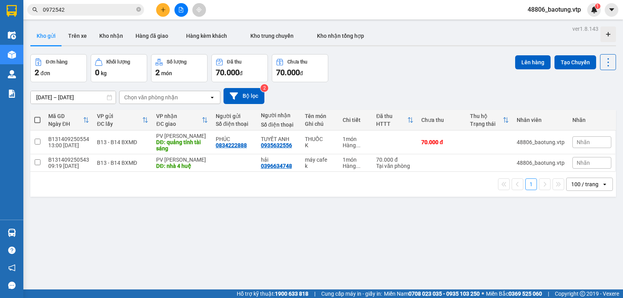
click at [158, 10] on button at bounding box center [163, 10] width 14 height 14
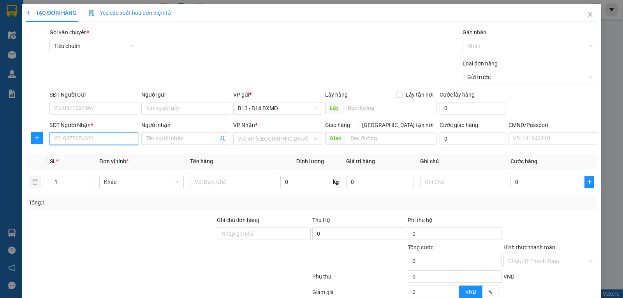
click at [94, 140] on input "SĐT Người Nhận *" at bounding box center [93, 138] width 89 height 12
click at [122, 109] on input "SĐT Người Gửi" at bounding box center [93, 108] width 89 height 12
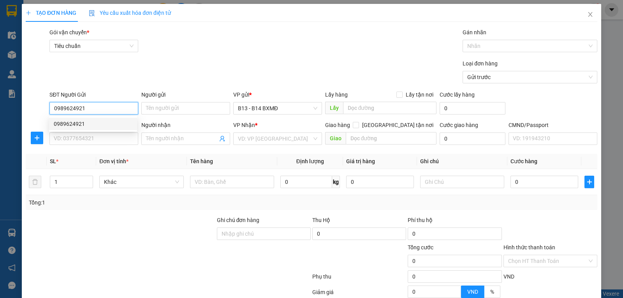
type input "0989624921"
type input "0967437456"
type input "hà"
type input "kiến đức"
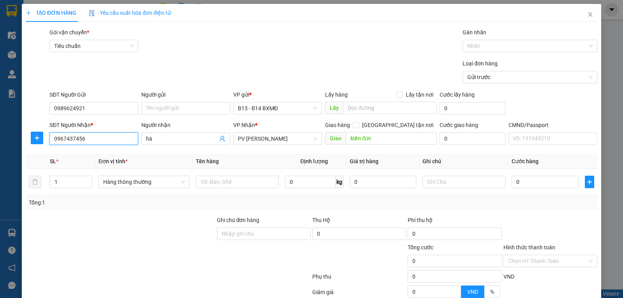
click at [96, 138] on input "0967437456" at bounding box center [93, 138] width 89 height 12
type input "0363699330"
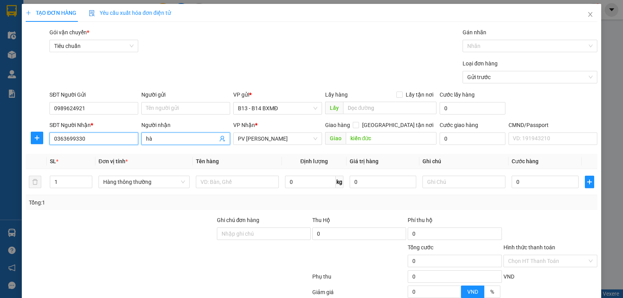
click at [96, 138] on input "0363699330" at bounding box center [93, 138] width 89 height 12
click at [190, 137] on input "hà" at bounding box center [182, 138] width 72 height 9
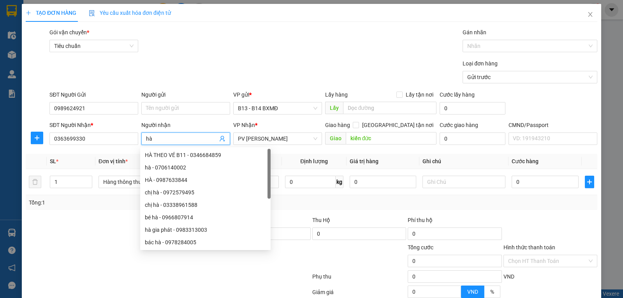
type input "h"
type input "thắng"
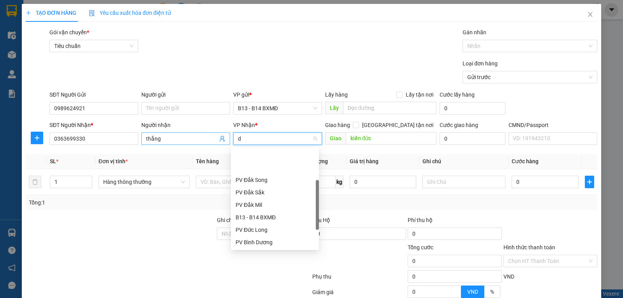
type input "dx"
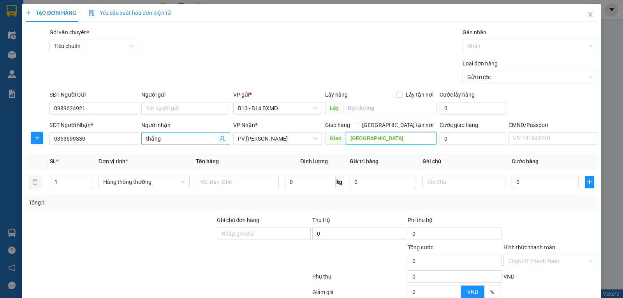
type input "quảng sơn"
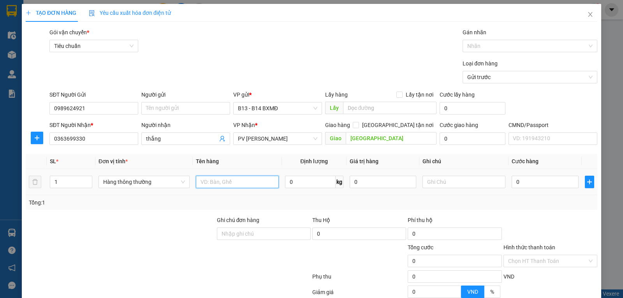
click at [206, 186] on input "text" at bounding box center [237, 182] width 83 height 12
type input "sóc"
click at [378, 135] on input "quảng sơn" at bounding box center [391, 138] width 91 height 12
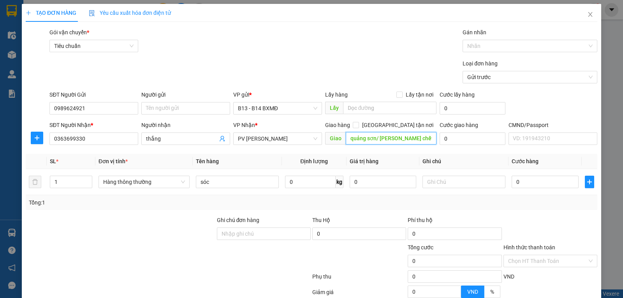
type input "quảng sơn/ k bao chết"
click at [475, 181] on input "text" at bounding box center [463, 182] width 83 height 12
click at [515, 181] on input "0" at bounding box center [545, 182] width 67 height 12
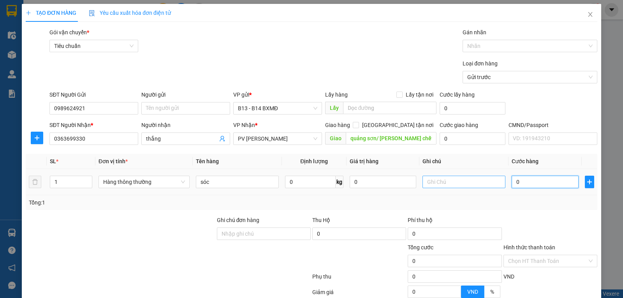
type input "5"
type input "50"
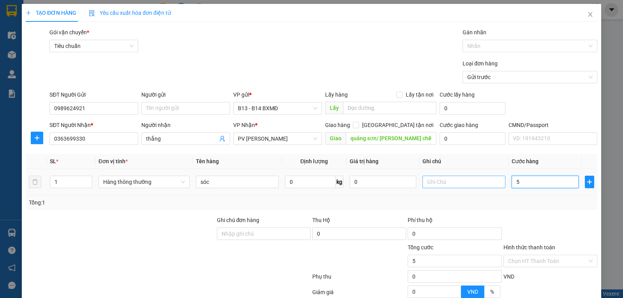
type input "50"
type input "50.000"
click at [495, 183] on input "text" at bounding box center [463, 182] width 83 height 12
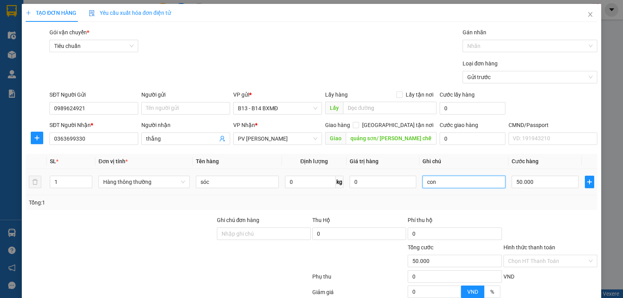
type input "con"
click at [551, 255] on input "Hình thức thanh toán" at bounding box center [547, 261] width 79 height 12
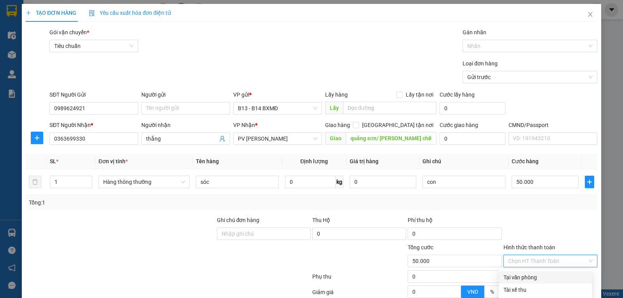
click at [539, 273] on div "Tại văn phòng" at bounding box center [545, 277] width 84 height 9
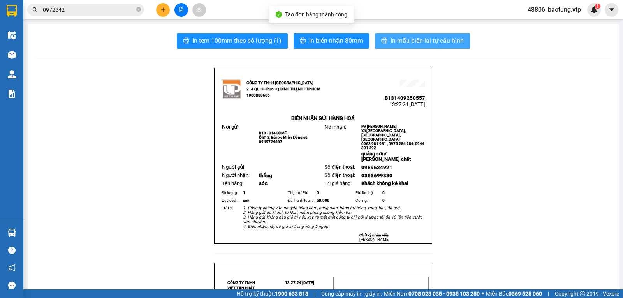
click at [394, 36] on span "In mẫu biên lai tự cấu hình" at bounding box center [427, 41] width 73 height 10
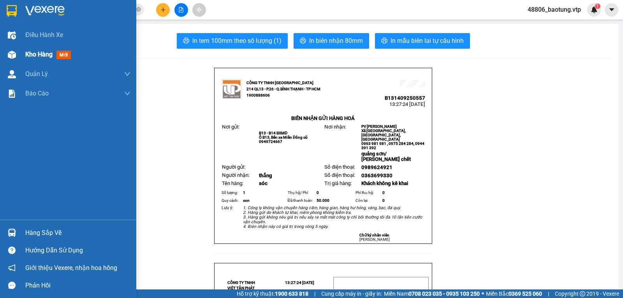
click at [30, 52] on span "Kho hàng" at bounding box center [38, 54] width 27 height 7
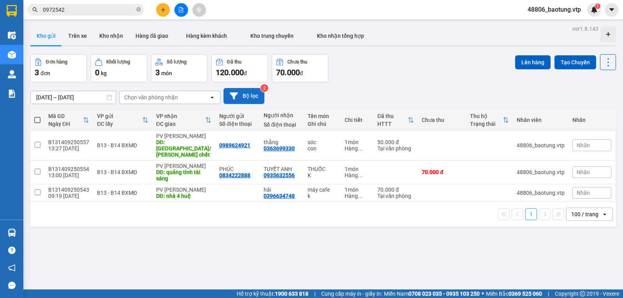
click at [256, 96] on button "Bộ lọc" at bounding box center [243, 96] width 41 height 16
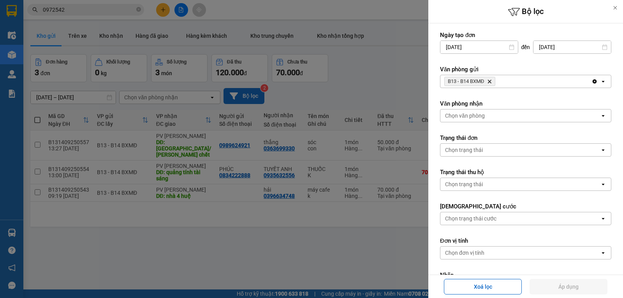
click at [256, 95] on div at bounding box center [311, 149] width 623 height 298
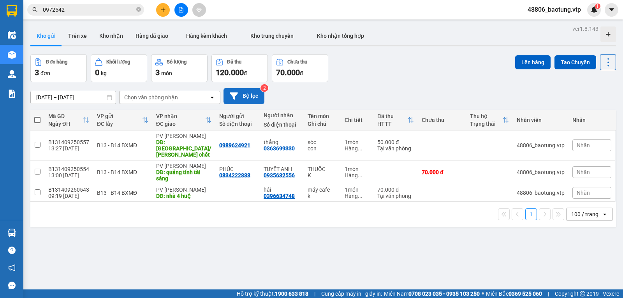
click at [259, 101] on button "Bộ lọc" at bounding box center [243, 96] width 41 height 16
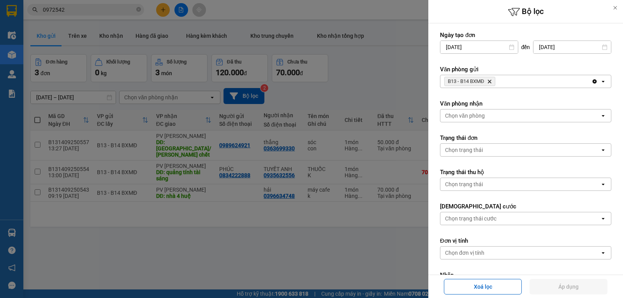
click at [591, 85] on div "Clear all open" at bounding box center [600, 81] width 19 height 12
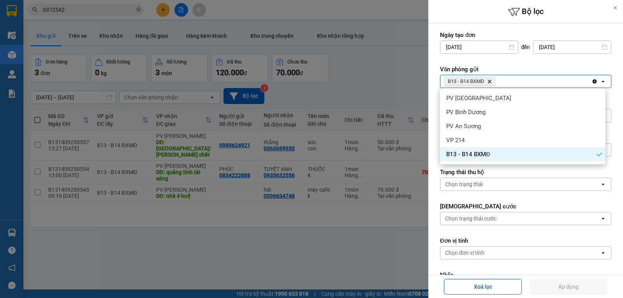
click at [593, 80] on icon "Clear all" at bounding box center [595, 81] width 4 height 4
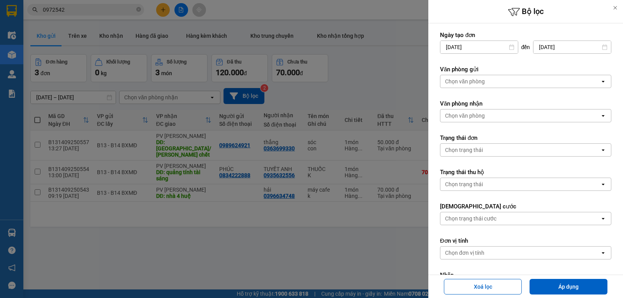
click at [494, 77] on div "Chọn văn phòng" at bounding box center [520, 81] width 160 height 12
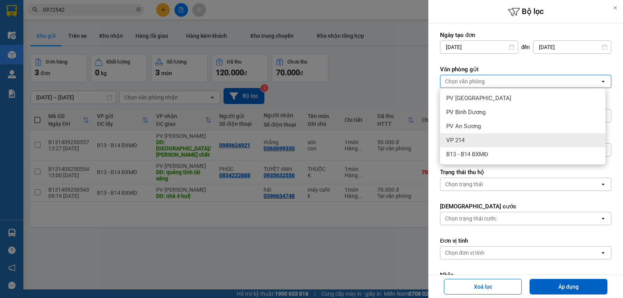
click at [461, 141] on span "VP 214" at bounding box center [455, 140] width 18 height 8
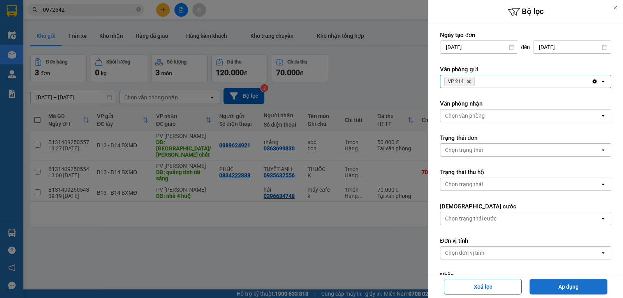
click at [538, 283] on button "Áp dụng" at bounding box center [569, 287] width 78 height 16
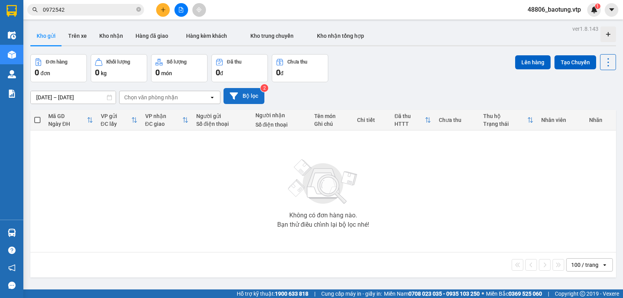
click at [260, 101] on button "Bộ lọc" at bounding box center [243, 96] width 41 height 16
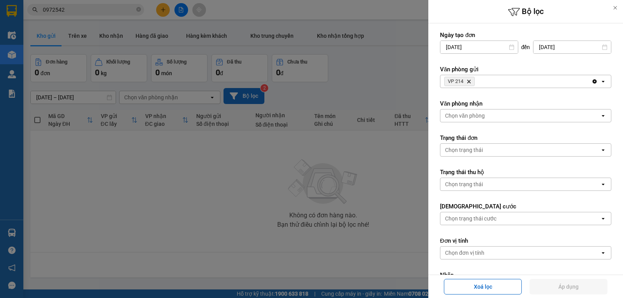
click at [260, 101] on div at bounding box center [311, 149] width 623 height 298
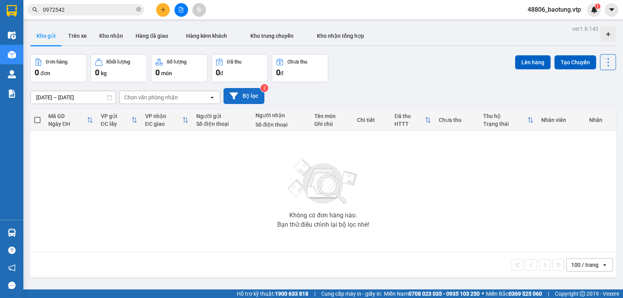
click at [247, 94] on button "Bộ lọc" at bounding box center [243, 96] width 41 height 16
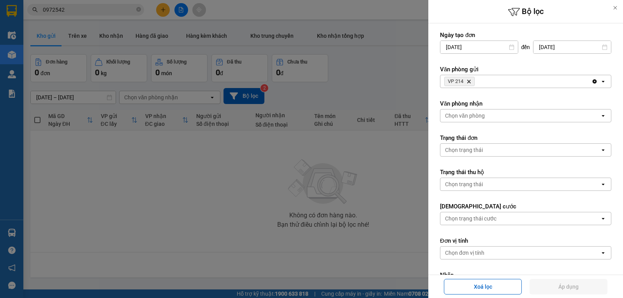
click at [236, 176] on div at bounding box center [311, 149] width 623 height 298
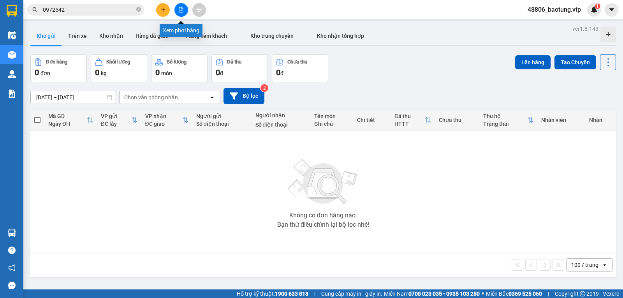
click at [180, 9] on icon "file-add" at bounding box center [180, 9] width 5 height 5
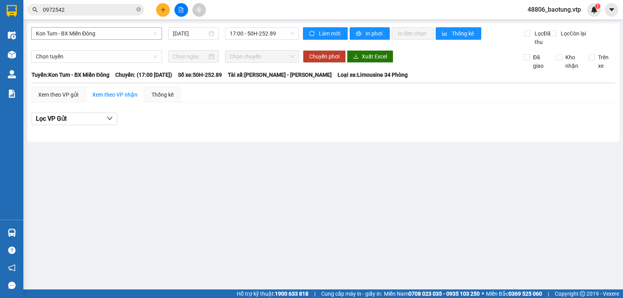
click at [115, 30] on span "Kon Tum - BX Miền Đông" at bounding box center [96, 34] width 121 height 12
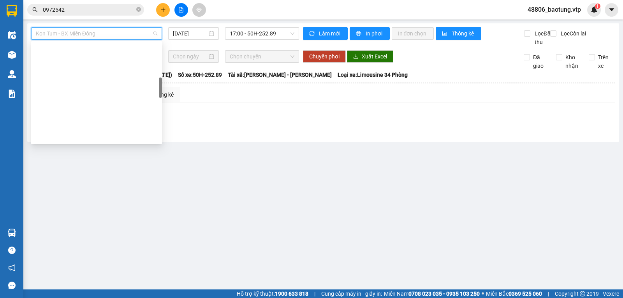
click at [112, 257] on div "BX Miền Đông - BX Krông Nô A" at bounding box center [96, 261] width 121 height 9
type input "[DATE]"
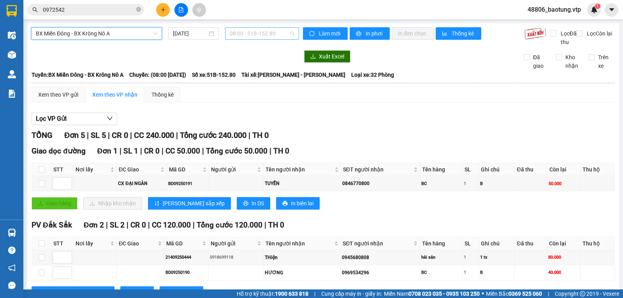
click at [250, 32] on span "08:00 - 51B-152.80" at bounding box center [262, 34] width 64 height 12
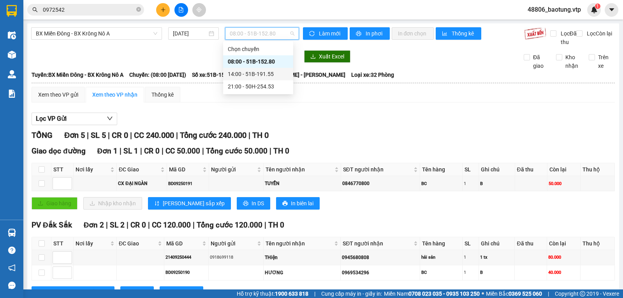
click at [243, 70] on div "14:00 - 51B-191.55" at bounding box center [258, 74] width 61 height 9
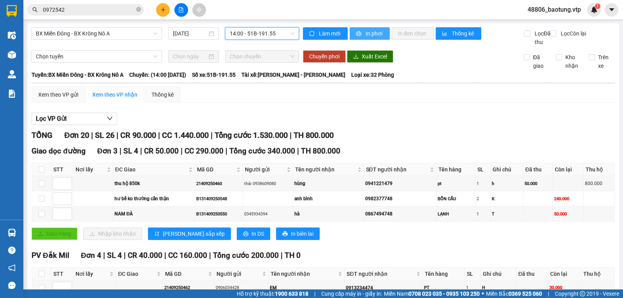
click at [369, 33] on span "In phơi" at bounding box center [375, 33] width 18 height 9
click at [367, 36] on span "In phơi" at bounding box center [375, 33] width 18 height 9
